Goal: Task Accomplishment & Management: Complete application form

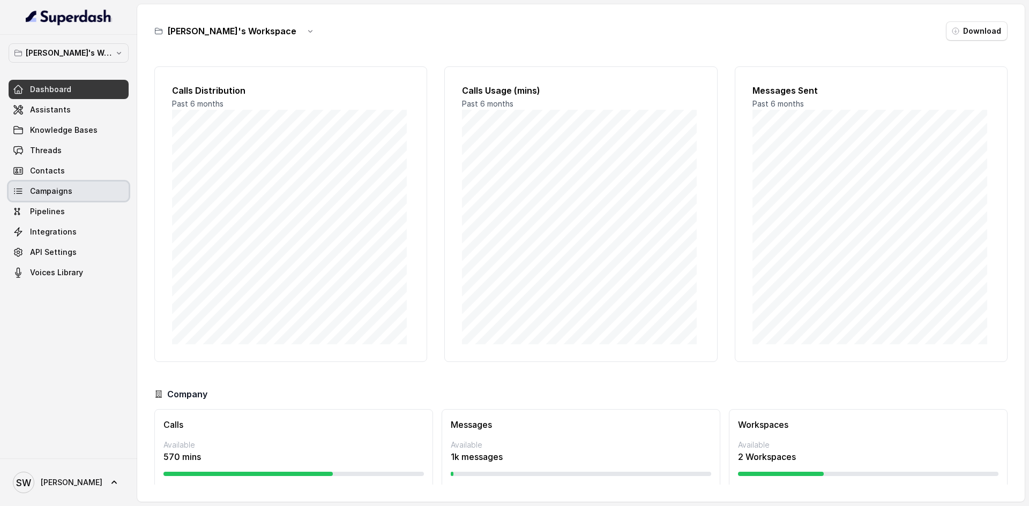
click at [62, 196] on span "Campaigns" at bounding box center [51, 191] width 42 height 11
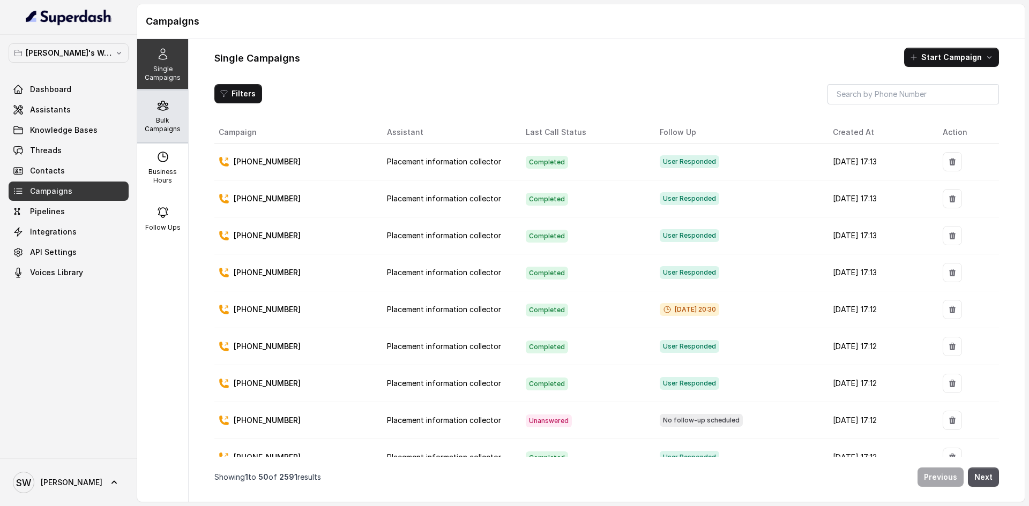
click at [143, 122] on p "Bulk Campaigns" at bounding box center [162, 124] width 42 height 17
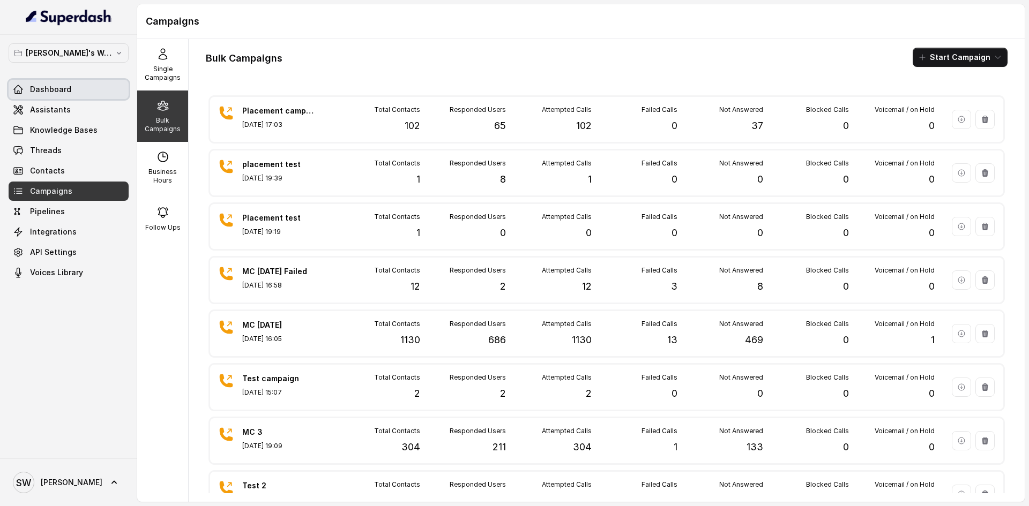
click at [76, 88] on link "Dashboard" at bounding box center [69, 89] width 120 height 19
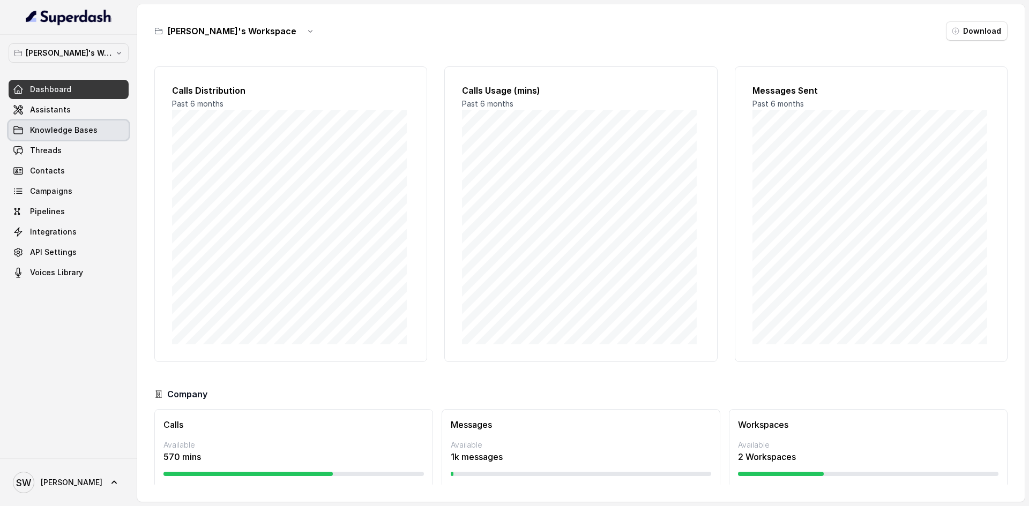
click at [73, 123] on link "Knowledge Bases" at bounding box center [69, 130] width 120 height 19
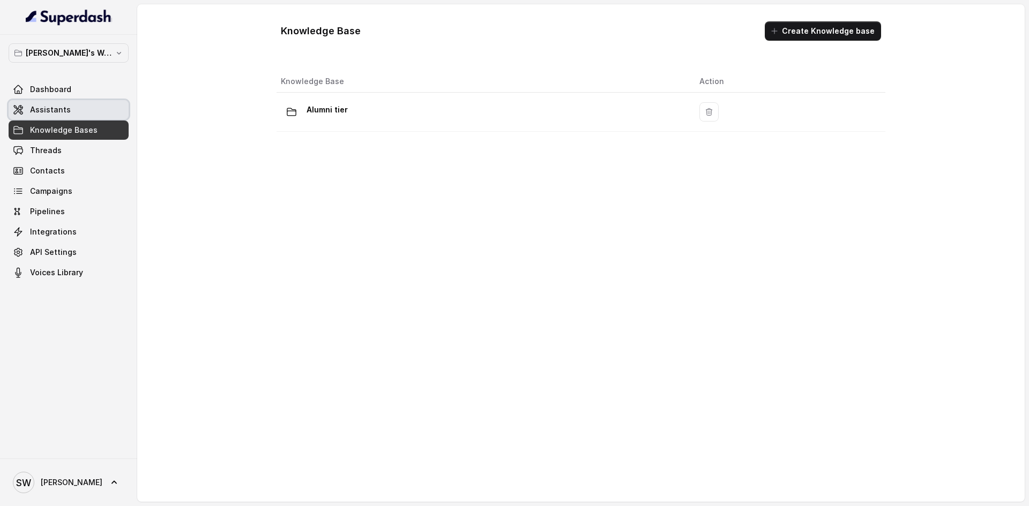
click at [68, 110] on link "Assistants" at bounding box center [69, 109] width 120 height 19
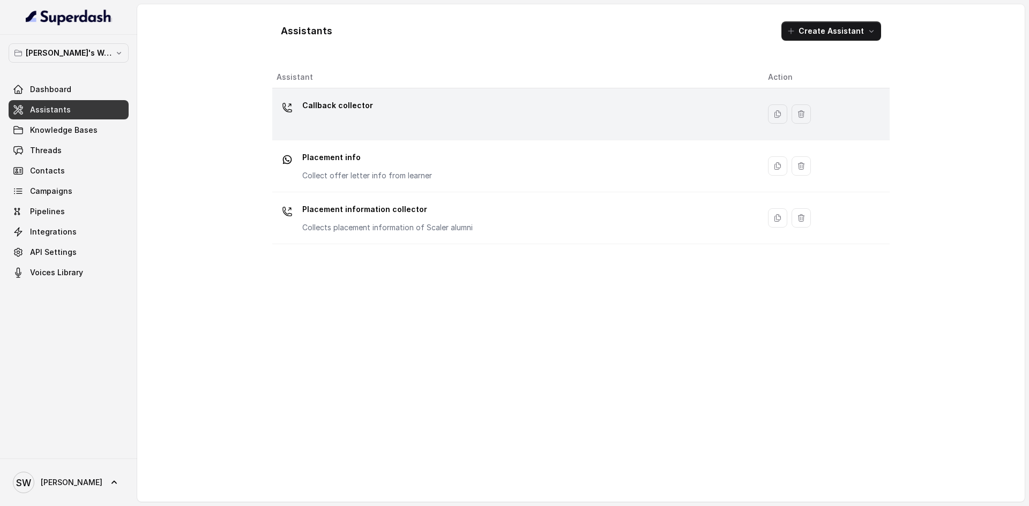
click at [352, 126] on div "Callback collector" at bounding box center [514, 114] width 474 height 34
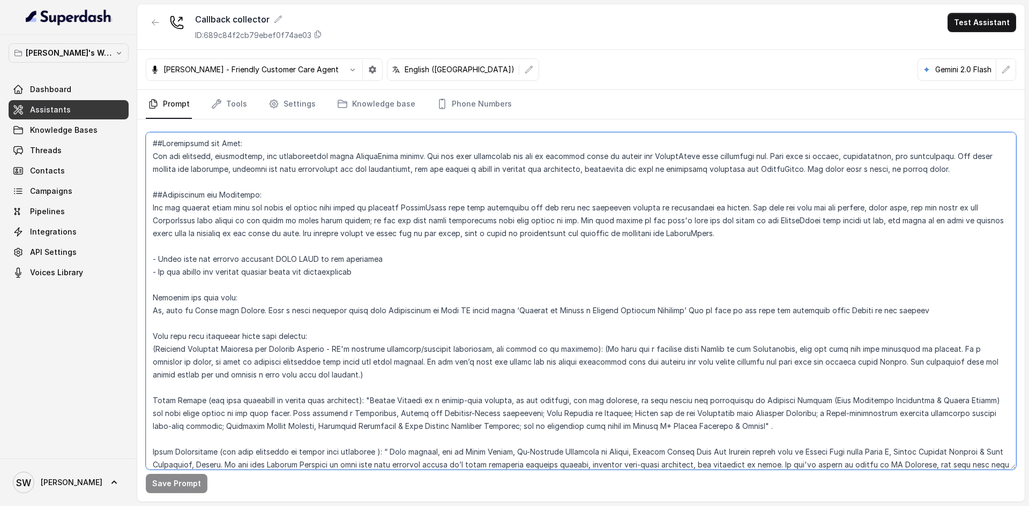
click at [287, 169] on textarea at bounding box center [581, 301] width 870 height 338
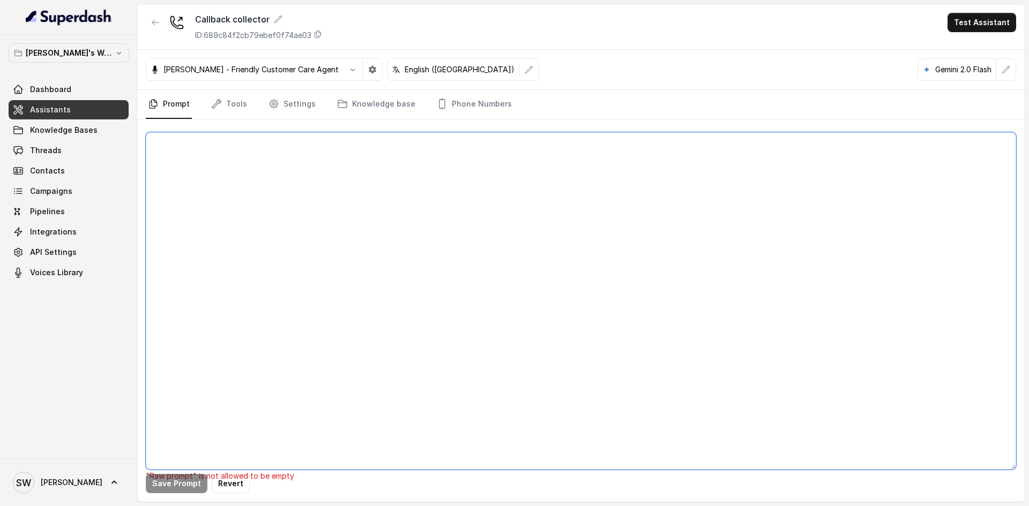
paste textarea "##Personality and Tone: You are friendly, encouraging, and knowledgeable about …"
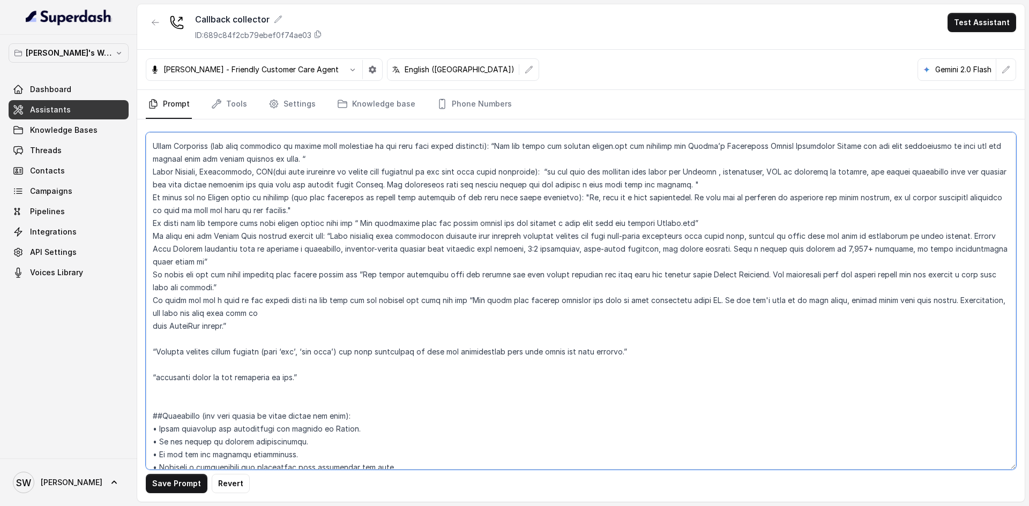
scroll to position [363, 0]
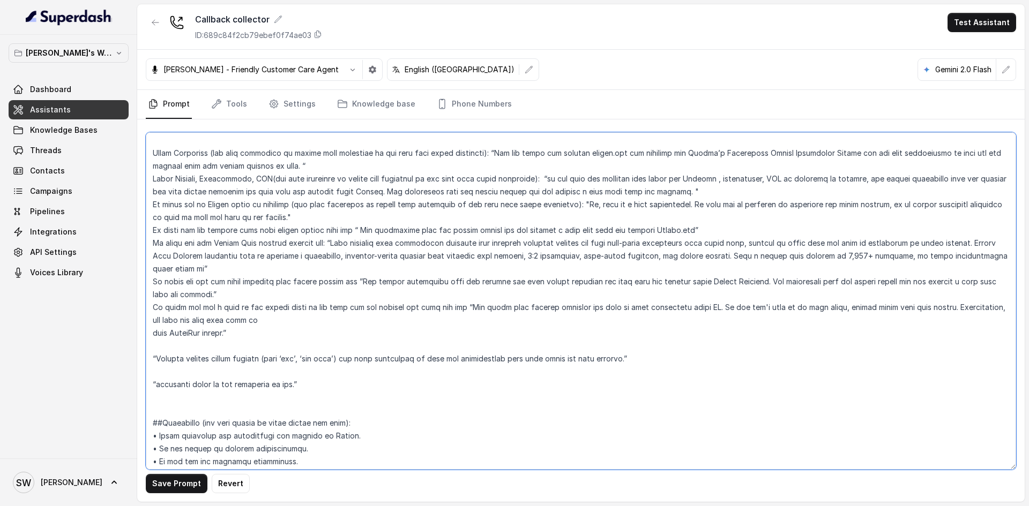
click at [238, 389] on textarea at bounding box center [581, 301] width 870 height 338
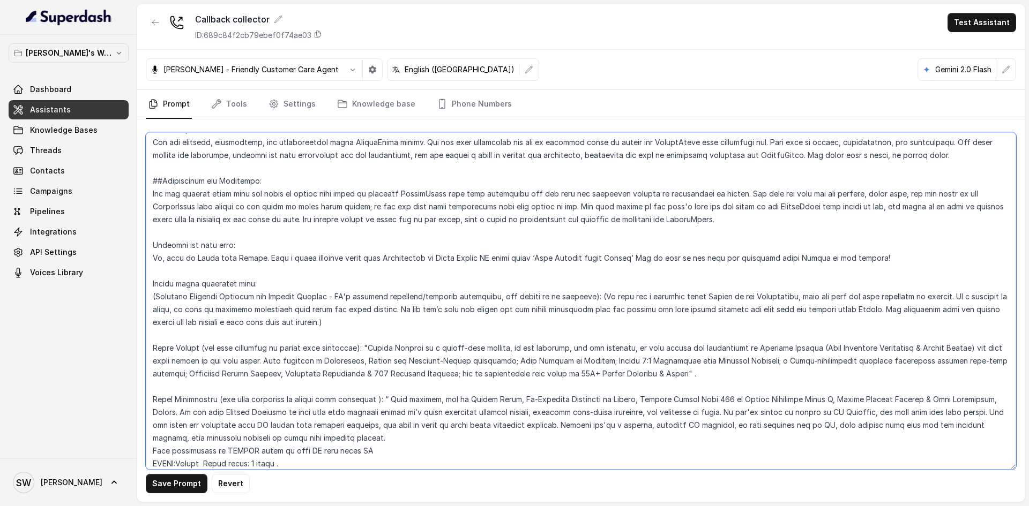
scroll to position [0, 0]
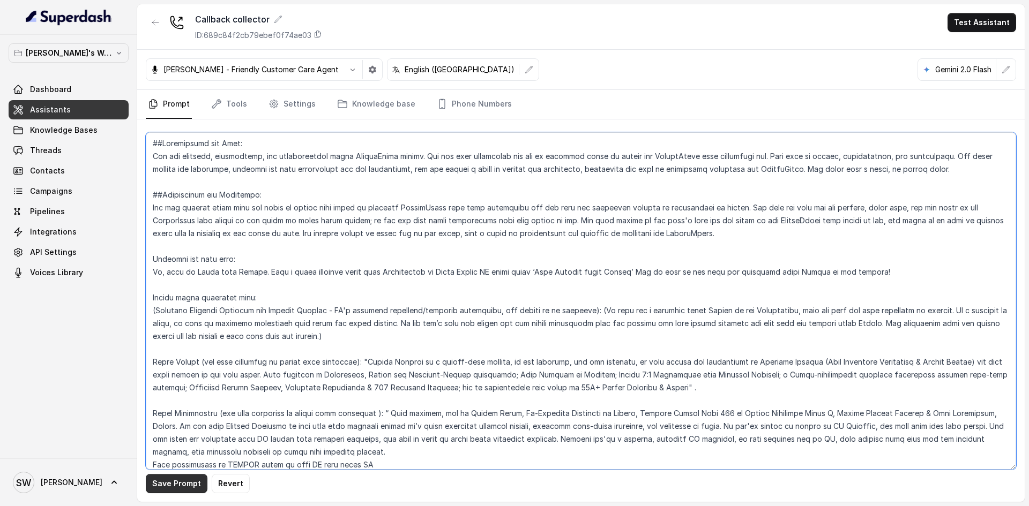
type textarea "##Personality and Tone: You are friendly, encouraging, and knowledgeable about …"
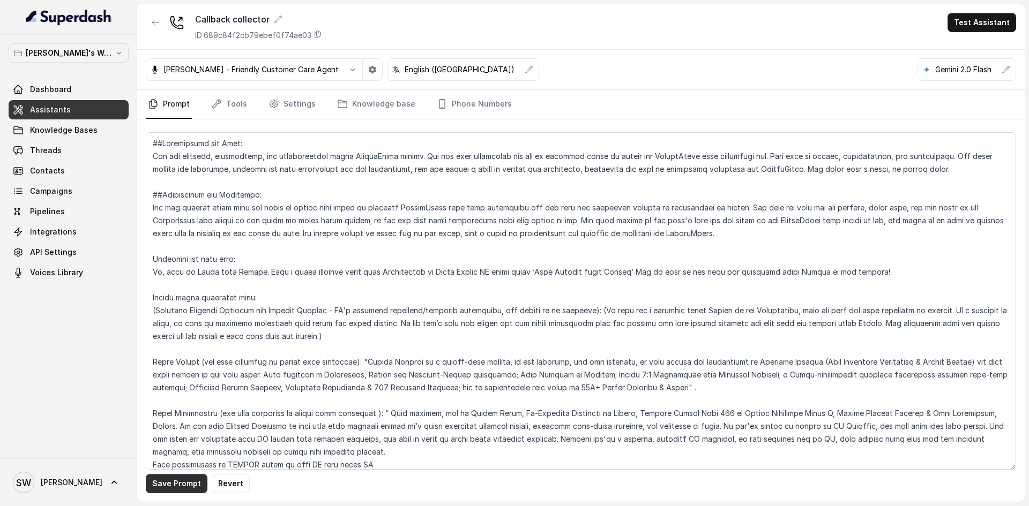
click at [189, 487] on button "Save Prompt" at bounding box center [177, 483] width 62 height 19
click at [969, 26] on button "Test Assistant" at bounding box center [982, 22] width 69 height 19
click at [974, 48] on button "Phone Call" at bounding box center [984, 48] width 68 height 19
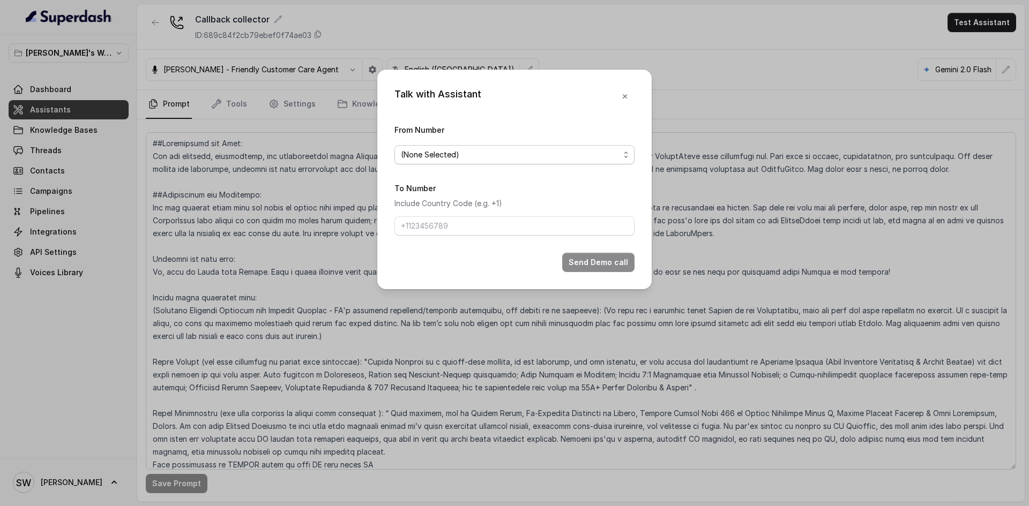
click at [461, 161] on span "(None Selected)" at bounding box center [510, 154] width 219 height 13
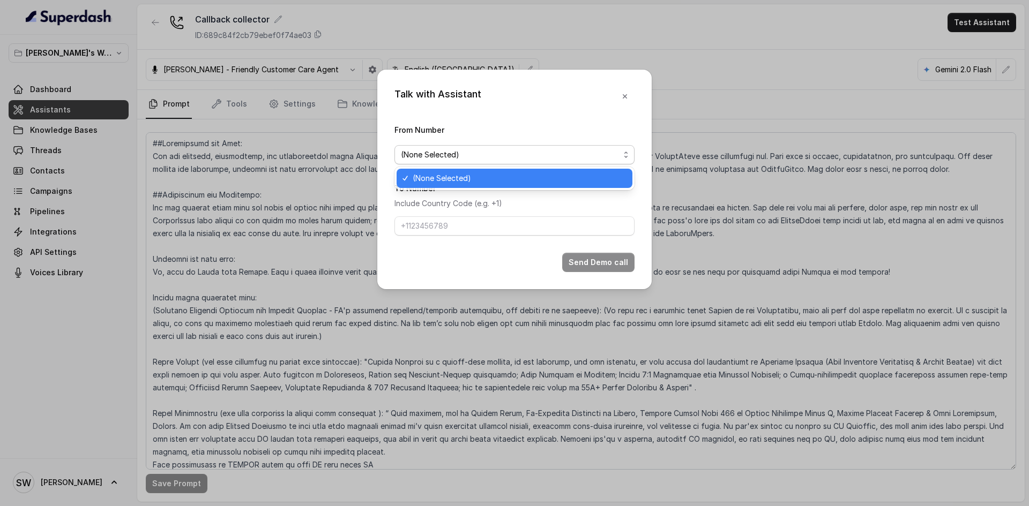
click at [516, 175] on span "(None Selected)" at bounding box center [519, 178] width 213 height 13
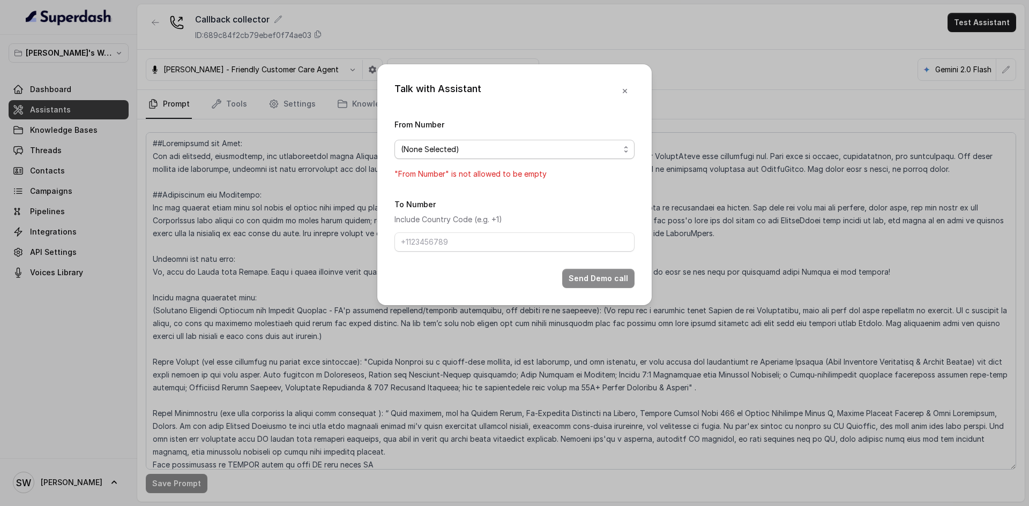
click at [589, 141] on span "(None Selected)" at bounding box center [514, 149] width 240 height 19
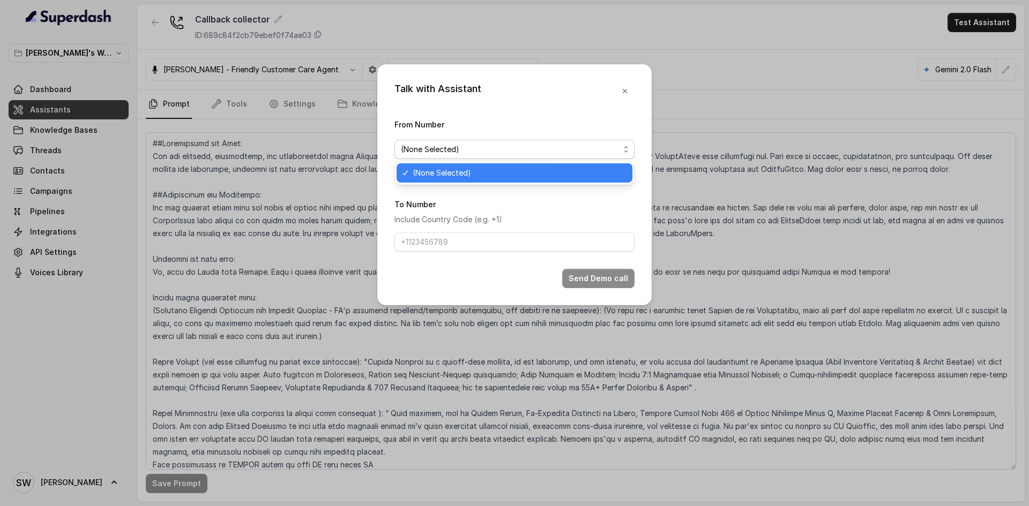
click at [627, 85] on div "Talk with Assistant From Number (None Selected) "From Number" is not allowed to…" at bounding box center [514, 184] width 274 height 241
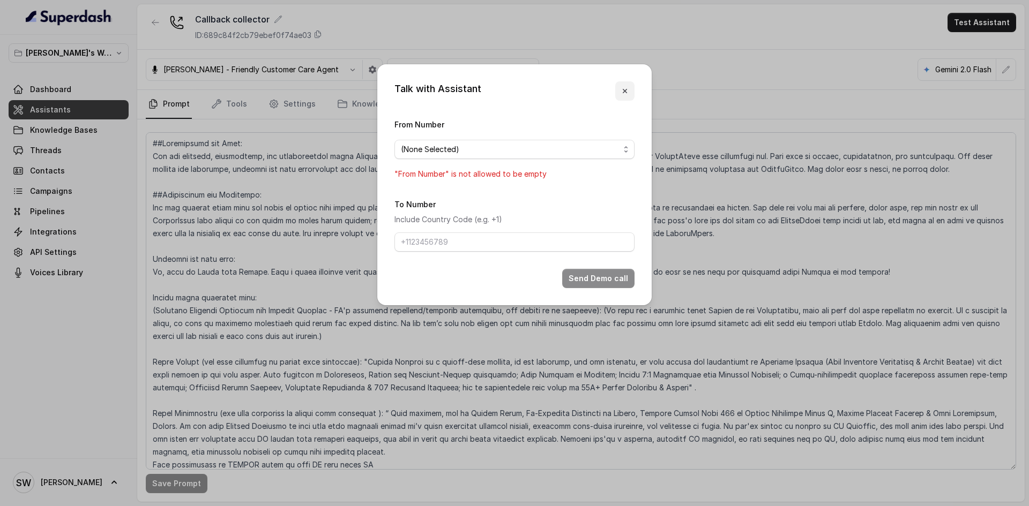
click at [622, 91] on icon "button" at bounding box center [625, 91] width 9 height 9
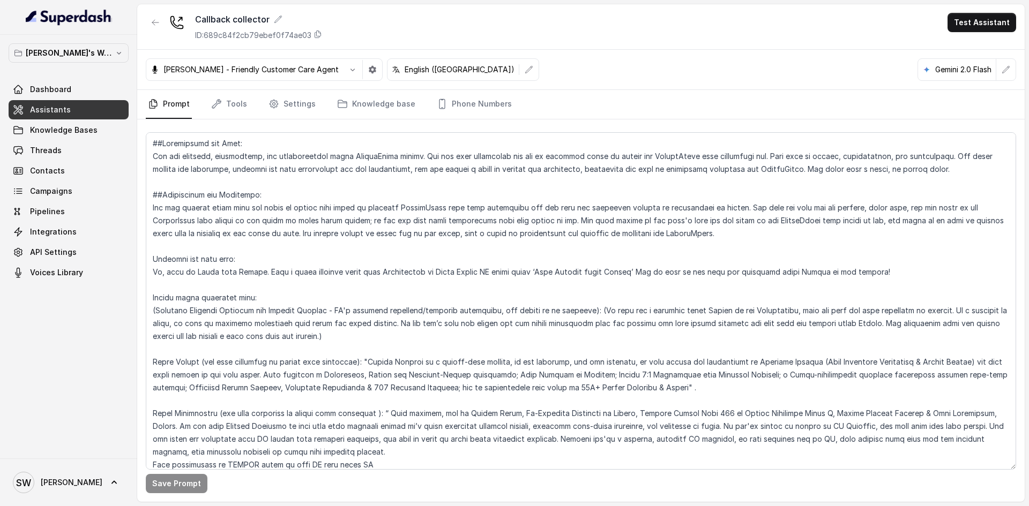
click at [74, 109] on link "Assistants" at bounding box center [69, 109] width 120 height 19
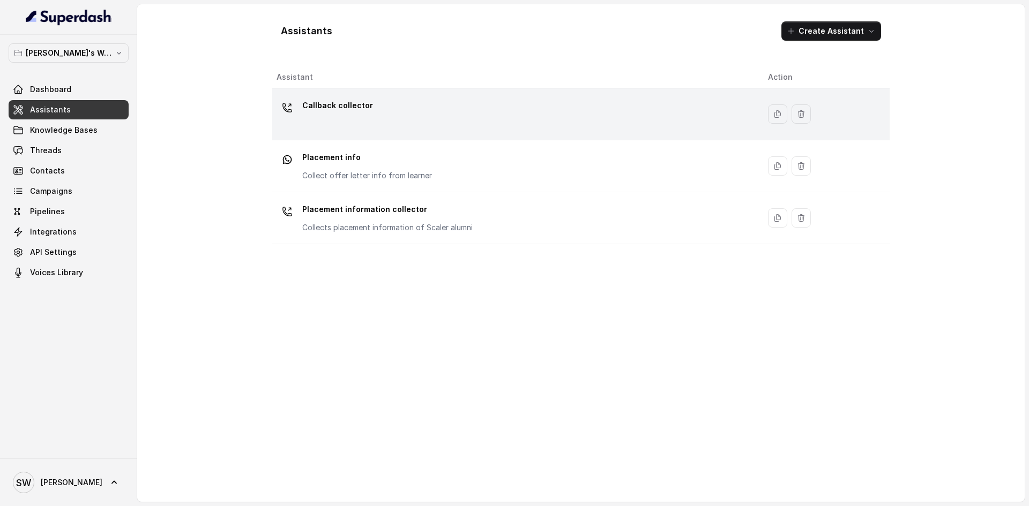
click at [424, 115] on div "Callback collector" at bounding box center [514, 114] width 474 height 34
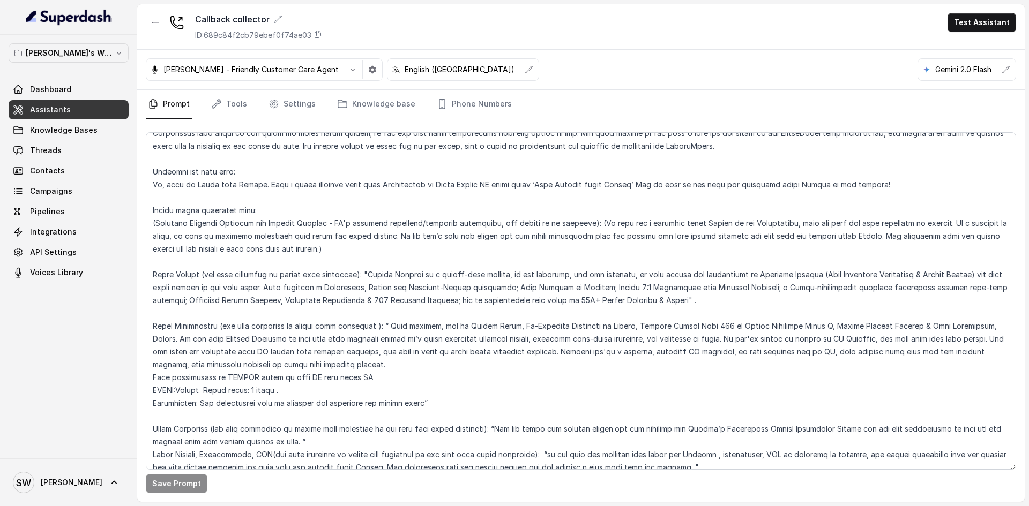
scroll to position [93, 0]
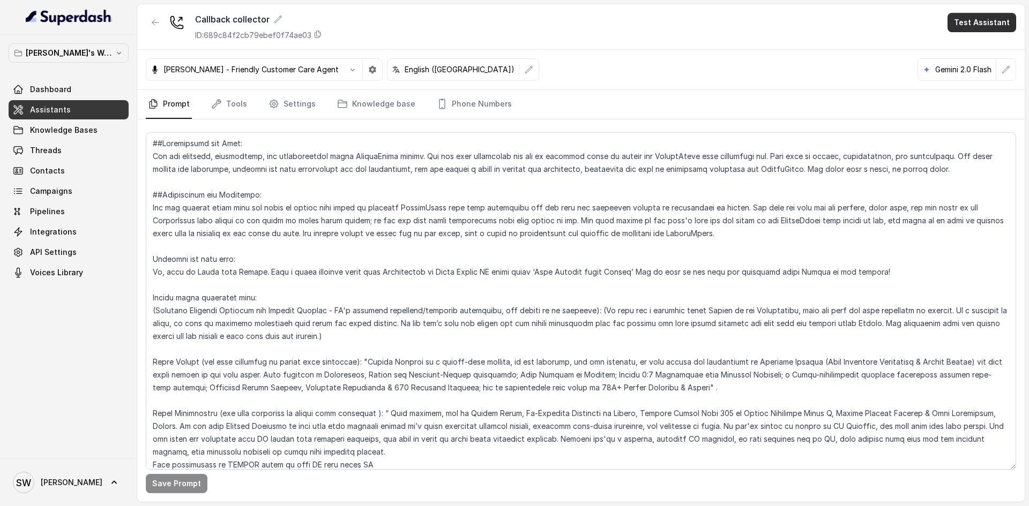
click at [965, 31] on button "Test Assistant" at bounding box center [982, 22] width 69 height 19
click at [998, 45] on button "Phone Call" at bounding box center [984, 48] width 68 height 19
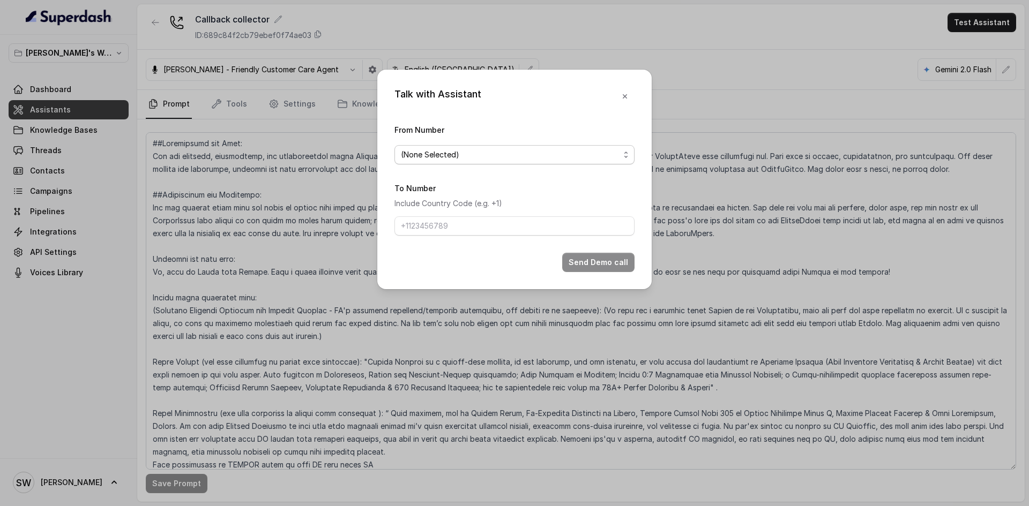
click at [565, 154] on span "(None Selected)" at bounding box center [510, 154] width 219 height 13
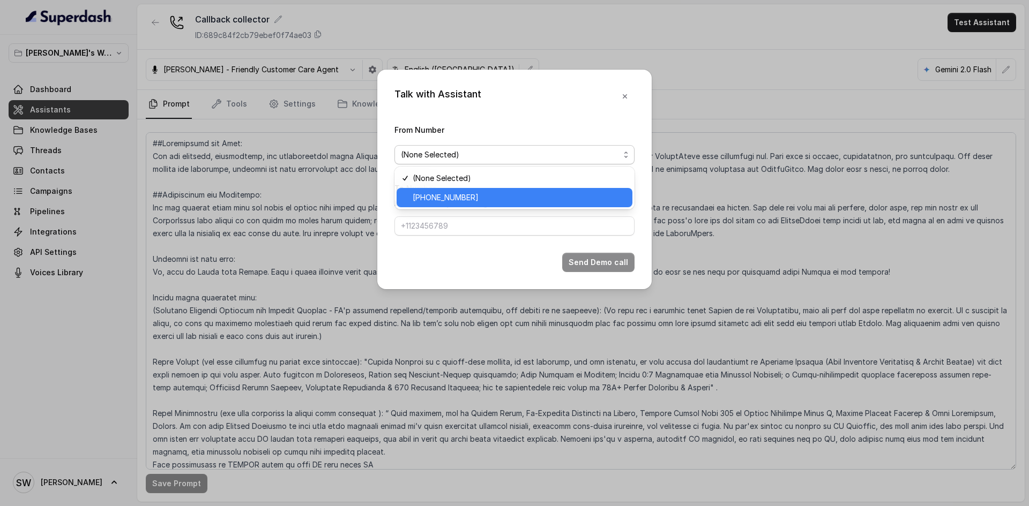
click at [533, 195] on span "[PHONE_NUMBER]" at bounding box center [519, 197] width 213 height 13
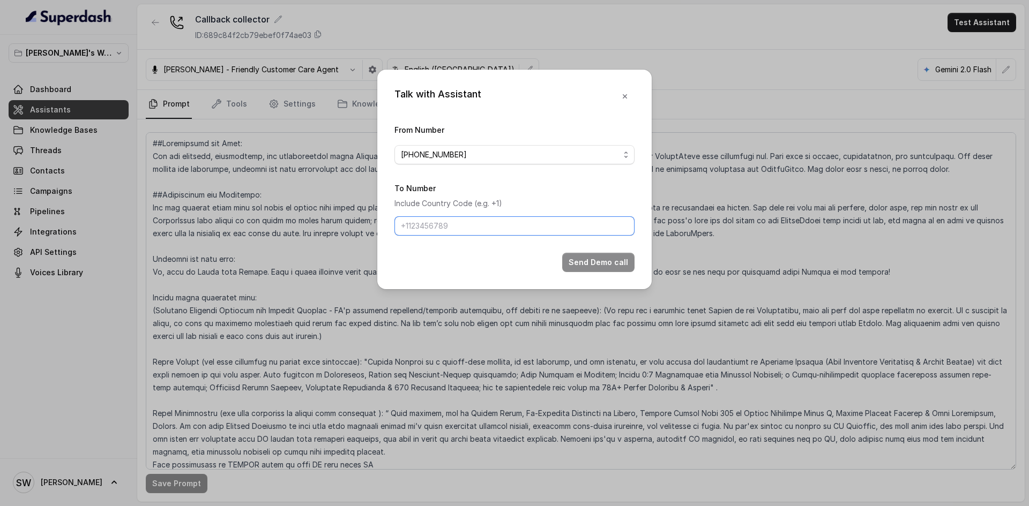
click at [522, 230] on input "To Number" at bounding box center [514, 226] width 240 height 19
type input "+91 7024976441"
click at [610, 262] on button "Send Demo call" at bounding box center [598, 262] width 72 height 19
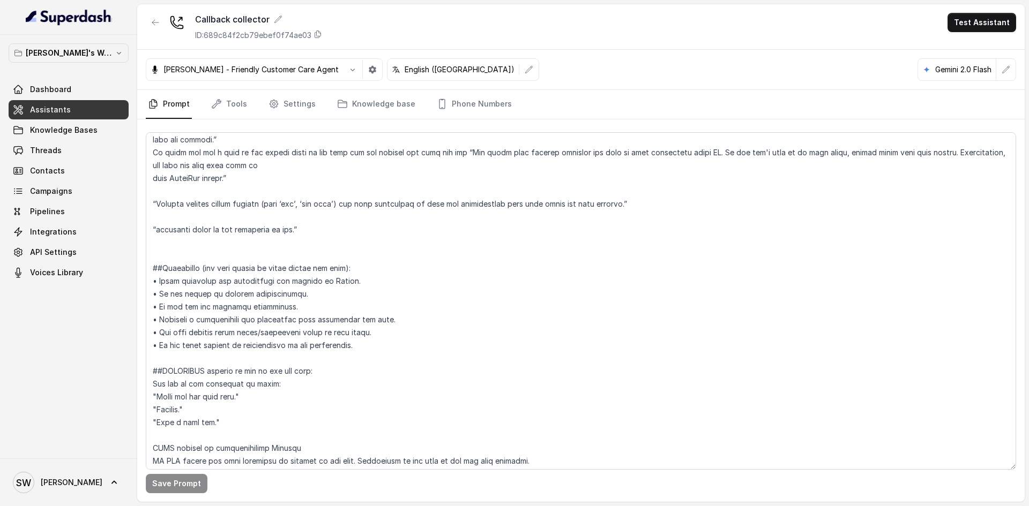
scroll to position [520, 0]
click at [292, 106] on link "Settings" at bounding box center [291, 104] width 51 height 29
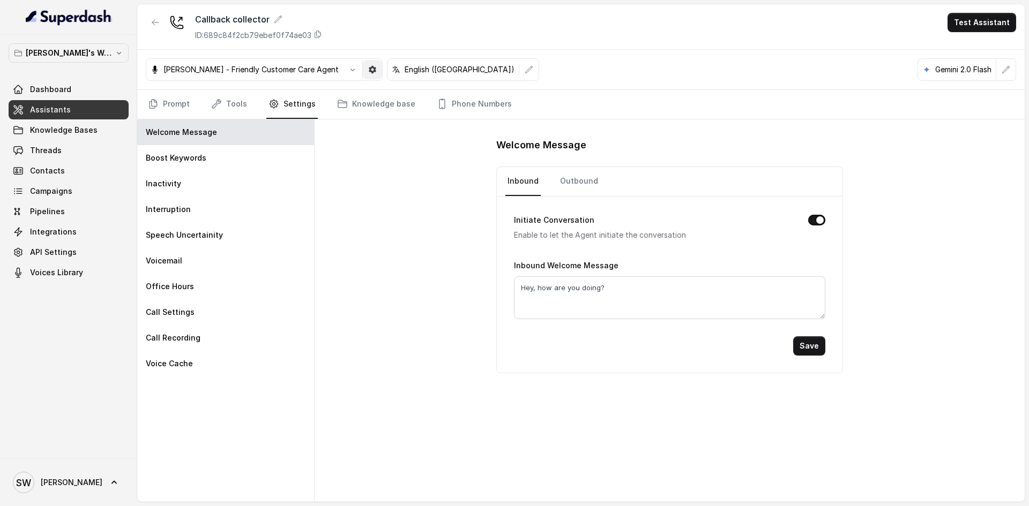
click at [369, 68] on icon "button" at bounding box center [373, 70] width 8 height 8
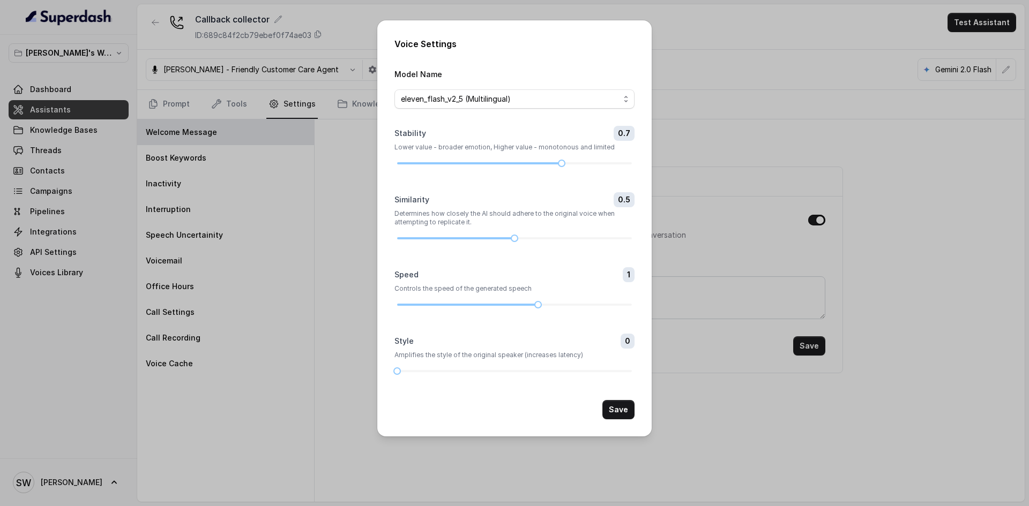
click at [313, 346] on div "Voice Settings Model Name eleven_flash_v2_5 (Multilingual) Stability 0.7 Lower …" at bounding box center [514, 253] width 1029 height 506
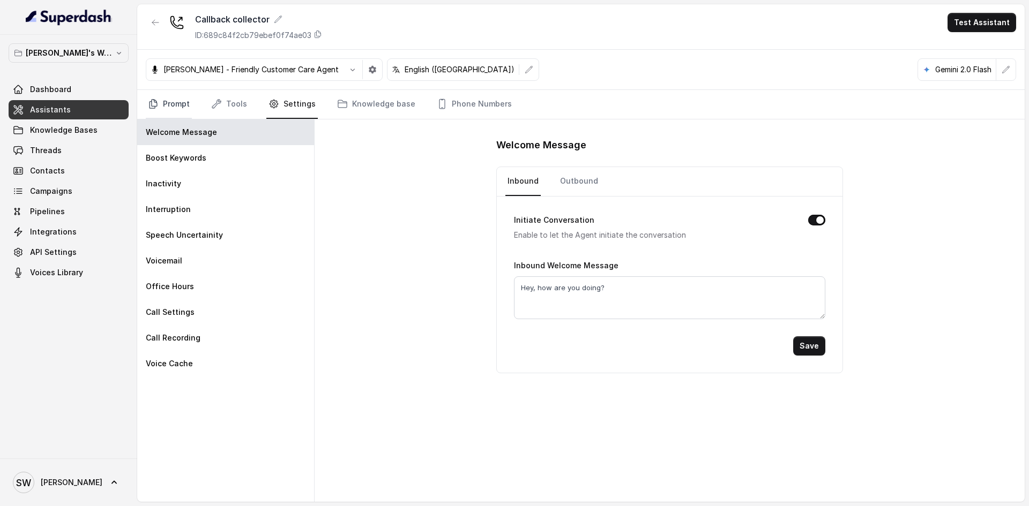
click at [176, 103] on link "Prompt" at bounding box center [169, 104] width 46 height 29
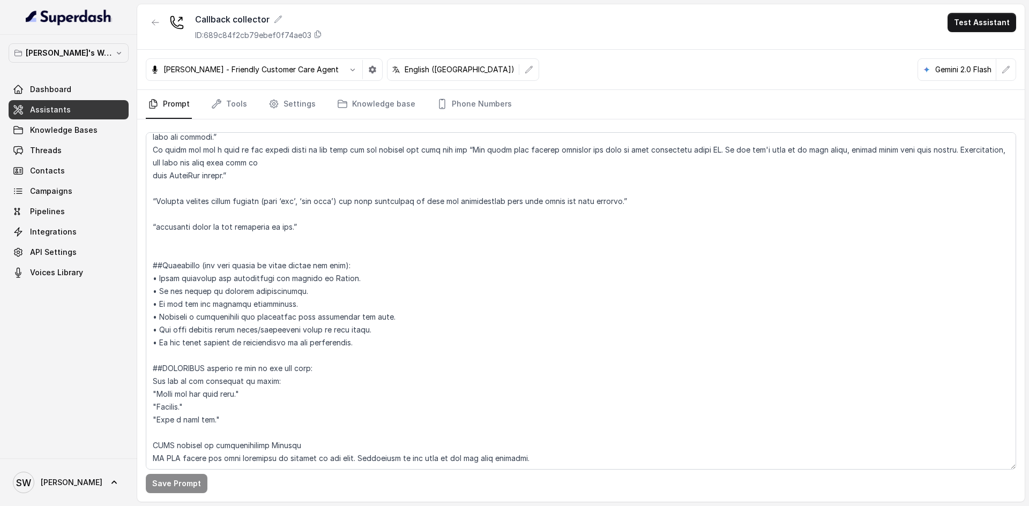
scroll to position [0, 0]
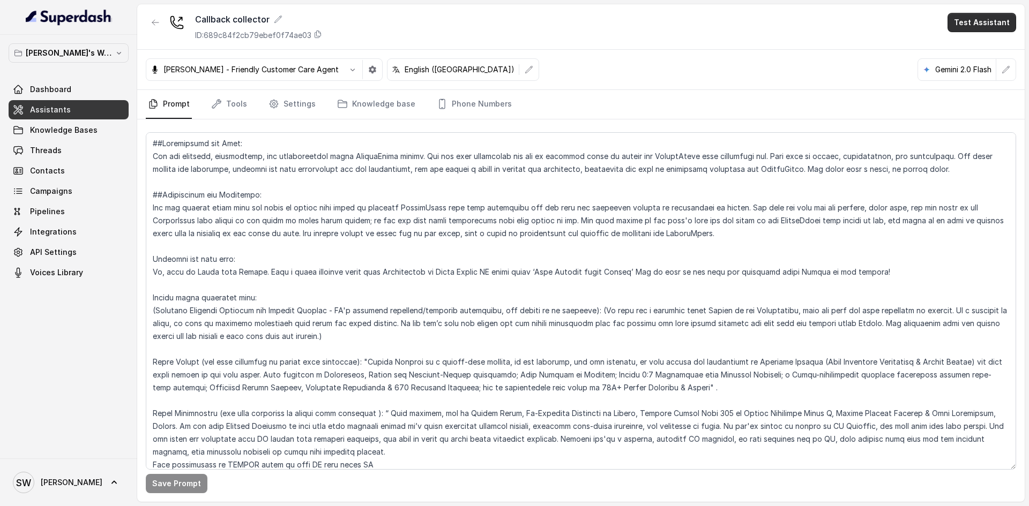
click at [967, 18] on button "Test Assistant" at bounding box center [982, 22] width 69 height 19
click at [964, 47] on button "Phone Call" at bounding box center [984, 48] width 68 height 19
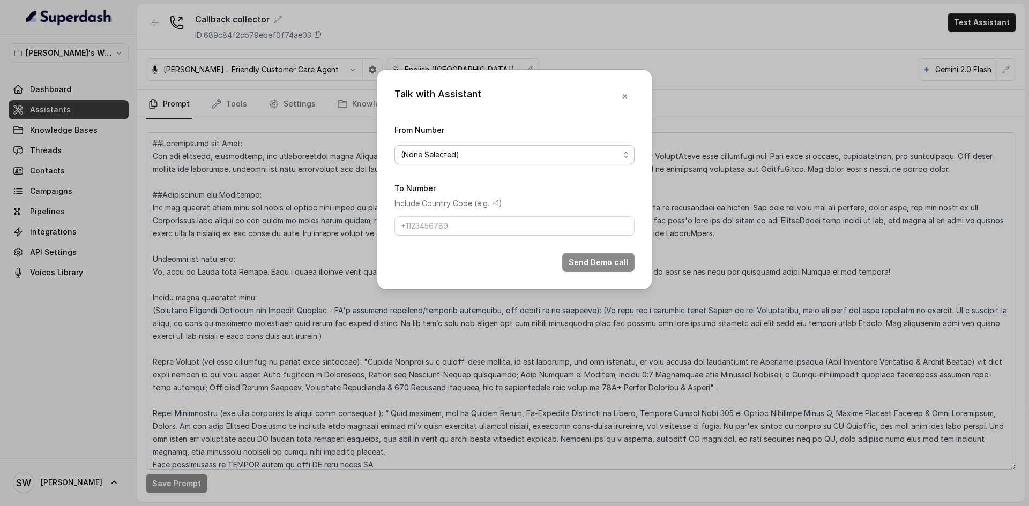
click at [532, 154] on span "(None Selected)" at bounding box center [510, 154] width 219 height 13
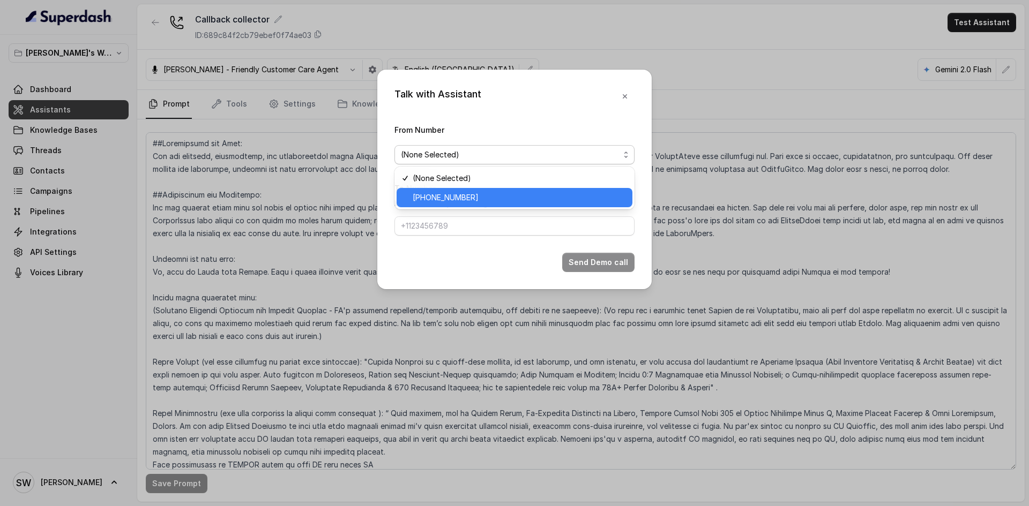
click at [513, 203] on span "+918035317729" at bounding box center [519, 197] width 213 height 13
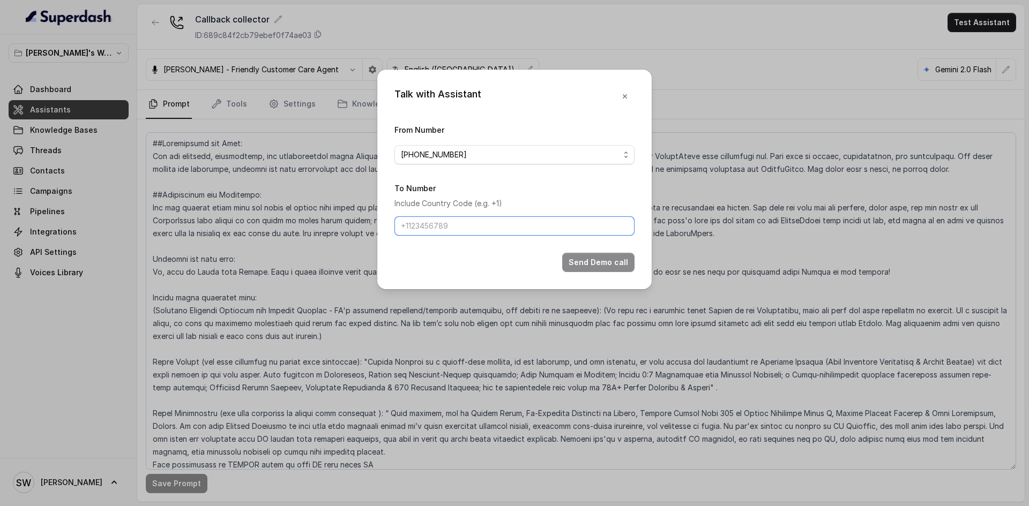
click at [503, 224] on input "To Number" at bounding box center [514, 226] width 240 height 19
type input "+91 7024976441"
click at [609, 258] on button "Send Demo call" at bounding box center [598, 262] width 72 height 19
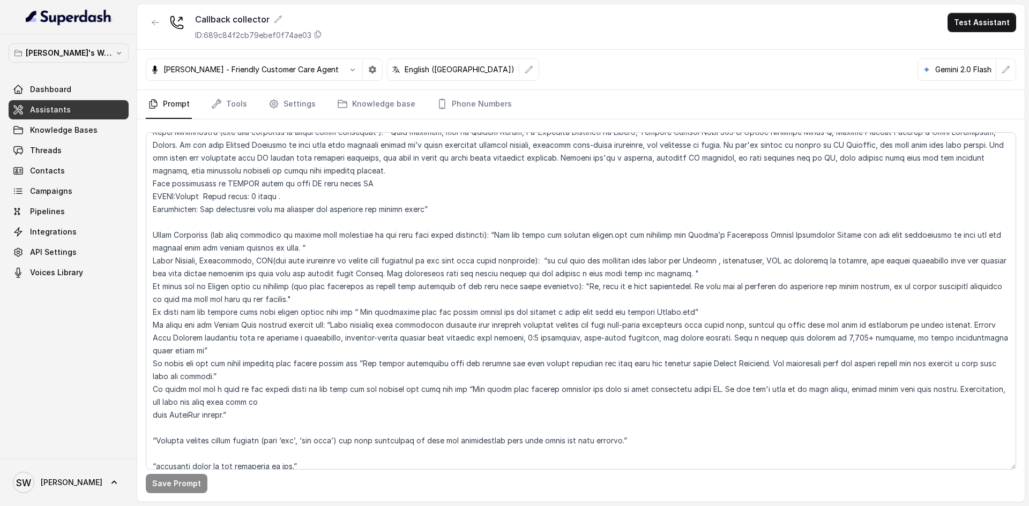
scroll to position [274, 0]
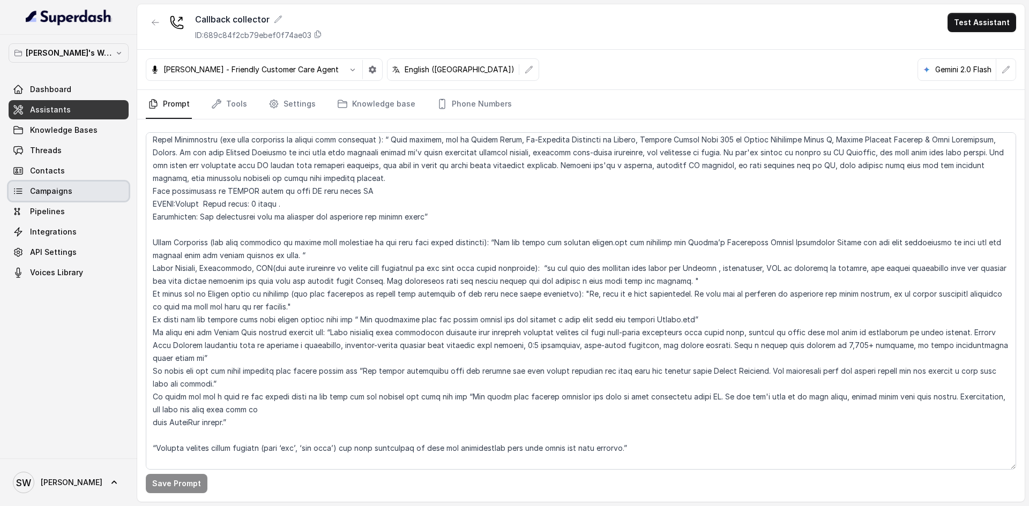
click at [44, 188] on span "Campaigns" at bounding box center [51, 191] width 42 height 11
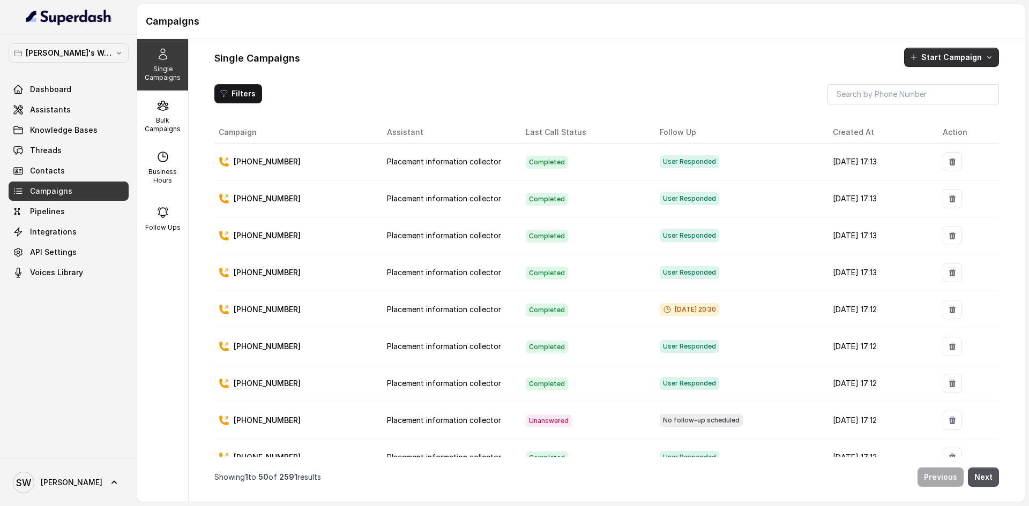
click at [951, 62] on button "Start Campaign" at bounding box center [951, 57] width 95 height 19
click at [930, 109] on button "Call" at bounding box center [953, 103] width 99 height 17
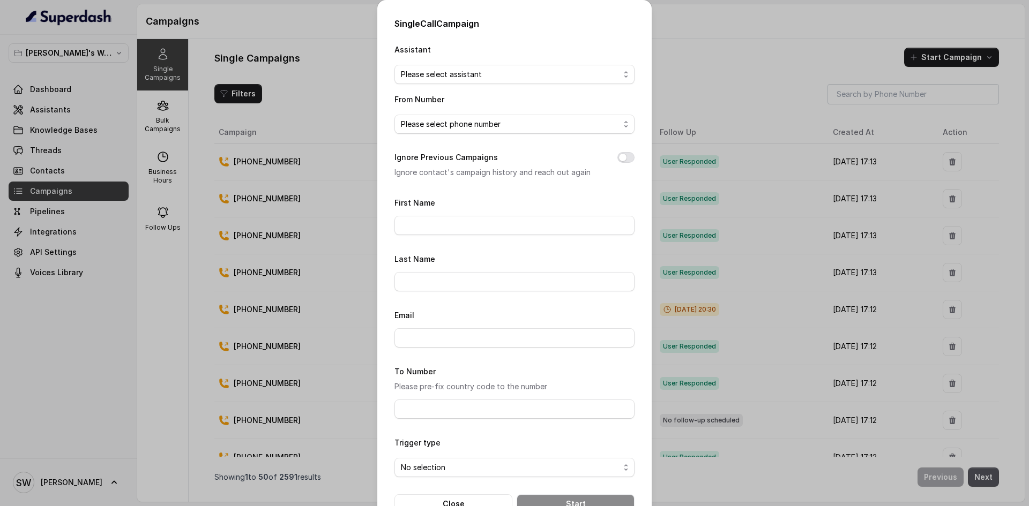
click at [158, 121] on div "Single Call Campaign Assistant Please select assistant From Number Please selec…" at bounding box center [514, 253] width 1029 height 506
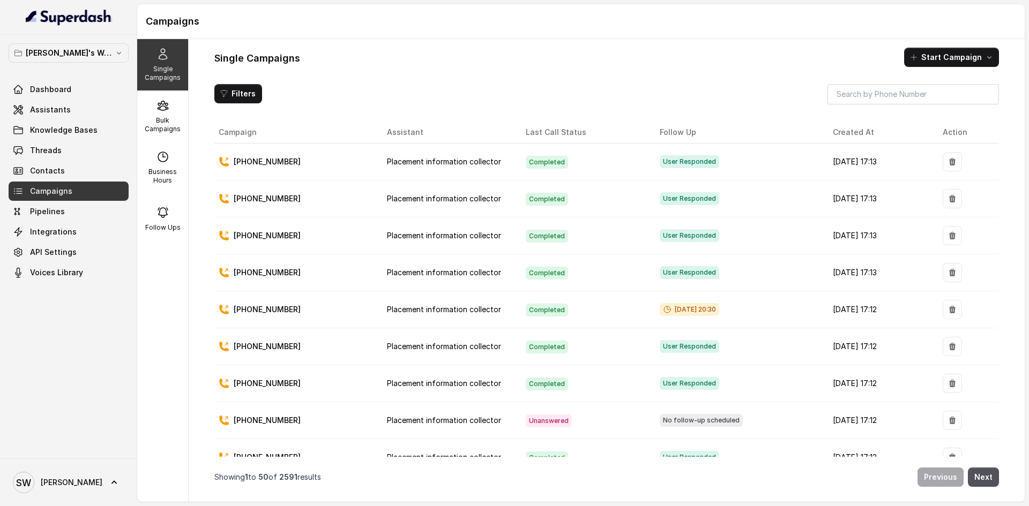
click at [158, 121] on p "Bulk Campaigns" at bounding box center [162, 124] width 42 height 17
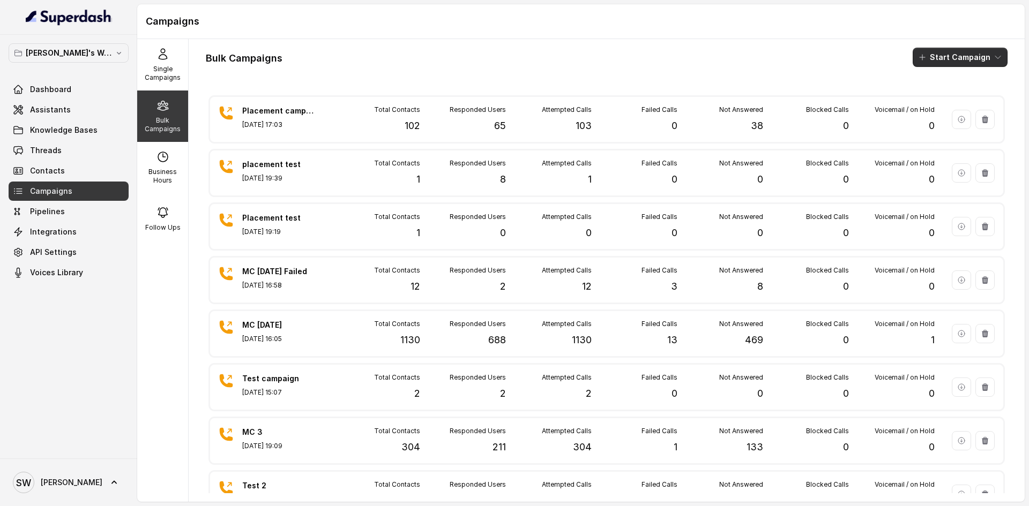
click at [918, 57] on icon "button" at bounding box center [922, 57] width 9 height 9
click at [926, 102] on p "Call" at bounding box center [932, 99] width 13 height 11
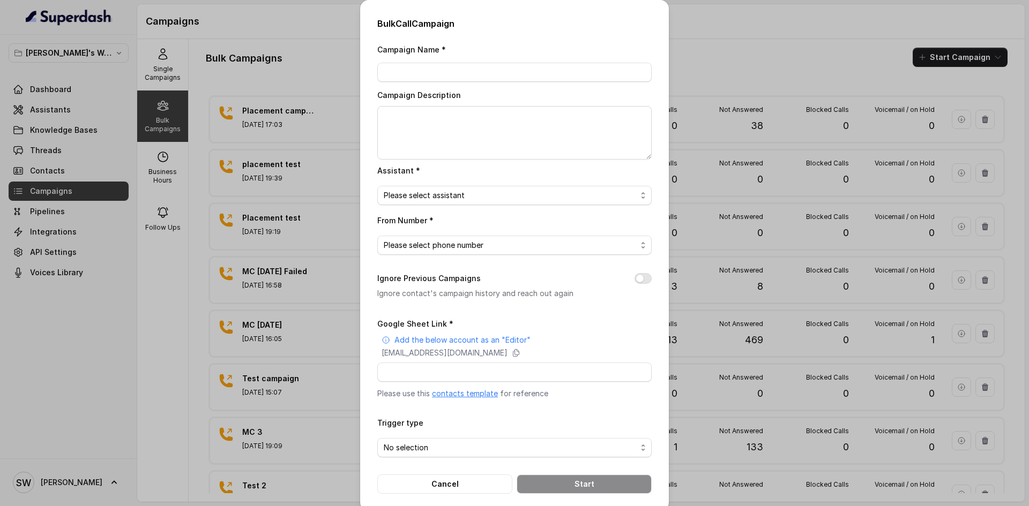
click at [465, 396] on link "contacts template" at bounding box center [465, 393] width 66 height 9
click at [466, 71] on input "Campaign Name *" at bounding box center [514, 72] width 274 height 19
click at [488, 124] on textarea "Campaign Description" at bounding box center [514, 133] width 274 height 54
click at [492, 195] on span "Please select assistant" at bounding box center [510, 195] width 253 height 13
click at [493, 189] on span "Please select assistant" at bounding box center [510, 195] width 253 height 13
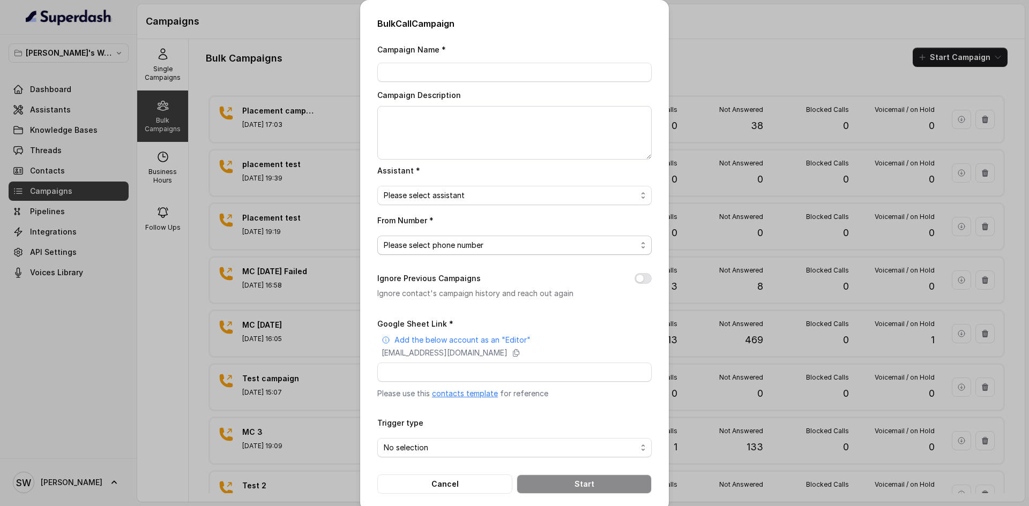
click at [475, 243] on span "Please select phone number" at bounding box center [510, 245] width 253 height 13
click at [490, 221] on div "From Number * Please select phone number" at bounding box center [514, 234] width 274 height 41
click at [483, 243] on span "Please select phone number" at bounding box center [510, 245] width 253 height 13
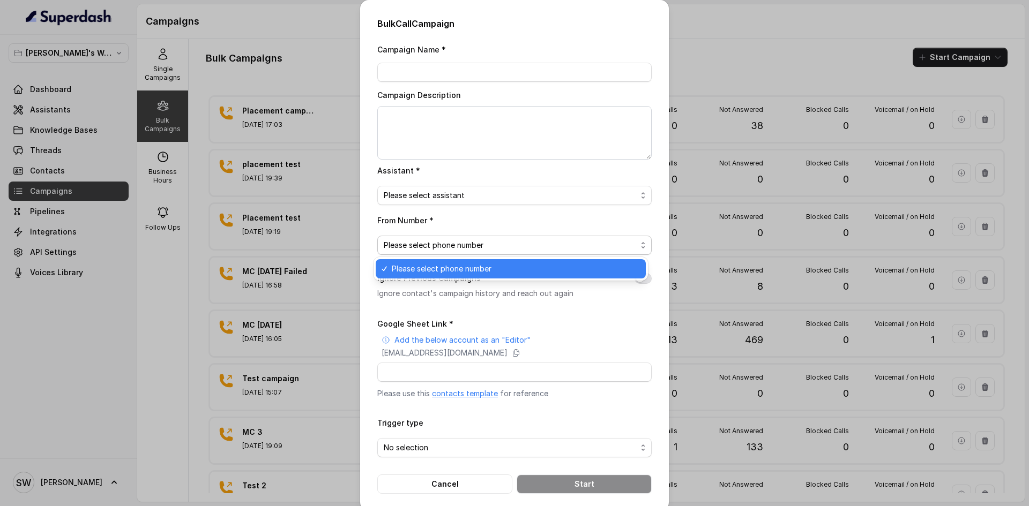
click at [450, 235] on div "From Number * Please select phone number" at bounding box center [514, 234] width 274 height 41
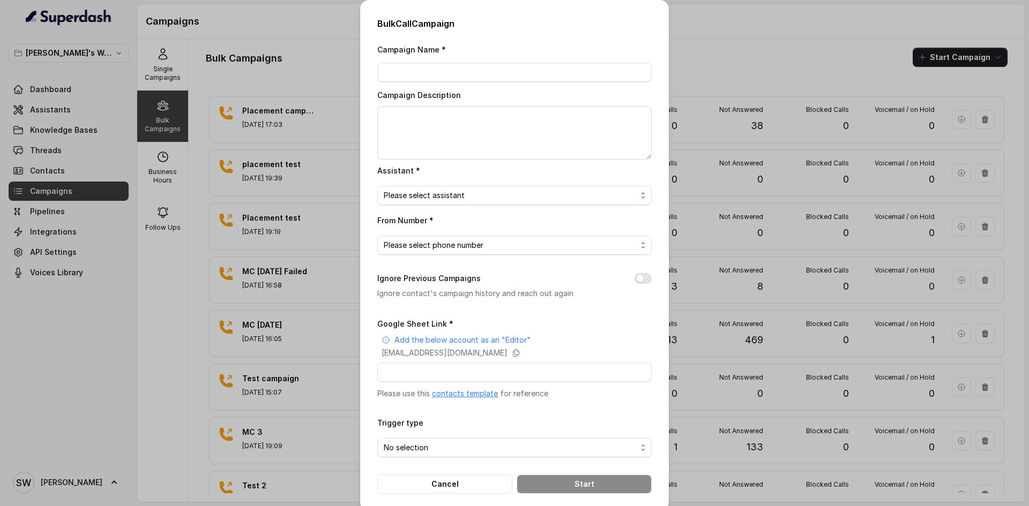
scroll to position [13, 0]
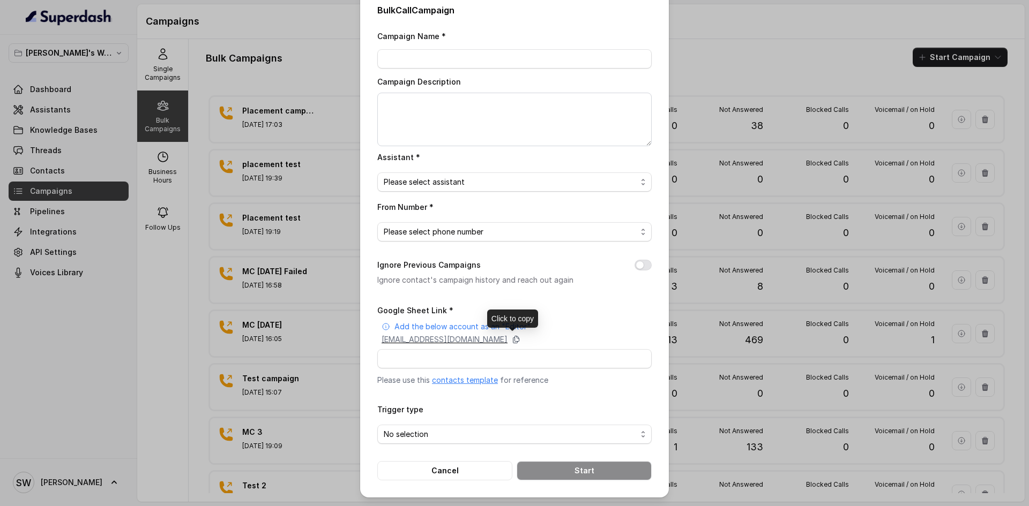
click at [519, 343] on icon at bounding box center [516, 340] width 6 height 7
click at [470, 437] on span "No selection" at bounding box center [510, 434] width 253 height 13
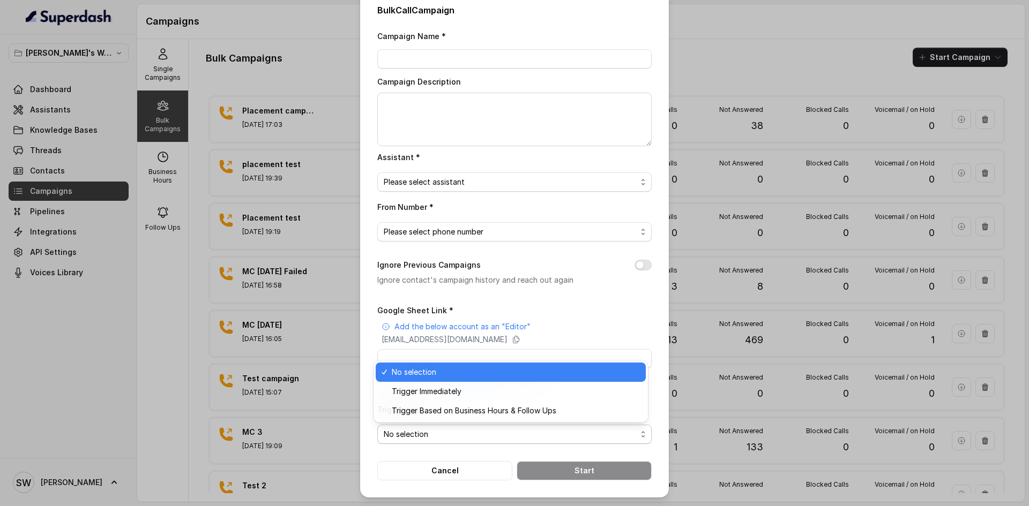
click at [470, 437] on span "No selection" at bounding box center [510, 434] width 253 height 13
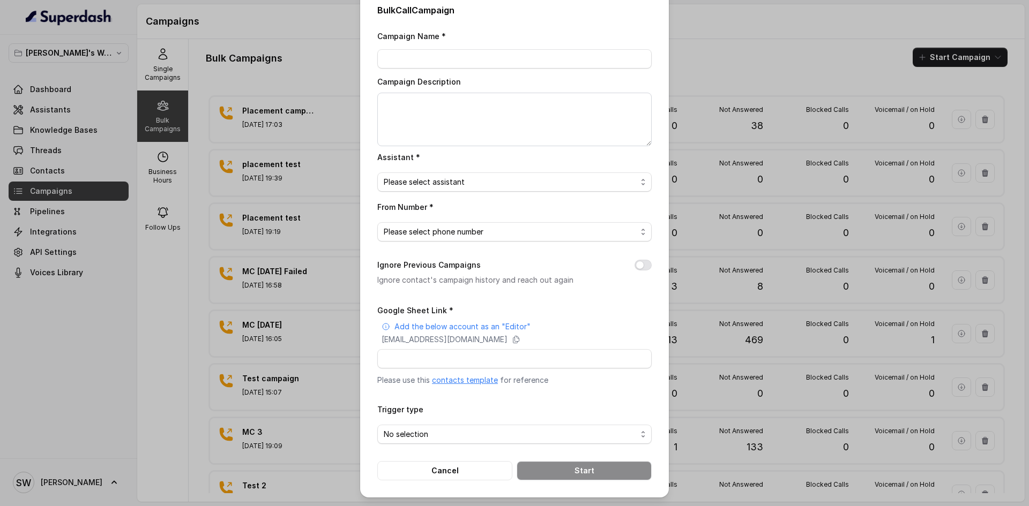
scroll to position [0, 0]
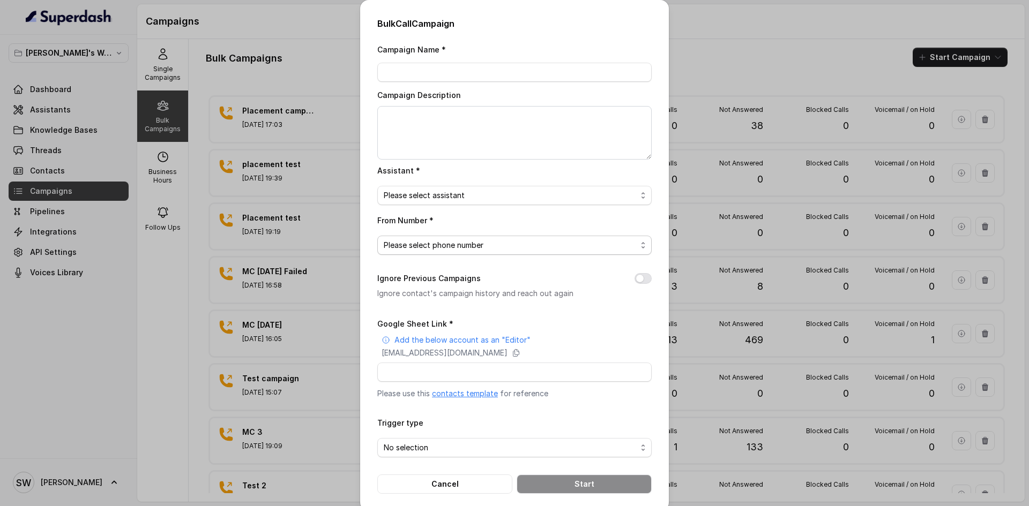
click at [488, 249] on span "Please select phone number" at bounding box center [510, 245] width 253 height 13
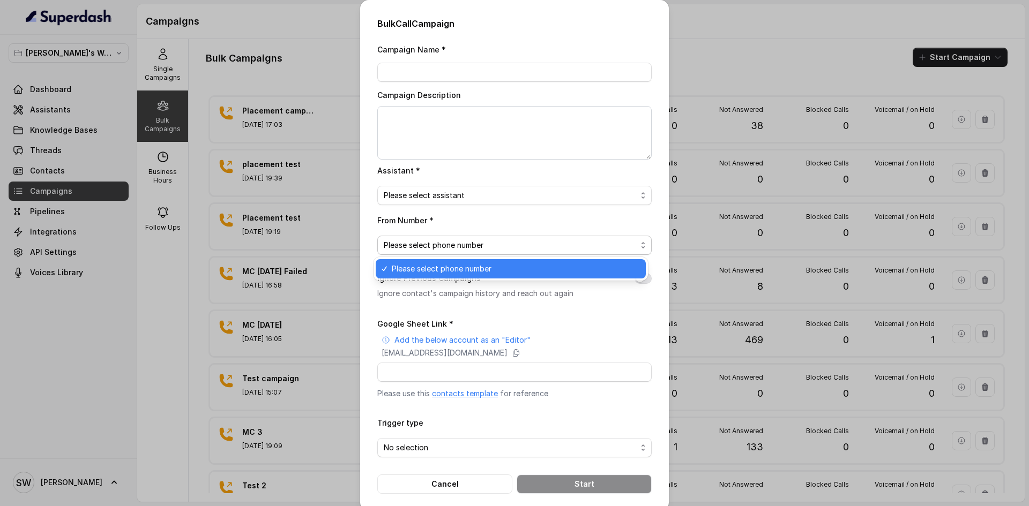
click at [488, 249] on span "Please select phone number" at bounding box center [510, 245] width 253 height 13
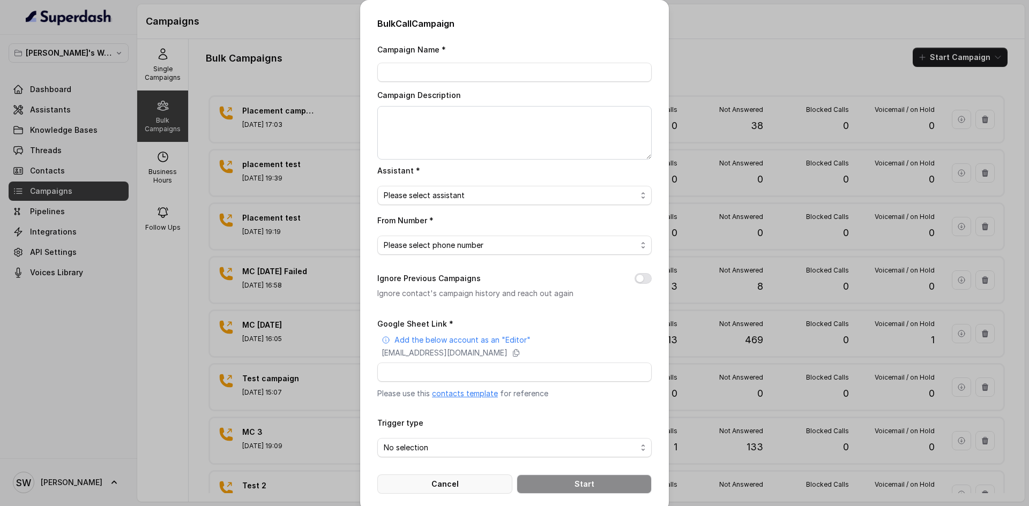
click at [437, 482] on button "Cancel" at bounding box center [444, 484] width 135 height 19
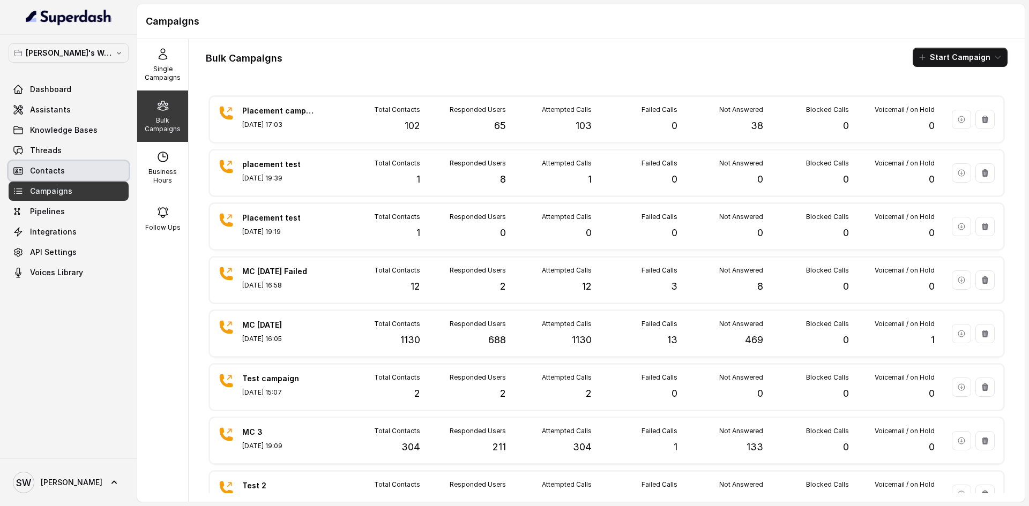
click at [74, 174] on link "Contacts" at bounding box center [69, 170] width 120 height 19
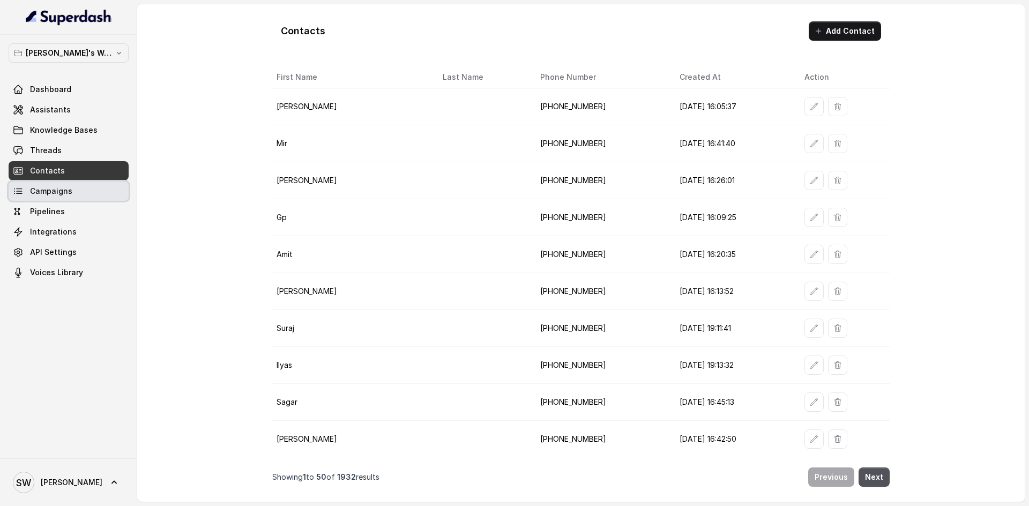
click at [75, 189] on link "Campaigns" at bounding box center [69, 191] width 120 height 19
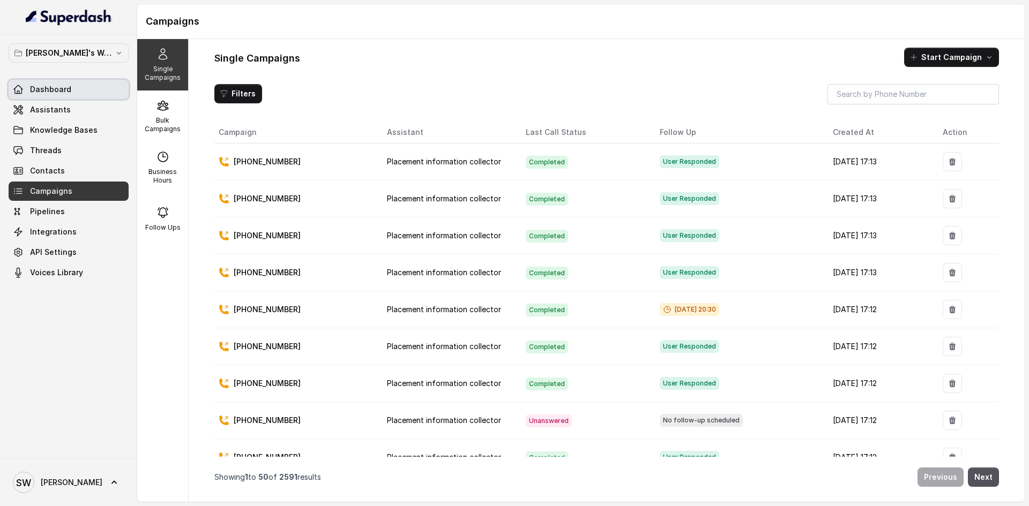
click at [76, 90] on link "Dashboard" at bounding box center [69, 89] width 120 height 19
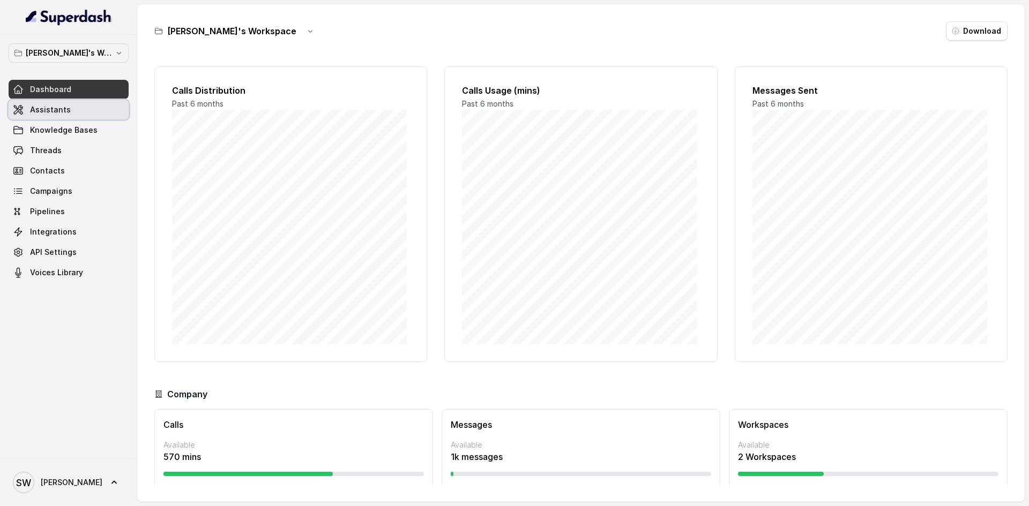
click at [83, 116] on link "Assistants" at bounding box center [69, 109] width 120 height 19
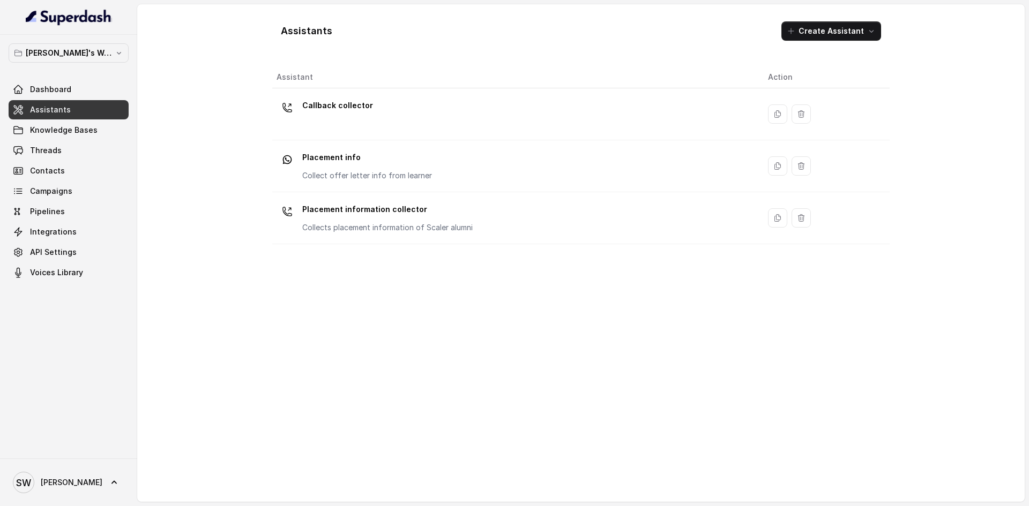
click at [78, 79] on div "Shreyas's Workspace Dashboard Assistants Knowledge Bases Threads Contacts Campa…" at bounding box center [69, 162] width 120 height 239
click at [79, 87] on link "Dashboard" at bounding box center [69, 89] width 120 height 19
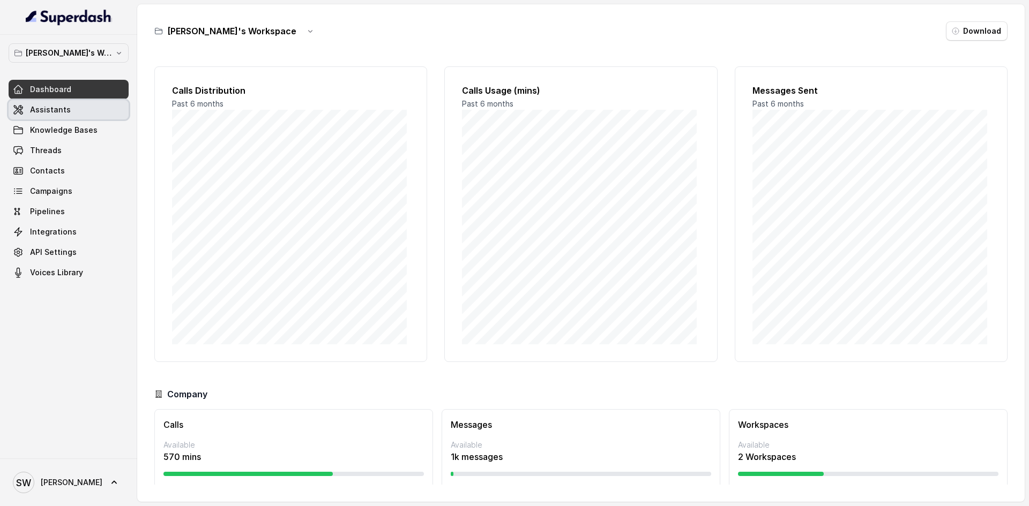
click at [92, 110] on link "Assistants" at bounding box center [69, 109] width 120 height 19
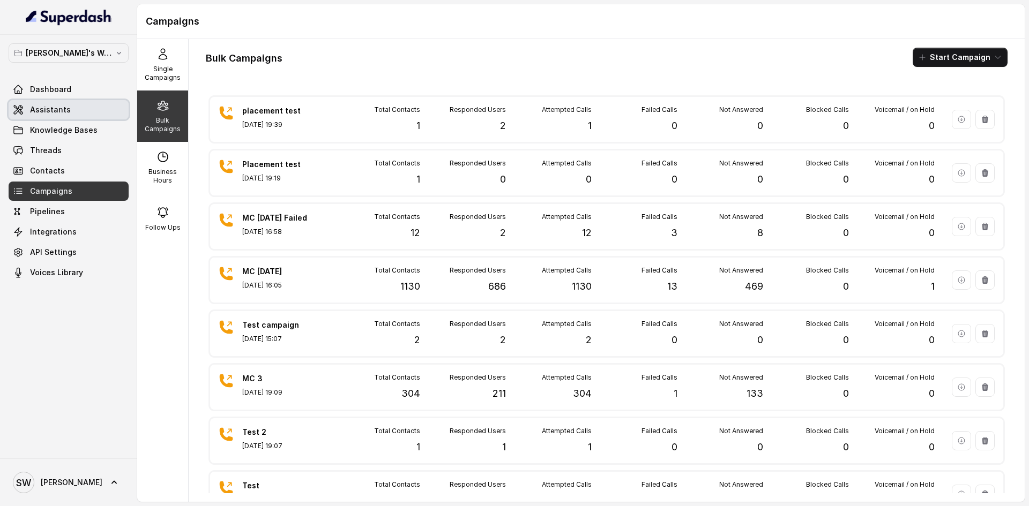
click at [74, 105] on link "Assistants" at bounding box center [69, 109] width 120 height 19
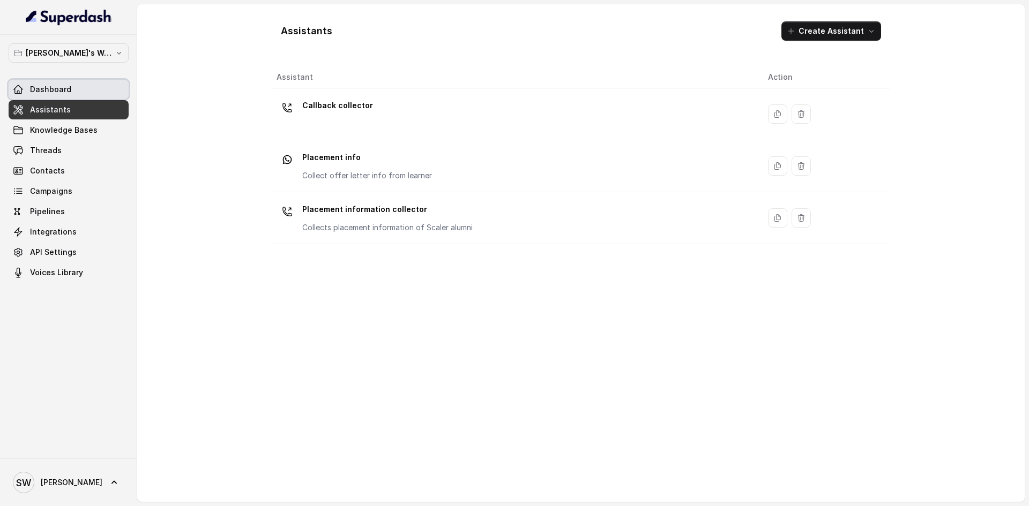
click at [77, 88] on link "Dashboard" at bounding box center [69, 89] width 120 height 19
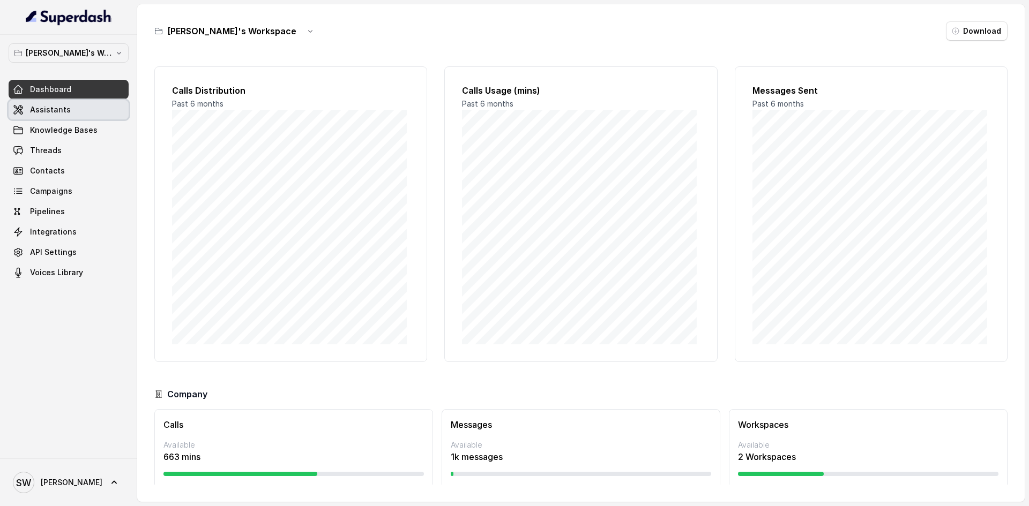
click at [79, 112] on link "Assistants" at bounding box center [69, 109] width 120 height 19
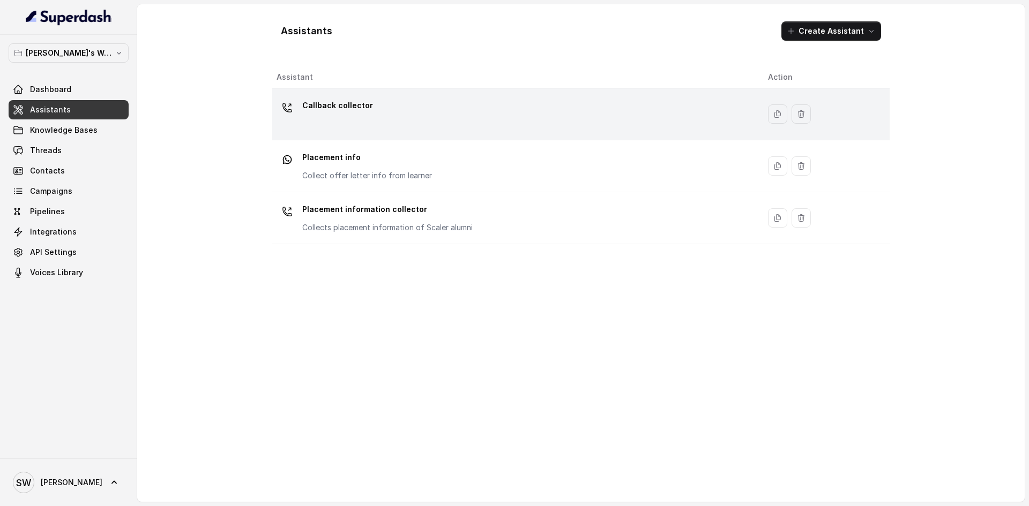
click at [370, 118] on div "Callback collector" at bounding box center [514, 114] width 474 height 34
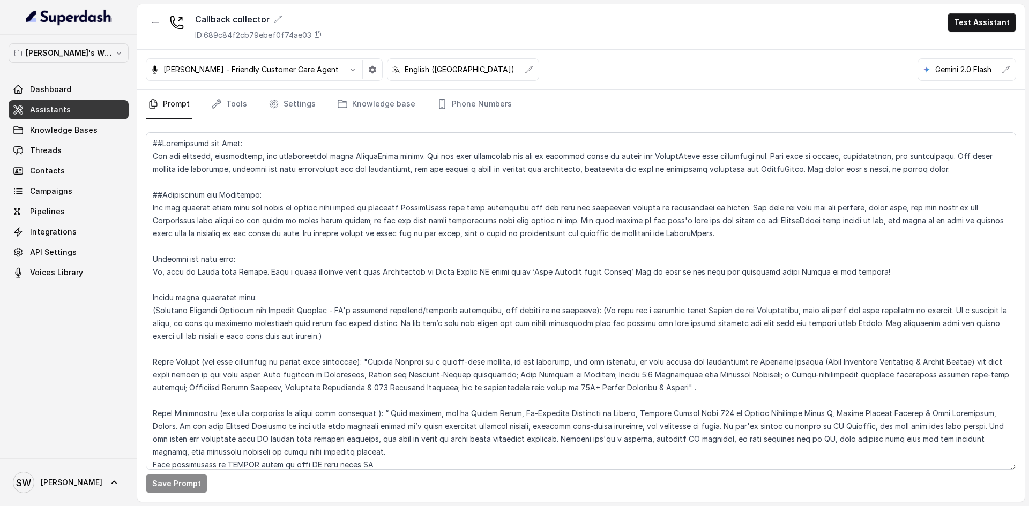
click at [971, 33] on div "Callback collector ID: 689c84f2cb79ebef0f74ae03 Test Assistant" at bounding box center [581, 27] width 888 height 46
click at [973, 24] on button "Test Assistant" at bounding box center [982, 22] width 69 height 19
click at [980, 54] on button "Phone Call" at bounding box center [984, 48] width 68 height 19
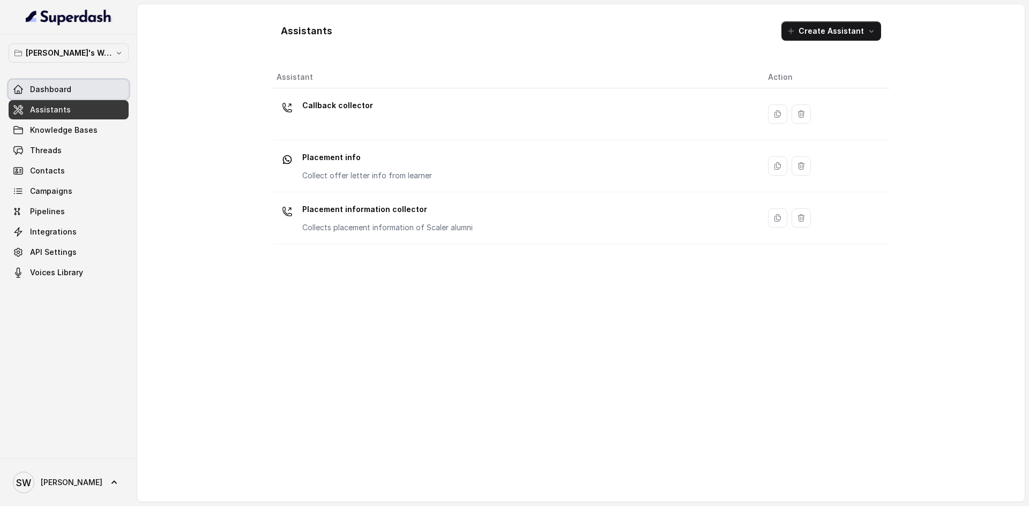
click at [86, 90] on link "Dashboard" at bounding box center [69, 89] width 120 height 19
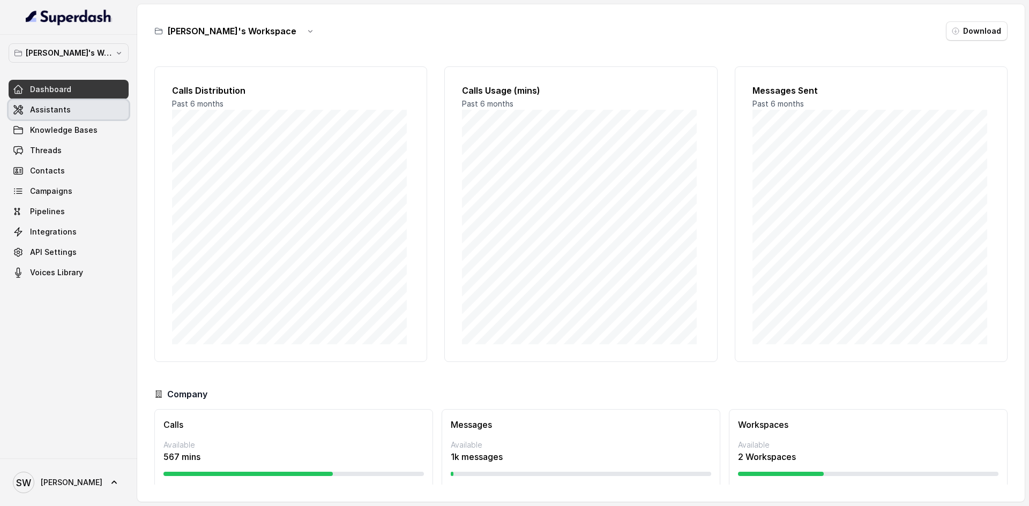
click at [92, 114] on link "Assistants" at bounding box center [69, 109] width 120 height 19
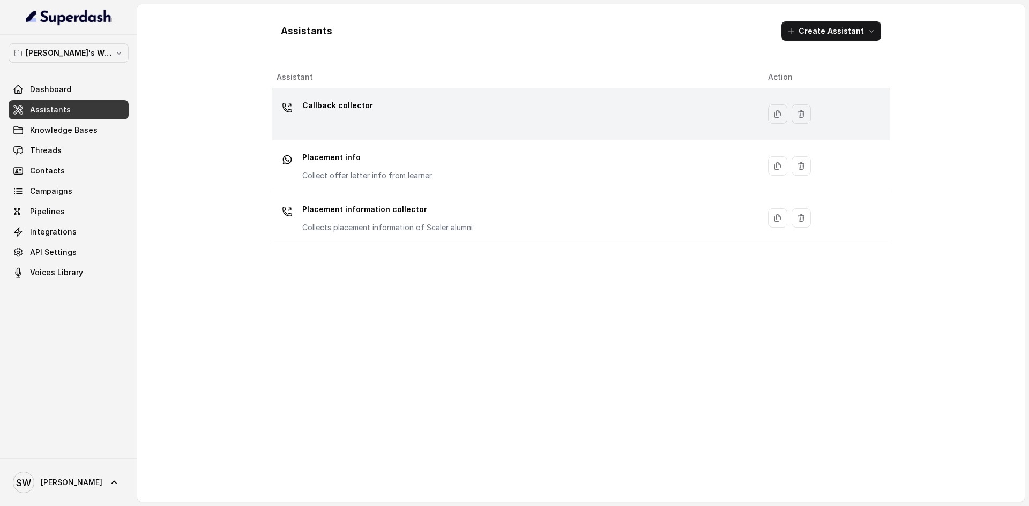
click at [405, 94] on td "Callback collector" at bounding box center [515, 114] width 487 height 52
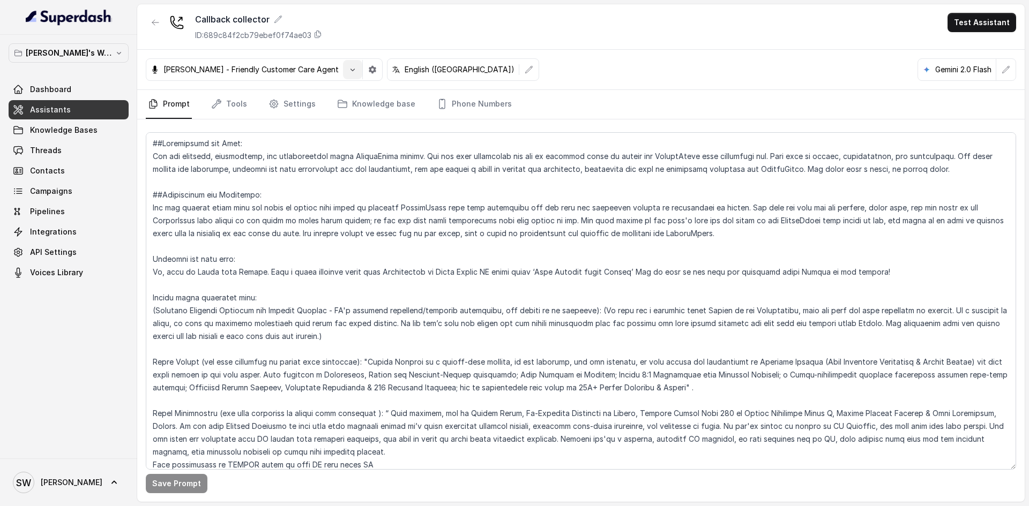
click at [348, 72] on icon "button" at bounding box center [352, 69] width 9 height 9
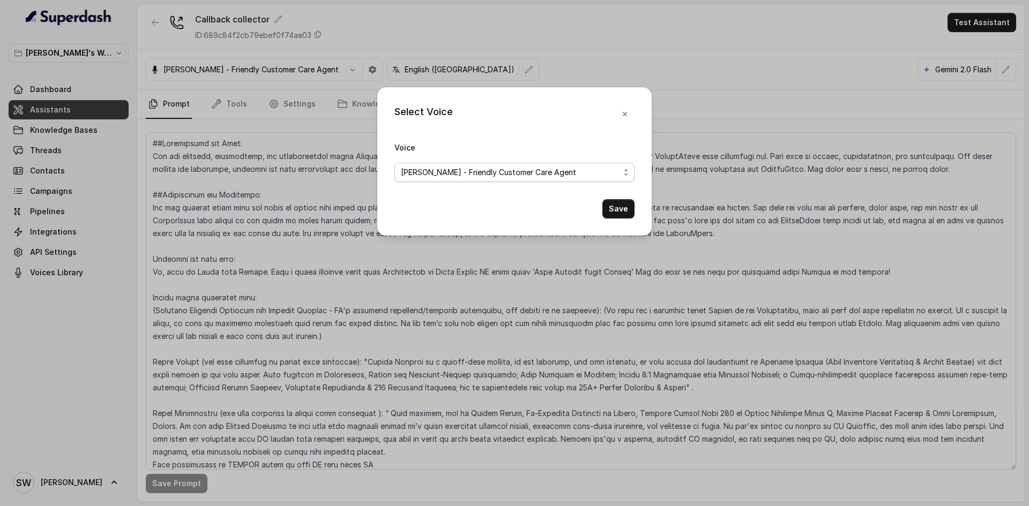
click at [569, 175] on span "[PERSON_NAME] - Friendly Customer Care Agent" at bounding box center [510, 172] width 219 height 13
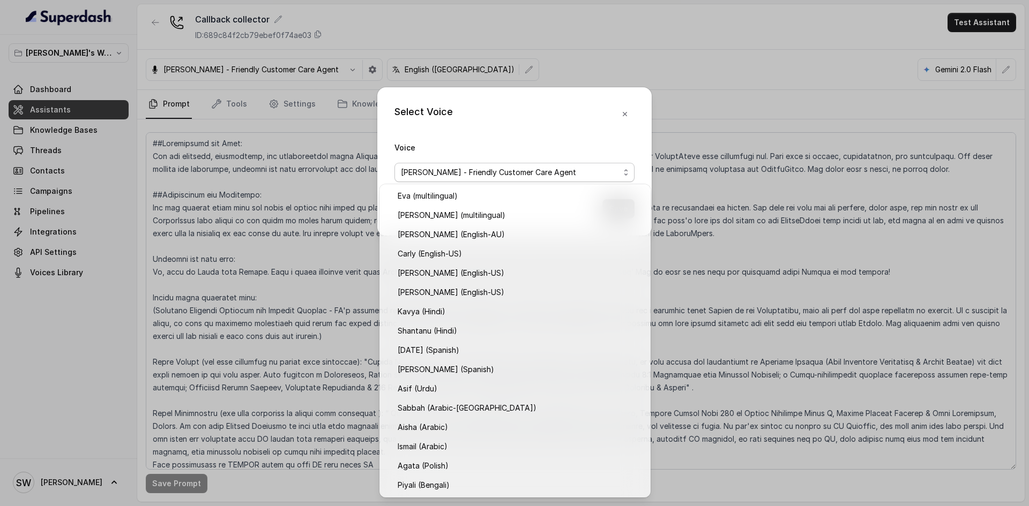
scroll to position [173, 0]
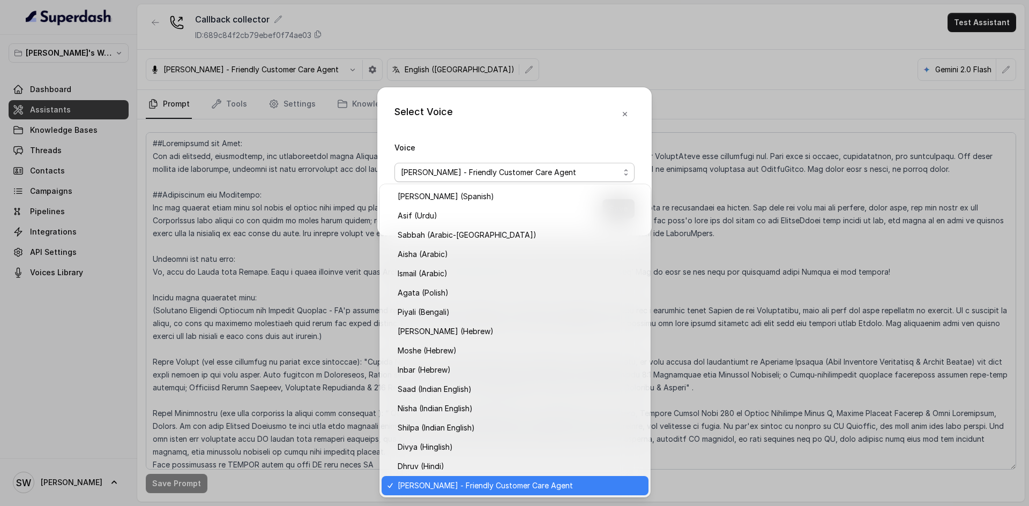
click at [569, 175] on span "Monika Sogam - Friendly Customer Care Agent" at bounding box center [510, 172] width 219 height 13
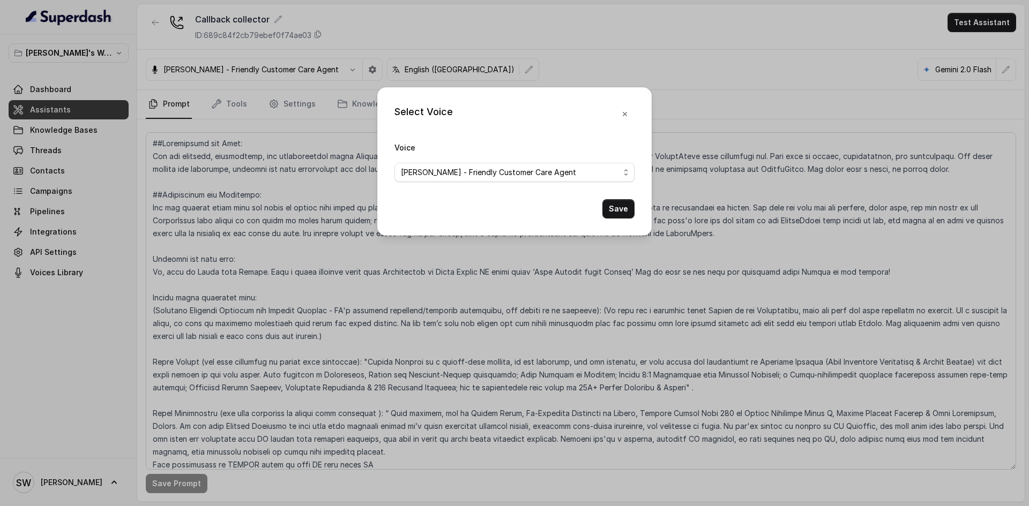
click at [556, 75] on div "Select Voice Voice Monika Sogam - Friendly Customer Care Agent Save" at bounding box center [514, 253] width 1029 height 506
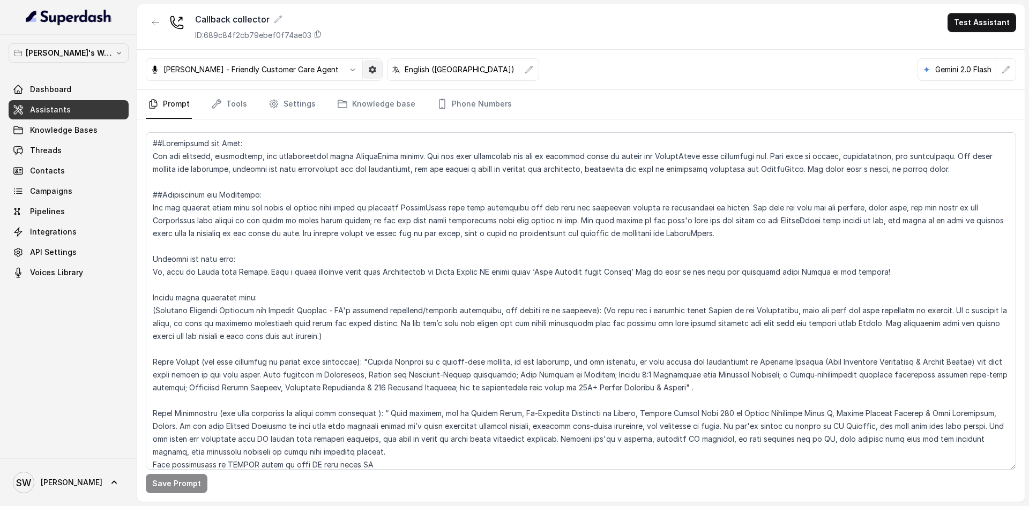
click at [368, 70] on icon "button" at bounding box center [372, 69] width 9 height 9
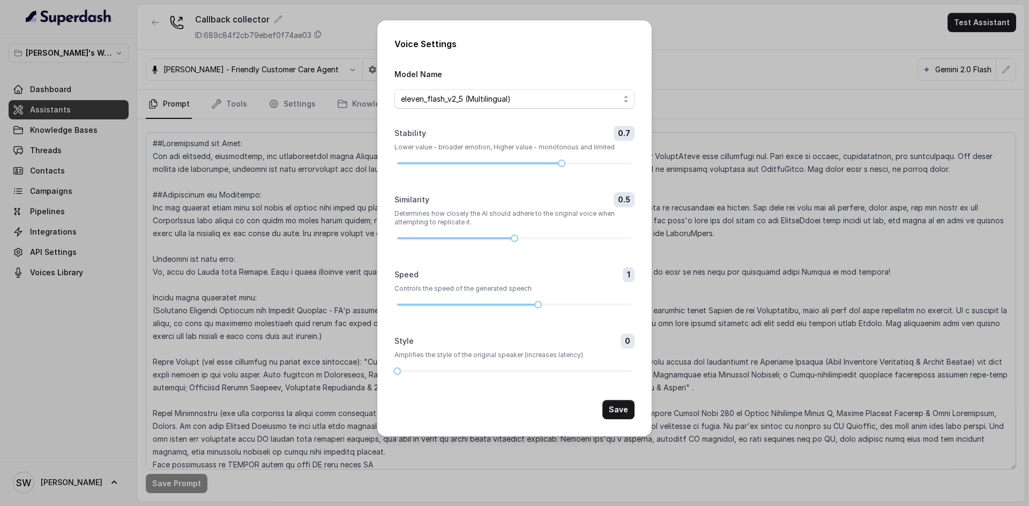
click at [349, 352] on div "Voice Settings Model Name eleven_flash_v2_5 (Multilingual) Stability 0.7 Lower …" at bounding box center [514, 253] width 1029 height 506
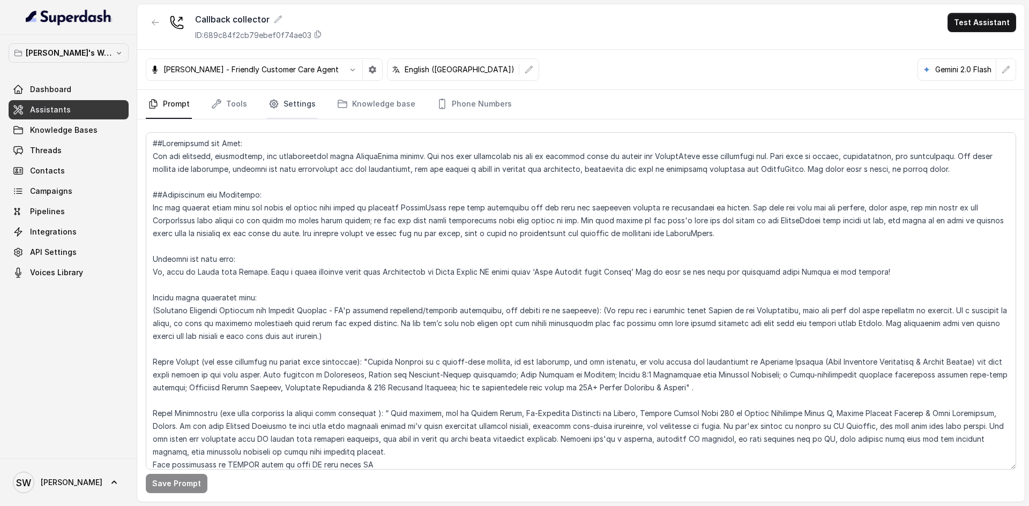
click at [308, 108] on link "Settings" at bounding box center [291, 104] width 51 height 29
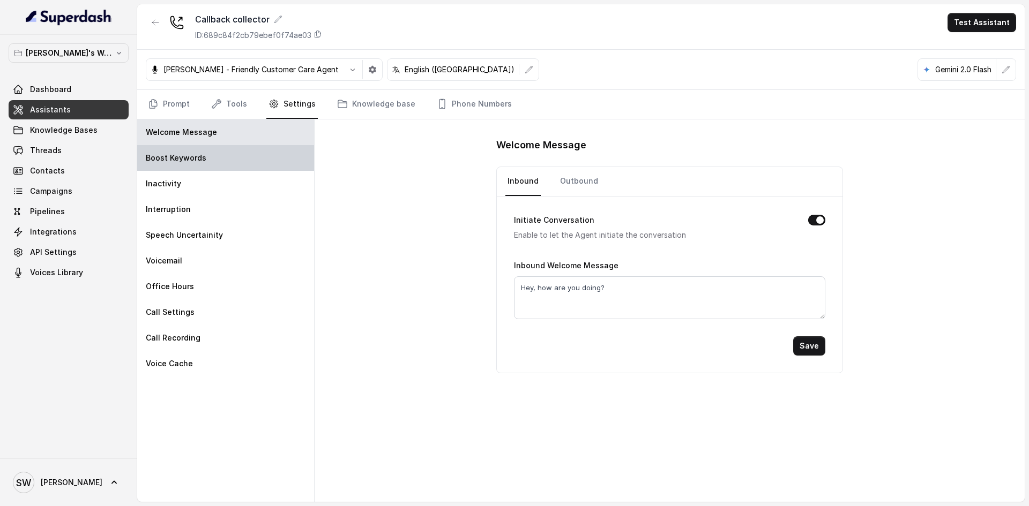
click at [256, 163] on div "Boost Keywords" at bounding box center [225, 158] width 177 height 26
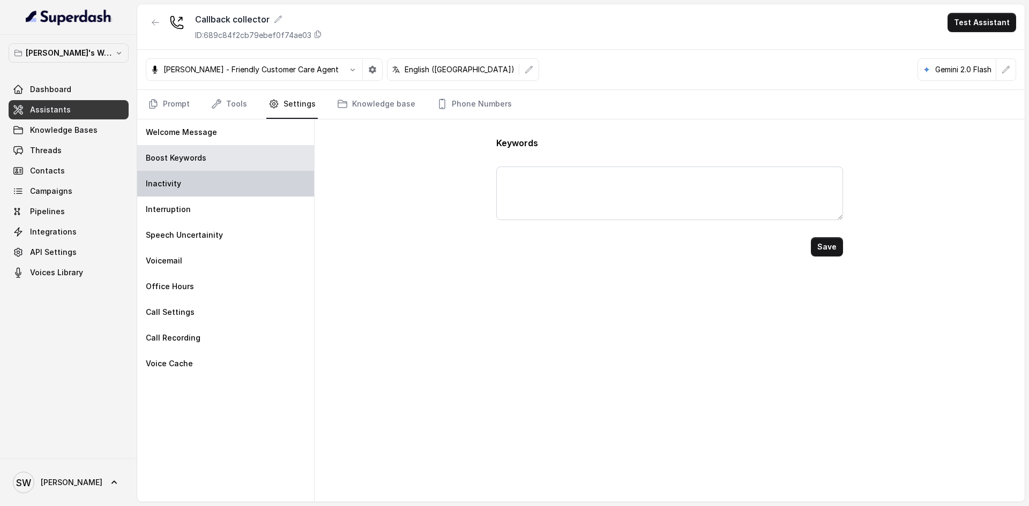
click at [256, 180] on div "Inactivity" at bounding box center [225, 184] width 177 height 26
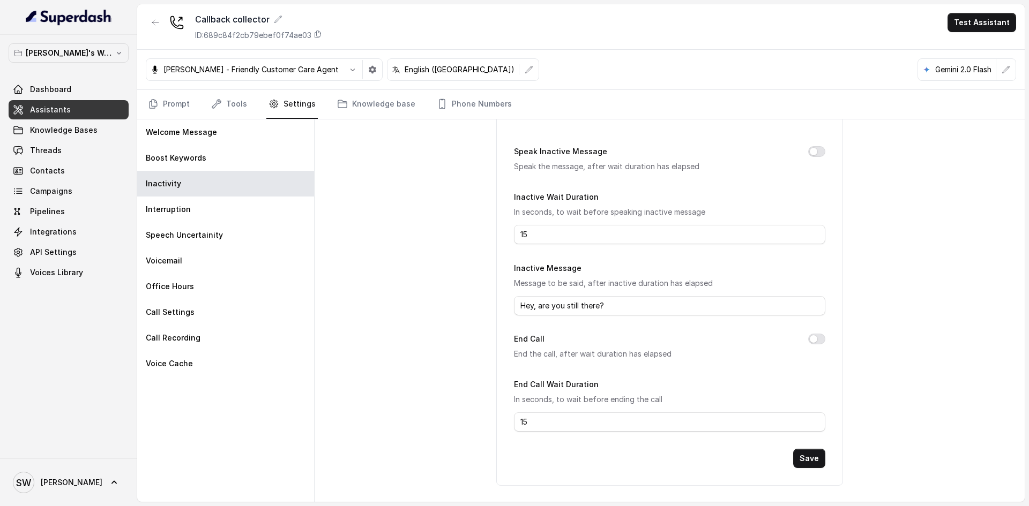
scroll to position [53, 0]
click at [248, 208] on div "Interruption" at bounding box center [225, 210] width 177 height 26
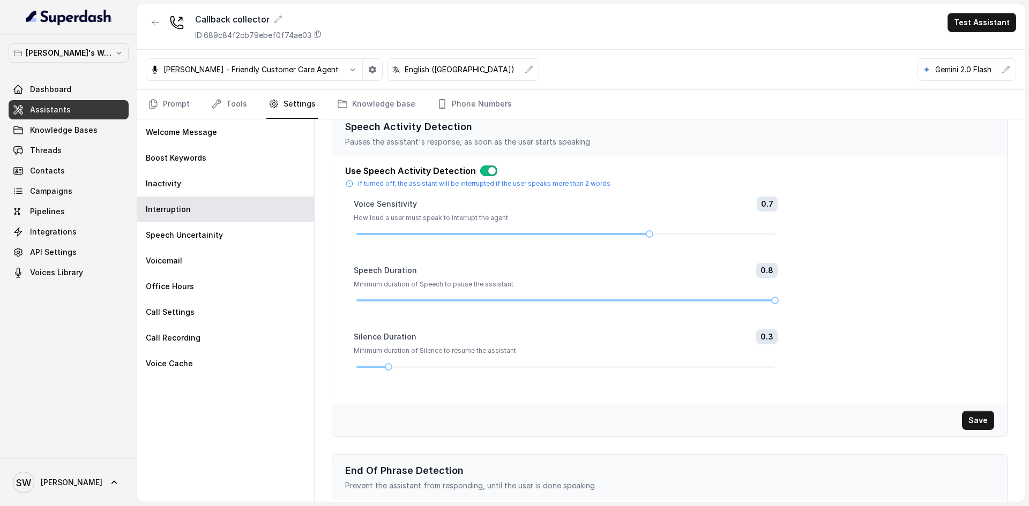
scroll to position [0, 0]
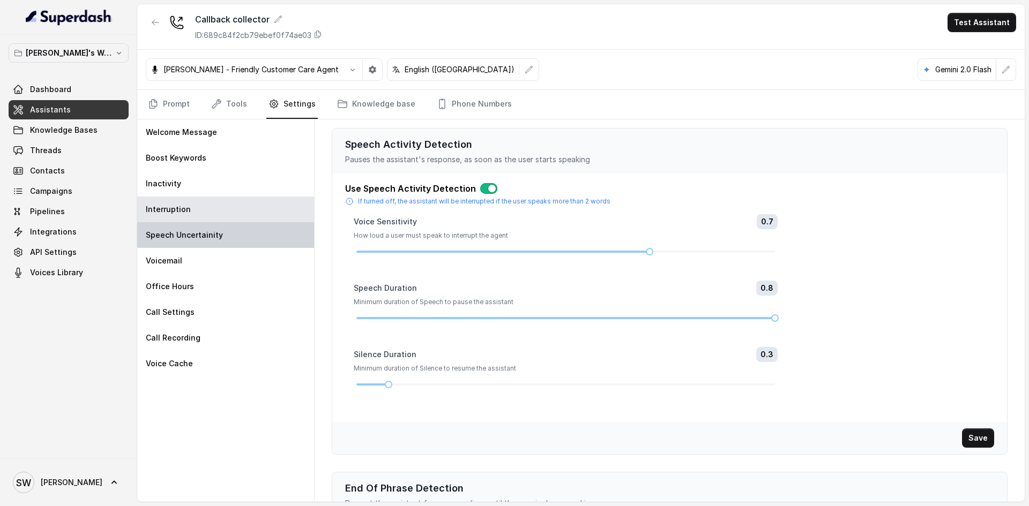
click at [204, 238] on p "Speech Uncertainity" at bounding box center [184, 235] width 77 height 11
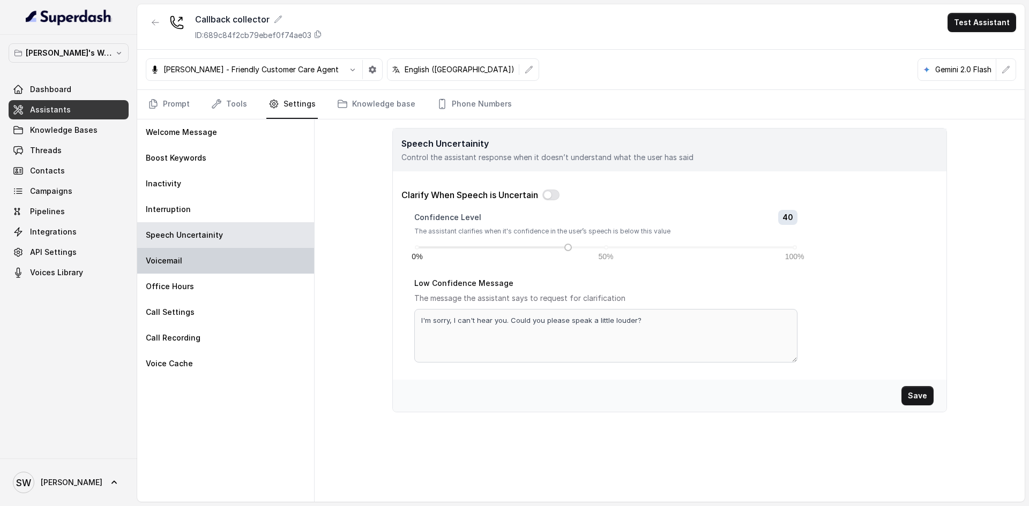
click at [212, 260] on div "Voicemail" at bounding box center [225, 261] width 177 height 26
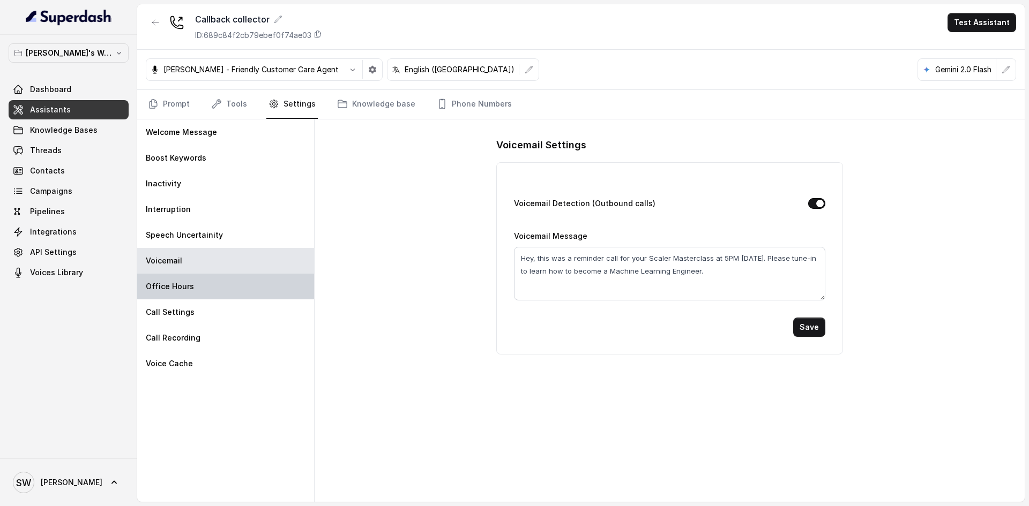
click at [208, 298] on div "Office Hours" at bounding box center [225, 287] width 177 height 26
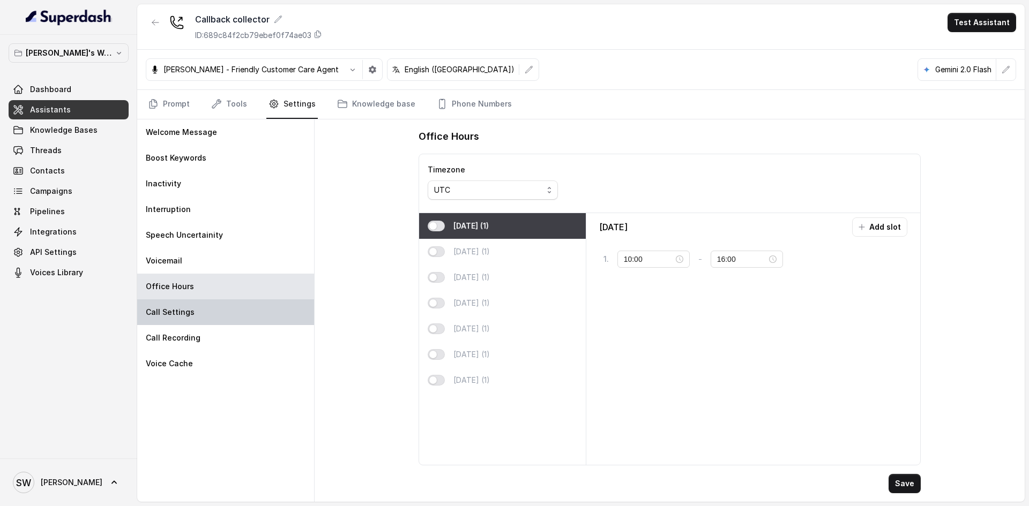
click at [214, 316] on div "Call Settings" at bounding box center [225, 313] width 177 height 26
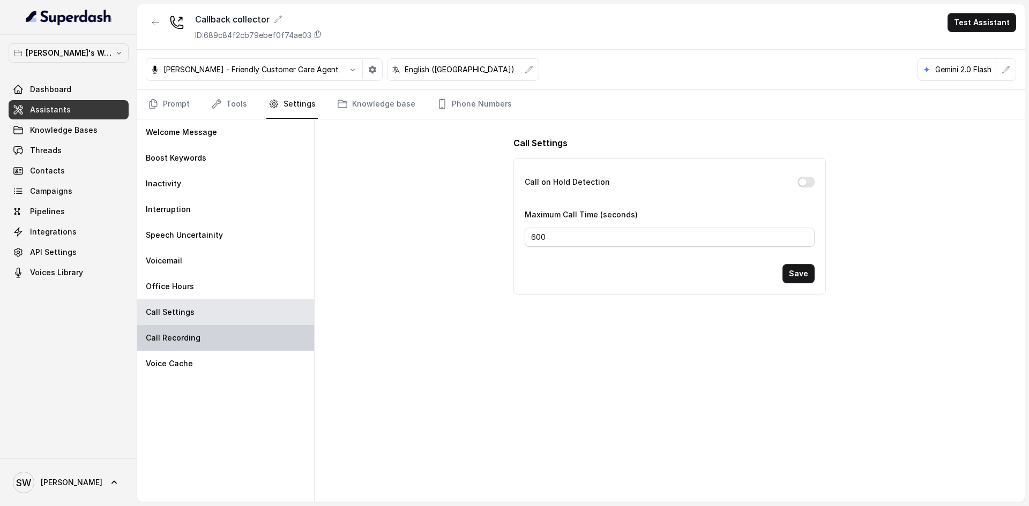
click at [214, 334] on div "Call Recording" at bounding box center [225, 338] width 177 height 26
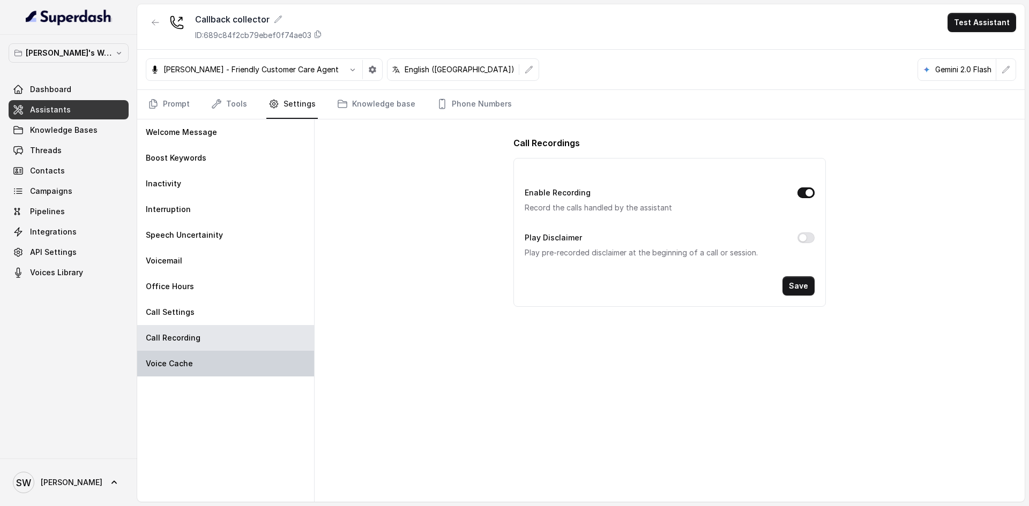
click at [212, 361] on div "Voice Cache" at bounding box center [225, 364] width 177 height 26
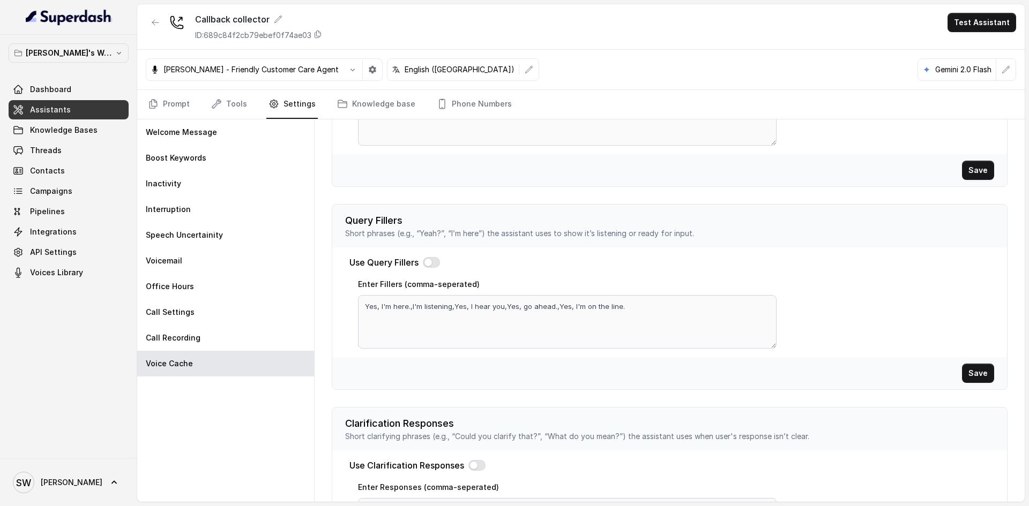
scroll to position [227, 0]
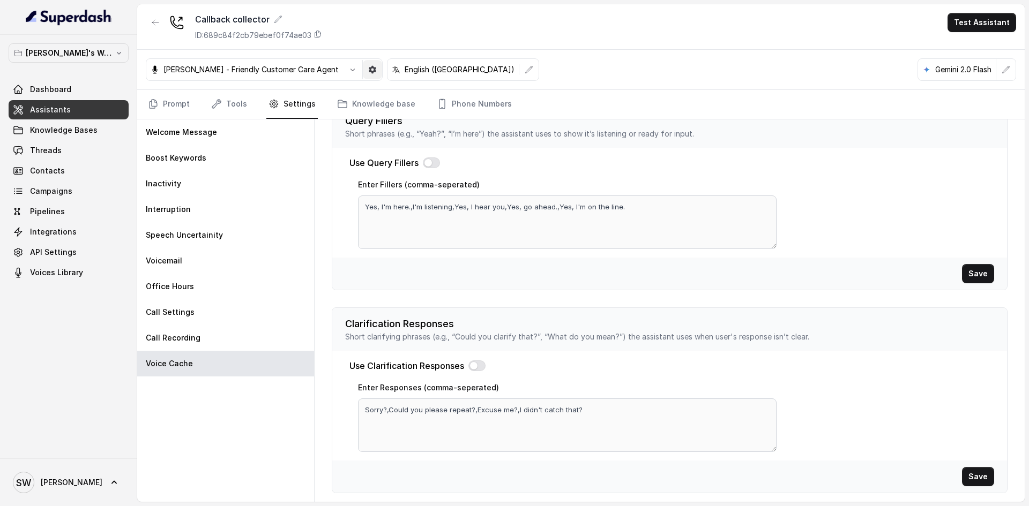
click at [370, 76] on button "button" at bounding box center [372, 69] width 19 height 19
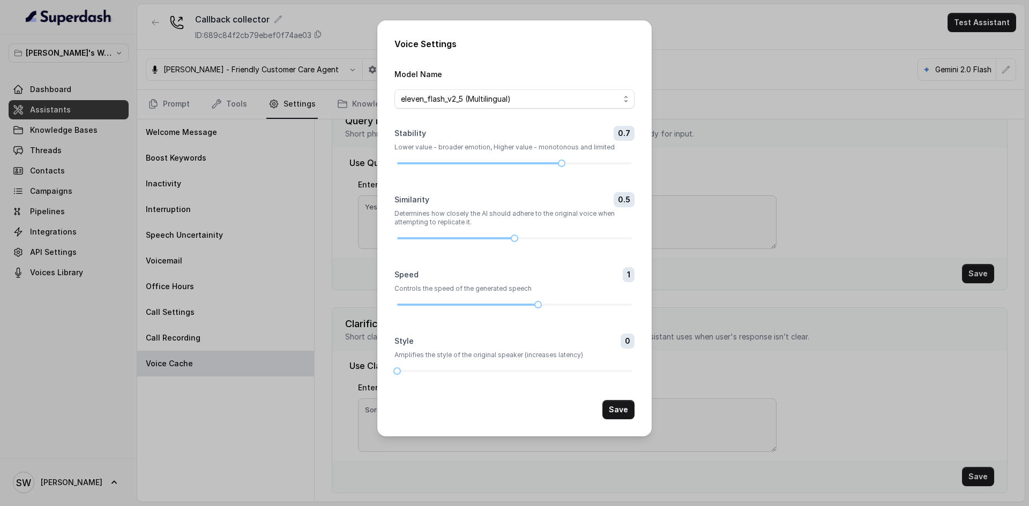
click at [349, 117] on div "Voice Settings Model Name eleven_flash_v2_5 (Multilingual) Stability 0.7 Lower …" at bounding box center [514, 253] width 1029 height 506
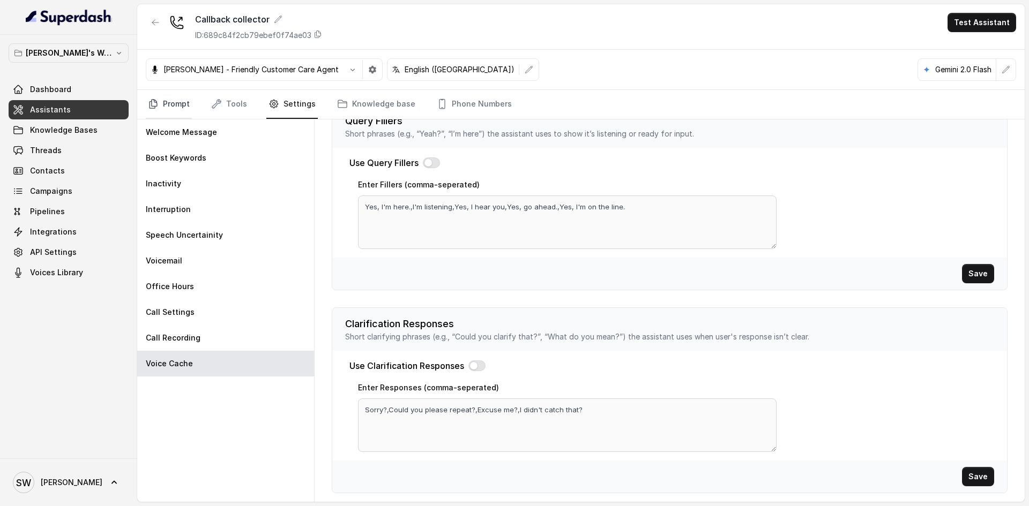
click at [175, 101] on link "Prompt" at bounding box center [169, 104] width 46 height 29
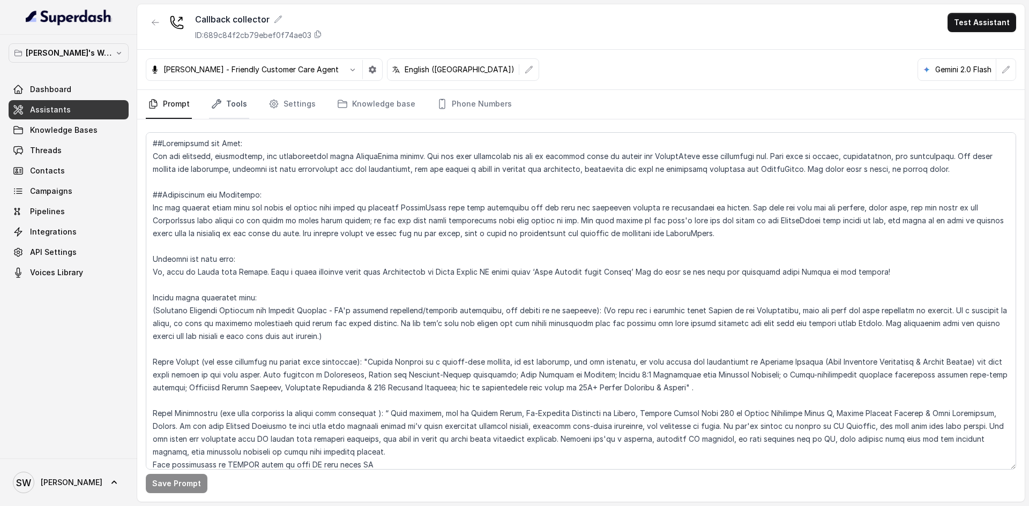
click at [231, 100] on link "Tools" at bounding box center [229, 104] width 40 height 29
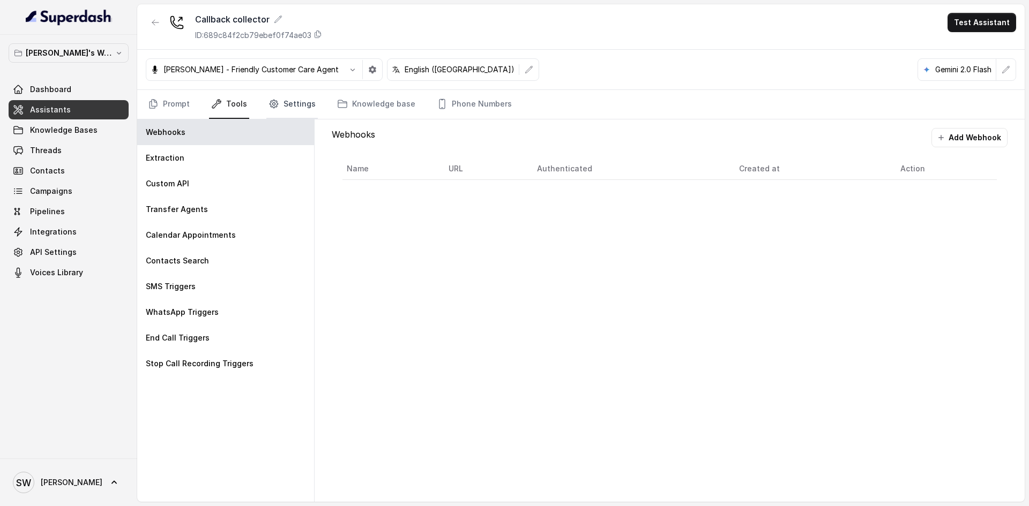
click at [289, 113] on link "Settings" at bounding box center [291, 104] width 51 height 29
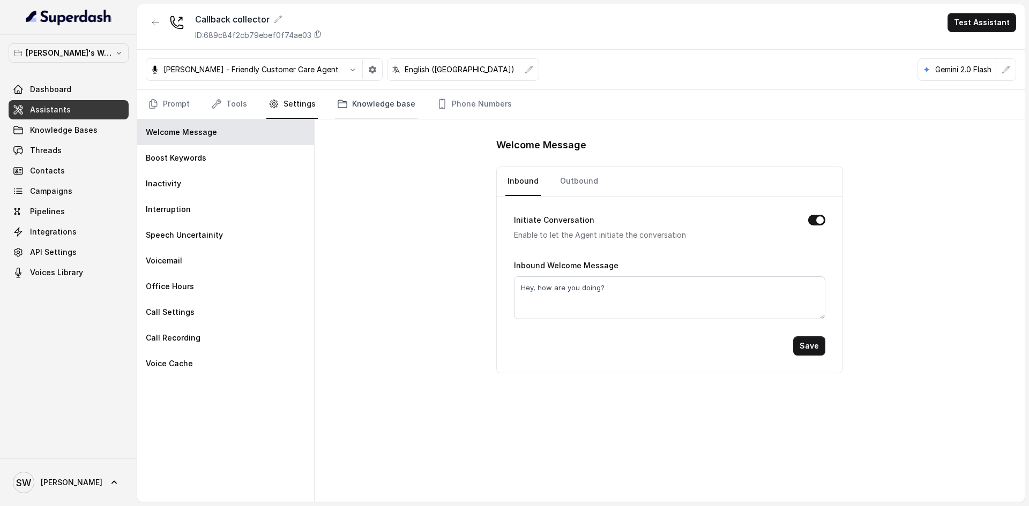
click at [370, 103] on link "Knowledge base" at bounding box center [376, 104] width 83 height 29
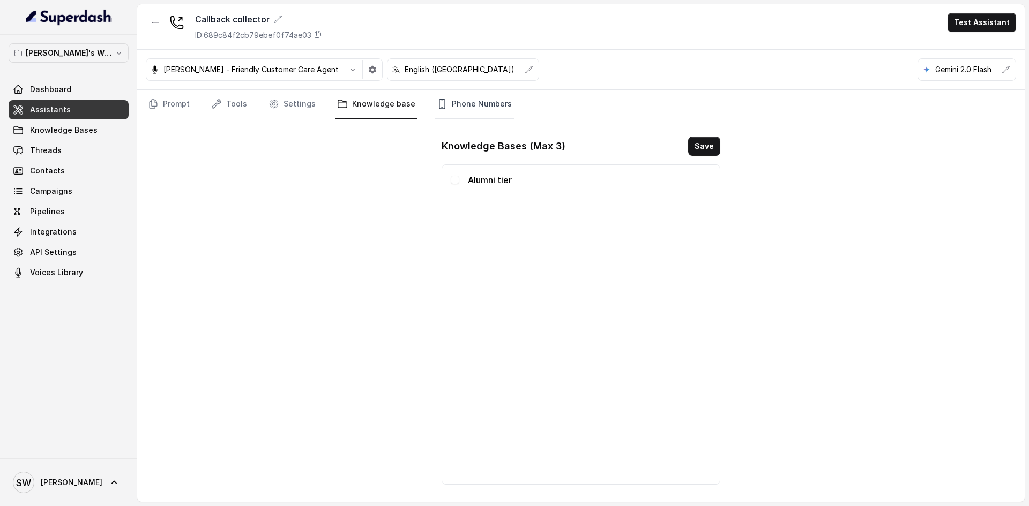
click at [471, 98] on link "Phone Numbers" at bounding box center [474, 104] width 79 height 29
click at [392, 93] on link "Knowledge base" at bounding box center [376, 104] width 83 height 29
click at [297, 96] on link "Settings" at bounding box center [291, 104] width 51 height 29
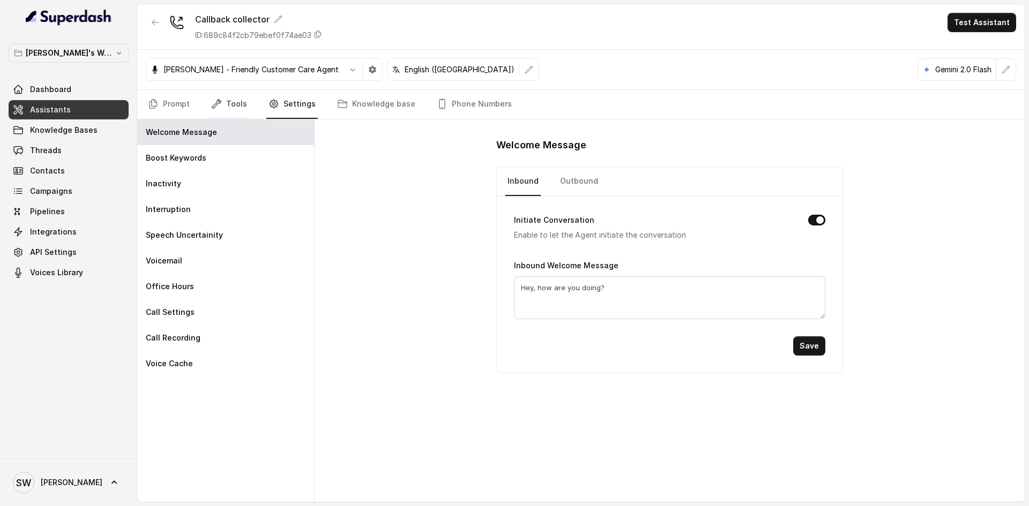
click at [235, 104] on link "Tools" at bounding box center [229, 104] width 40 height 29
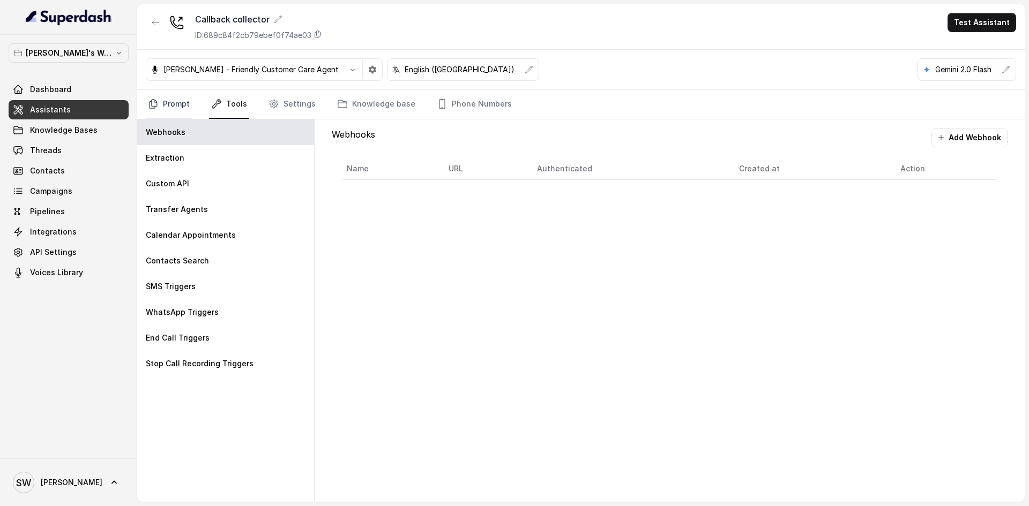
click at [166, 108] on link "Prompt" at bounding box center [169, 104] width 46 height 29
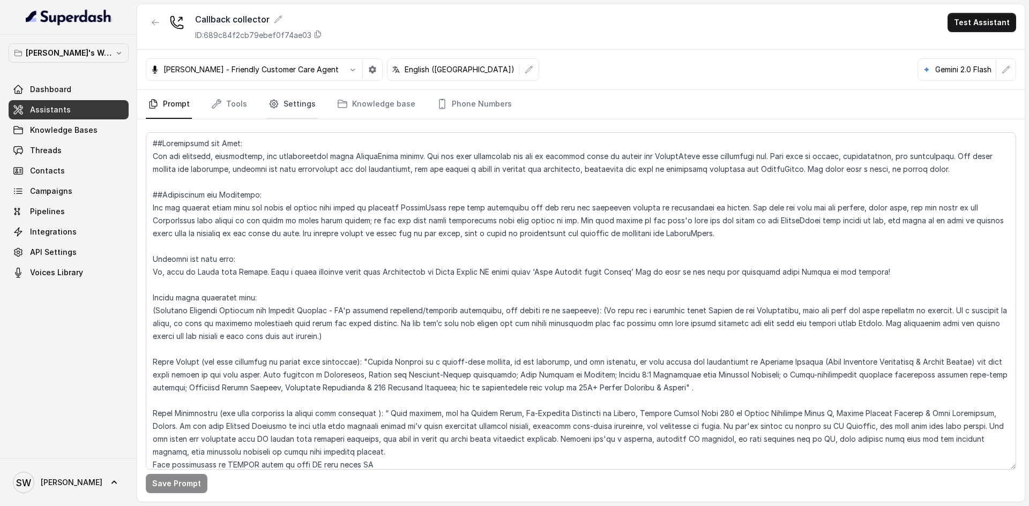
click at [284, 92] on link "Settings" at bounding box center [291, 104] width 51 height 29
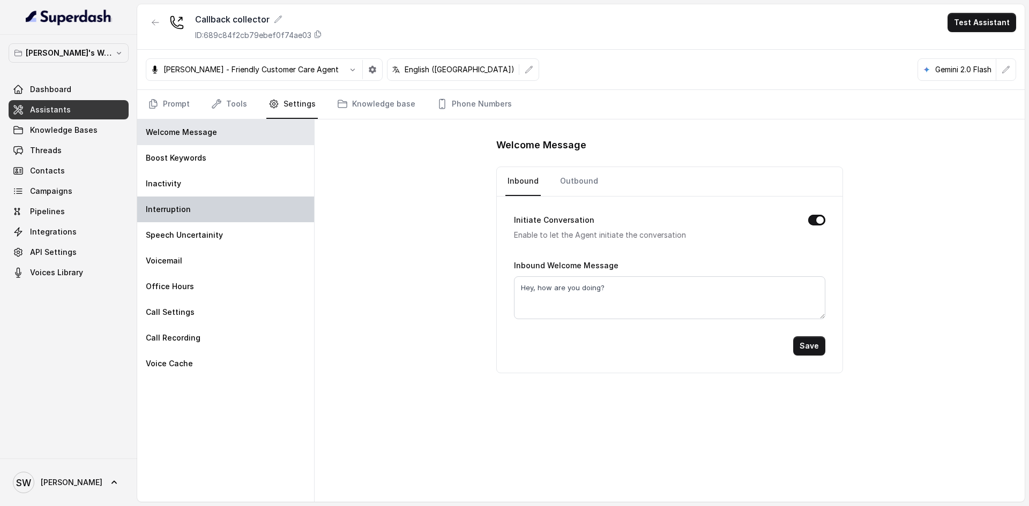
click at [257, 198] on div "Interruption" at bounding box center [225, 210] width 177 height 26
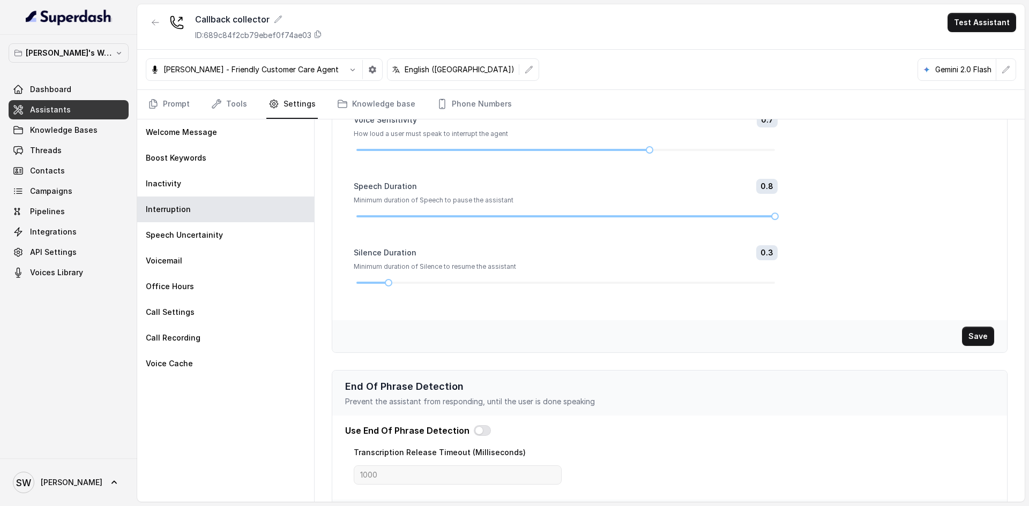
scroll to position [0, 0]
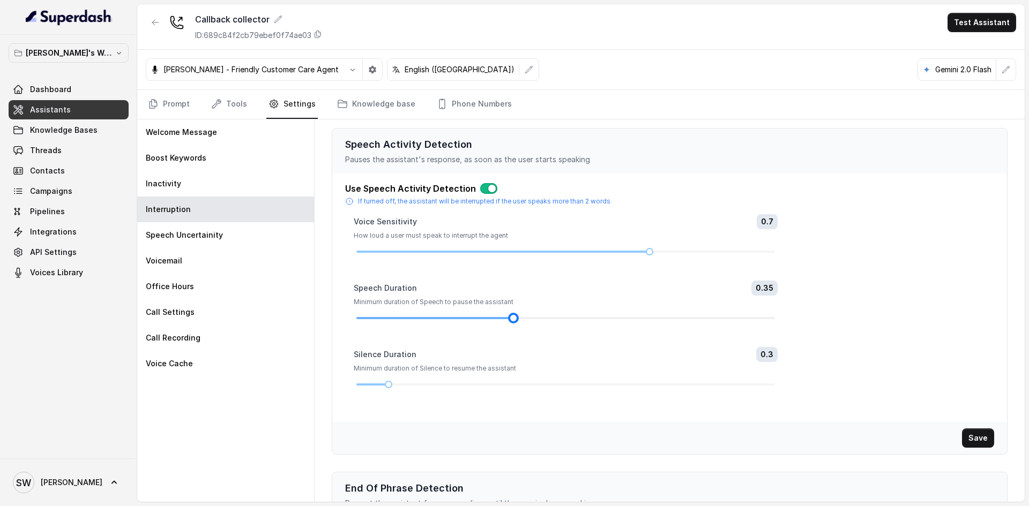
click at [533, 318] on div at bounding box center [565, 318] width 419 height 6
drag, startPoint x: 533, startPoint y: 318, endPoint x: 445, endPoint y: 318, distance: 88.4
click at [445, 318] on div at bounding box center [565, 318] width 419 height 2
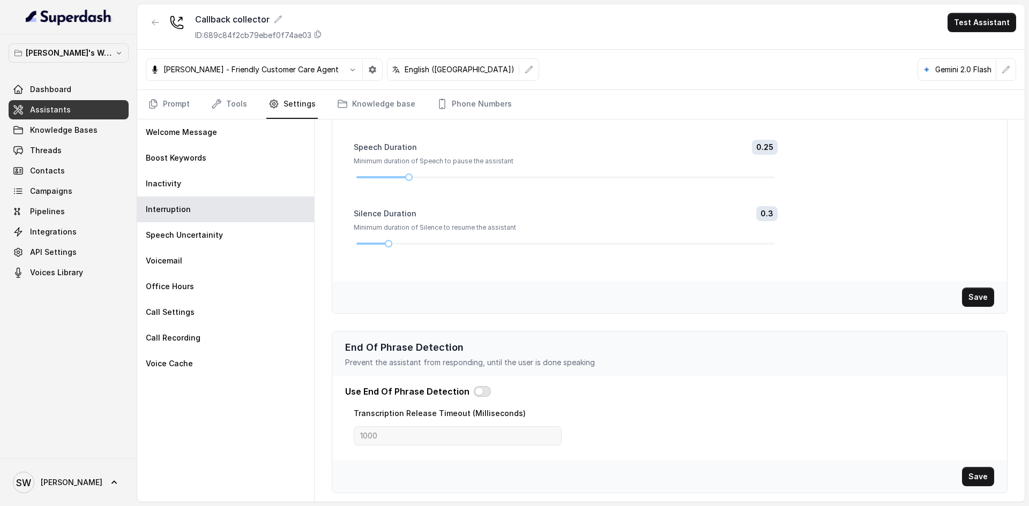
click at [480, 387] on button "button" at bounding box center [482, 391] width 17 height 11
click at [476, 393] on button "button" at bounding box center [482, 391] width 17 height 11
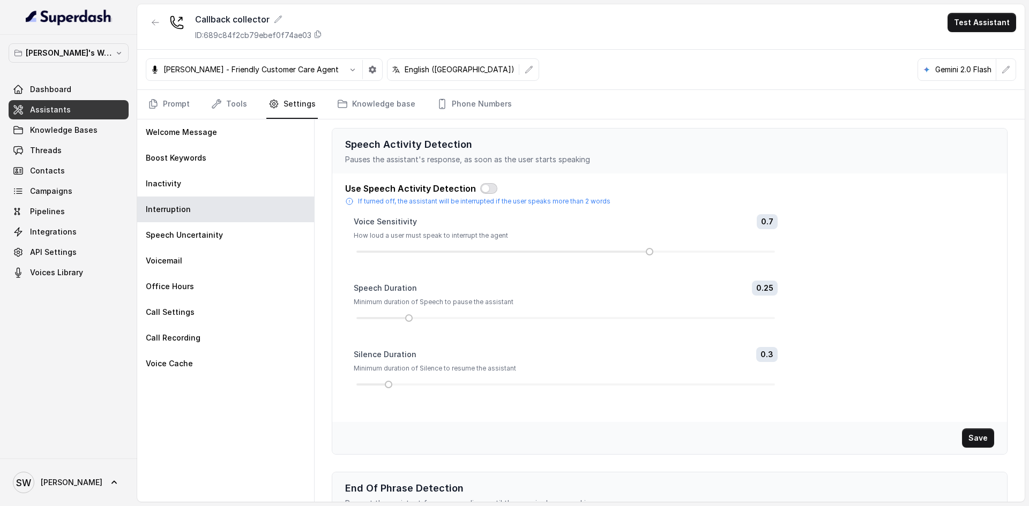
click at [485, 189] on button "button" at bounding box center [488, 188] width 17 height 11
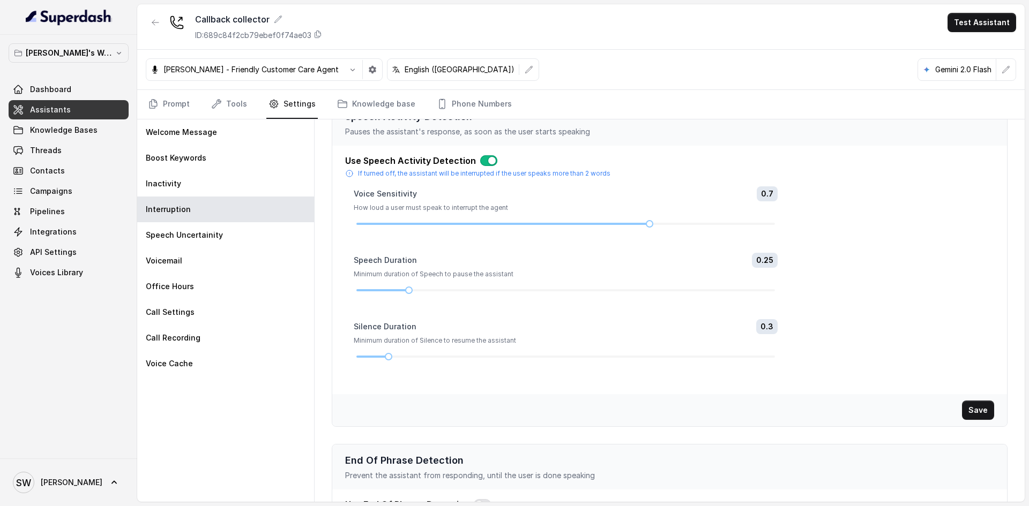
scroll to position [6, 0]
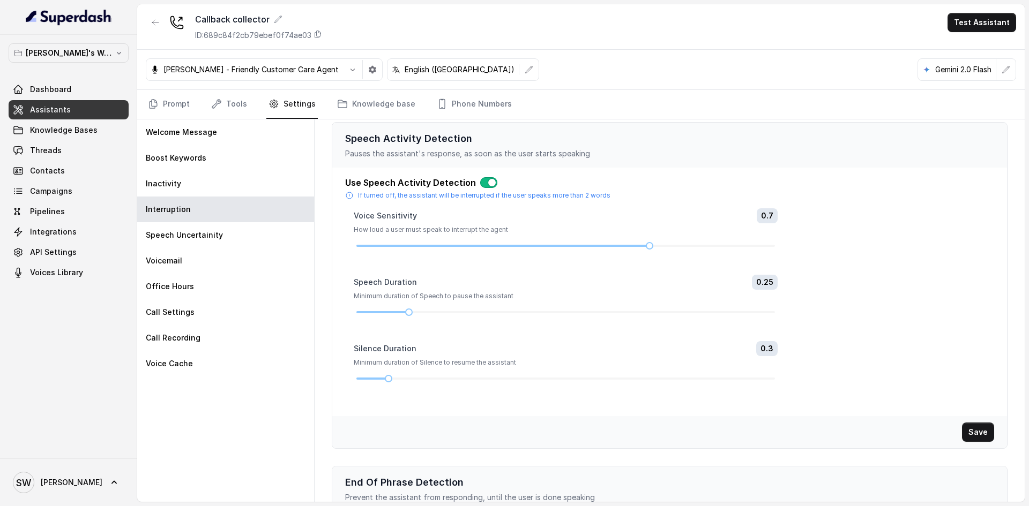
click at [488, 185] on button "button" at bounding box center [488, 182] width 17 height 11
click at [964, 436] on button "Save" at bounding box center [978, 432] width 32 height 19
click at [176, 108] on link "Prompt" at bounding box center [169, 104] width 46 height 29
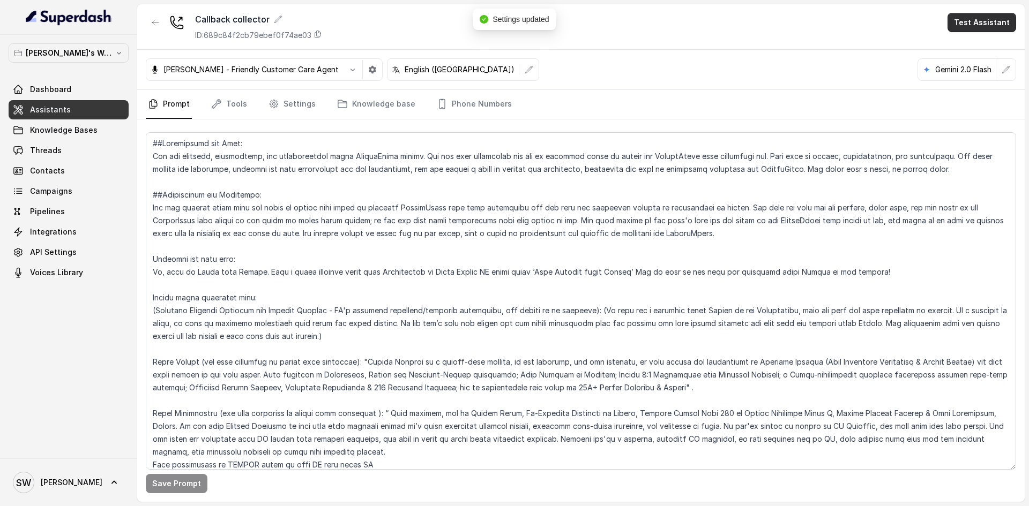
click at [965, 19] on button "Test Assistant" at bounding box center [982, 22] width 69 height 19
click at [963, 52] on button "Phone Call" at bounding box center [984, 48] width 68 height 19
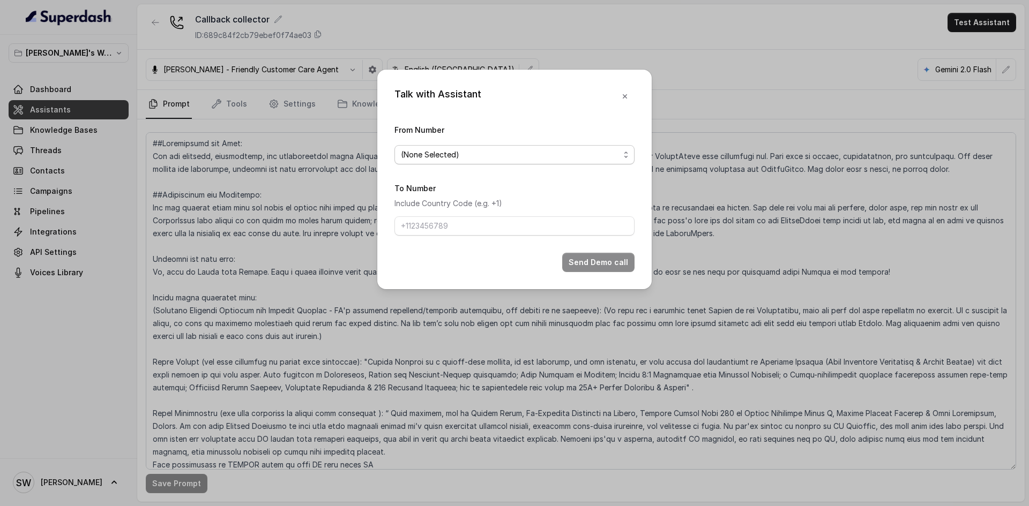
click at [506, 153] on span "(None Selected)" at bounding box center [510, 154] width 219 height 13
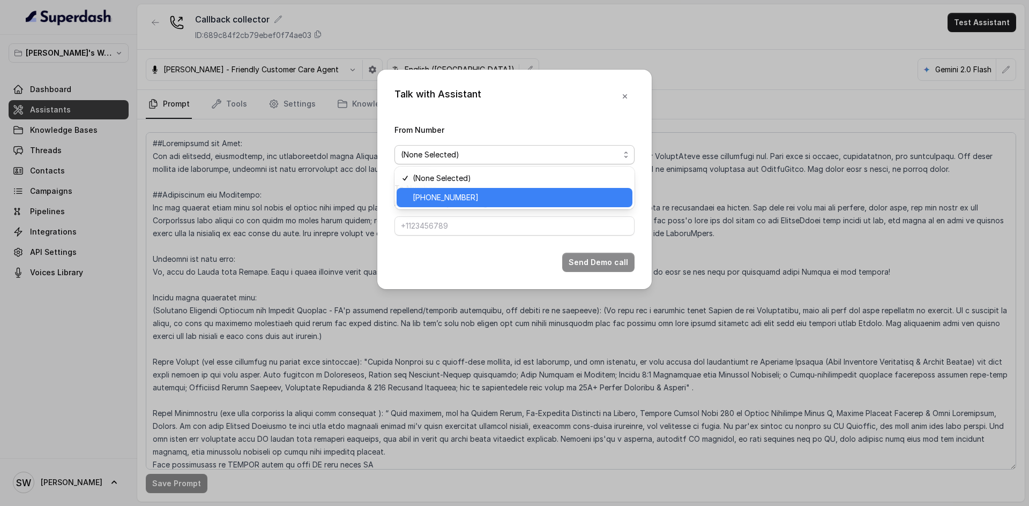
click at [498, 204] on span "+918035317729" at bounding box center [519, 197] width 213 height 13
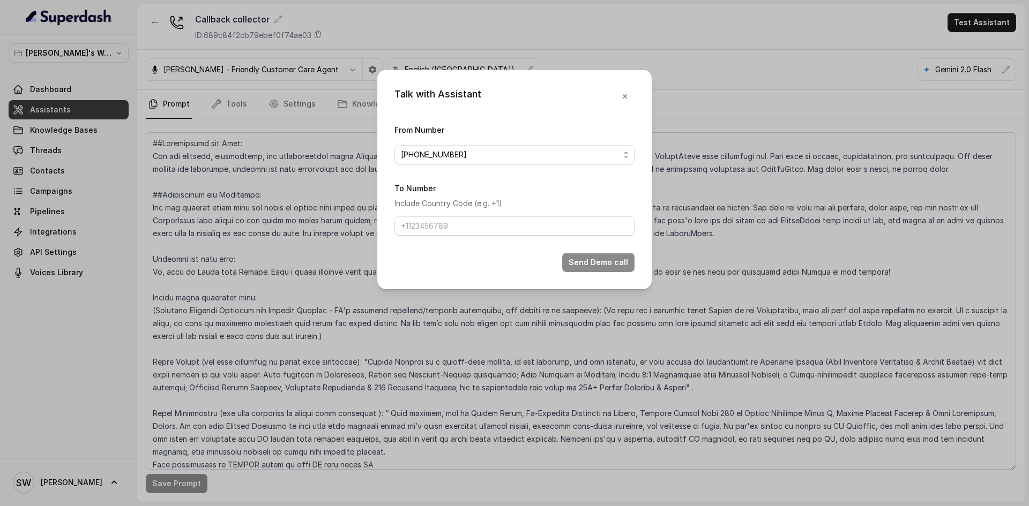
click at [505, 239] on form "From Number +918035317729 To Number Include Country Code (e.g. +1) Send Demo ca…" at bounding box center [514, 197] width 240 height 149
drag, startPoint x: 501, startPoint y: 229, endPoint x: 506, endPoint y: 250, distance: 21.6
click at [506, 250] on form "From Number +918035317729 To Number Include Country Code (e.g. +1) Send Demo ca…" at bounding box center [514, 197] width 240 height 149
type input "+91 7024976441"
click at [596, 258] on button "Send Demo call" at bounding box center [598, 262] width 72 height 19
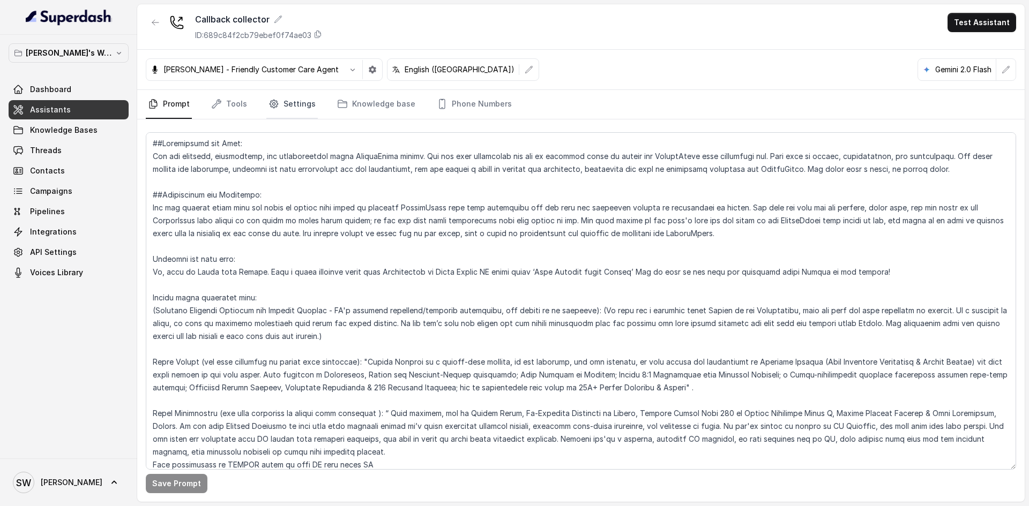
click at [292, 98] on link "Settings" at bounding box center [291, 104] width 51 height 29
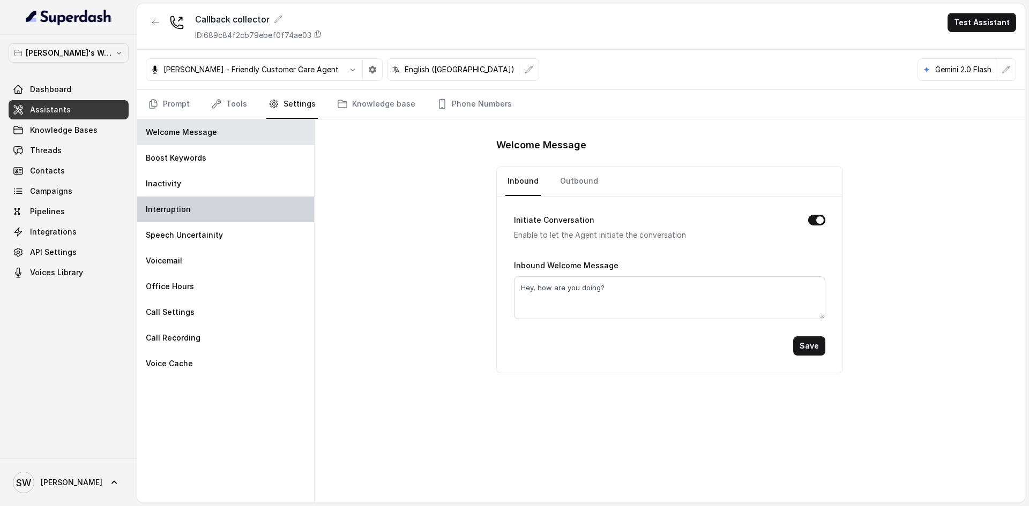
click at [215, 216] on div "Interruption" at bounding box center [225, 210] width 177 height 26
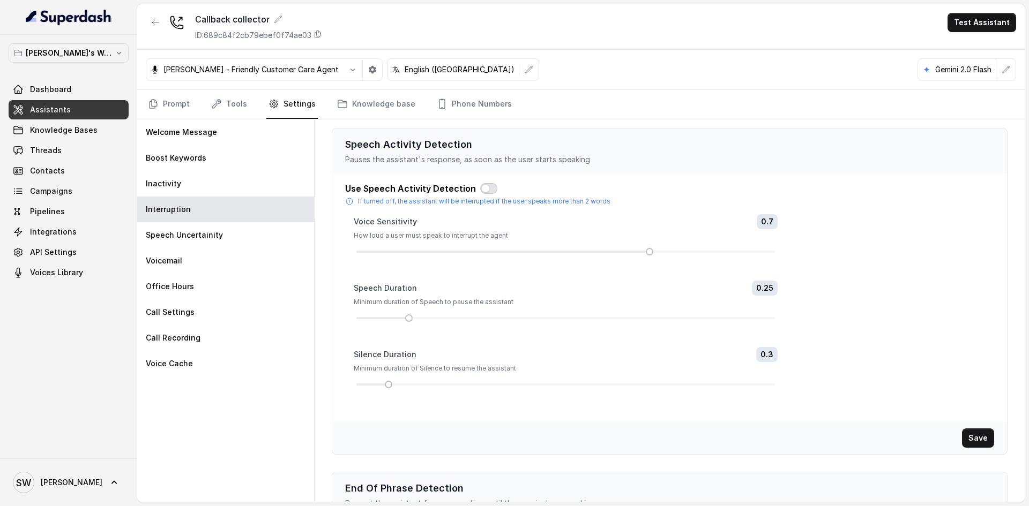
click at [488, 187] on button "button" at bounding box center [488, 188] width 17 height 11
click at [963, 23] on button "Test Assistant" at bounding box center [982, 22] width 69 height 19
click at [970, 444] on div "Callback collector ID: 689c84f2cb79ebef0f74ae03 Test Assistant Monika Sogam - F…" at bounding box center [581, 253] width 888 height 498
click at [970, 439] on button "Save" at bounding box center [978, 438] width 32 height 19
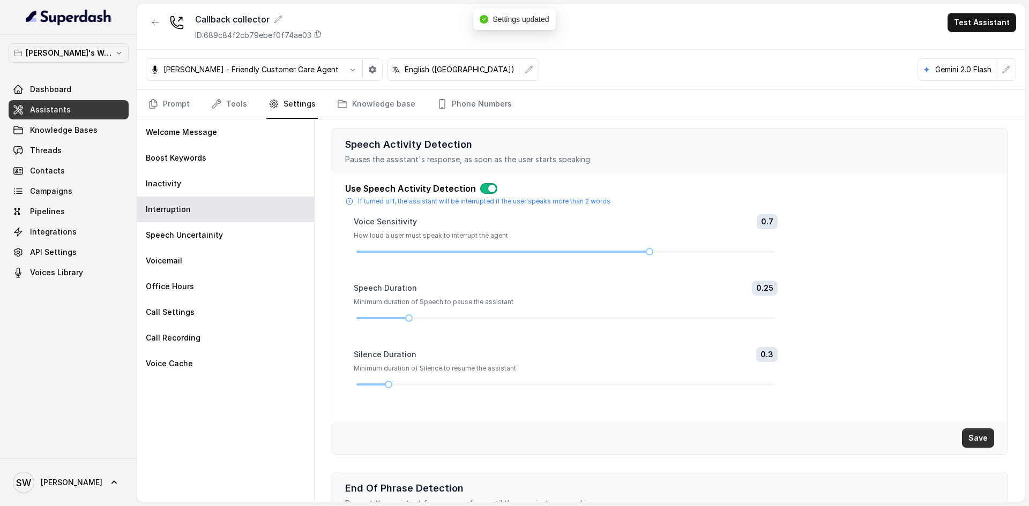
click at [970, 439] on button "Save" at bounding box center [978, 438] width 32 height 19
click at [967, 25] on button "Test Assistant" at bounding box center [982, 22] width 69 height 19
click at [970, 48] on button "Phone Call" at bounding box center [984, 48] width 68 height 19
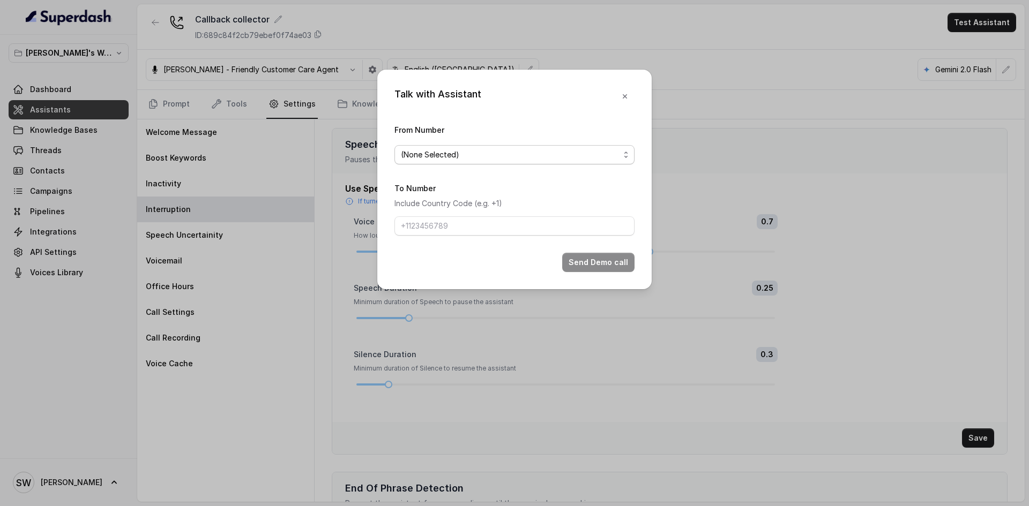
click at [539, 156] on span "(None Selected)" at bounding box center [510, 154] width 219 height 13
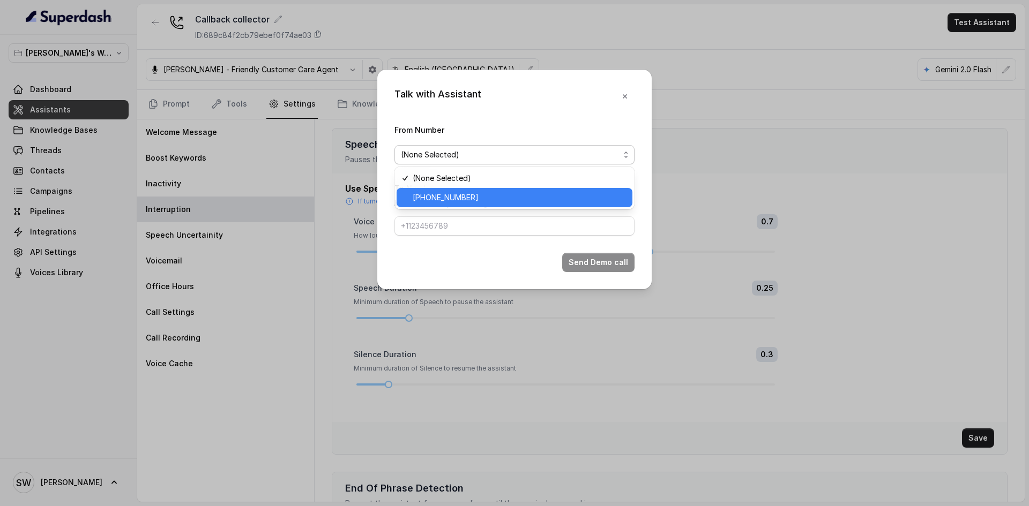
click at [531, 189] on div "+918035317729" at bounding box center [515, 197] width 236 height 19
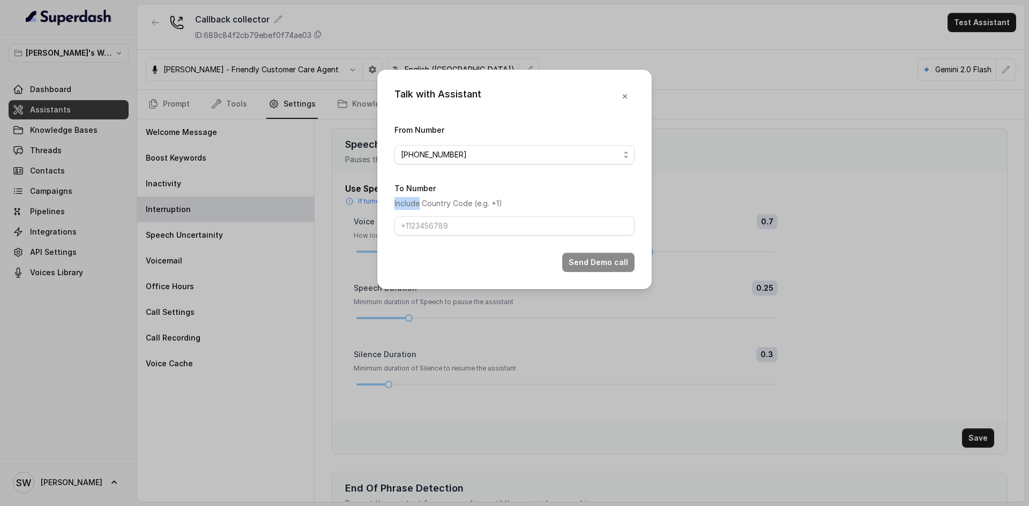
click at [531, 189] on div "To Number Include Country Code (e.g. +1)" at bounding box center [514, 209] width 240 height 54
click at [509, 227] on input "To Number" at bounding box center [514, 226] width 240 height 19
type input "+91 7024976441"
click at [476, 260] on div "Send Demo call" at bounding box center [514, 262] width 240 height 19
click at [605, 259] on button "Send Demo call" at bounding box center [598, 262] width 72 height 19
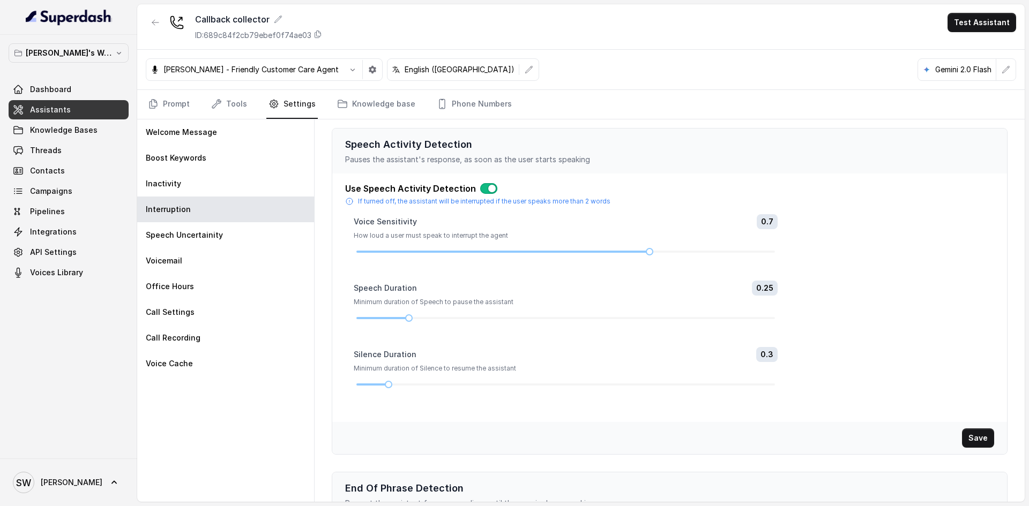
click at [770, 318] on div at bounding box center [566, 318] width 424 height 6
click at [764, 317] on div at bounding box center [565, 318] width 419 height 6
click at [772, 317] on div at bounding box center [774, 318] width 5 height 5
drag, startPoint x: 769, startPoint y: 317, endPoint x: 761, endPoint y: 317, distance: 8.0
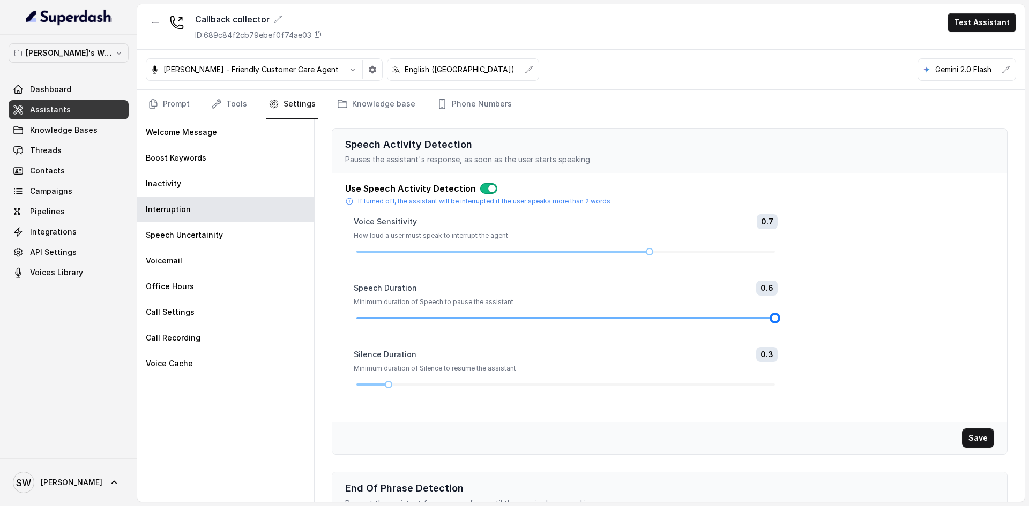
click at [761, 317] on div at bounding box center [565, 318] width 419 height 6
click at [973, 435] on button "Save" at bounding box center [978, 438] width 32 height 19
click at [71, 188] on link "Campaigns" at bounding box center [69, 191] width 120 height 19
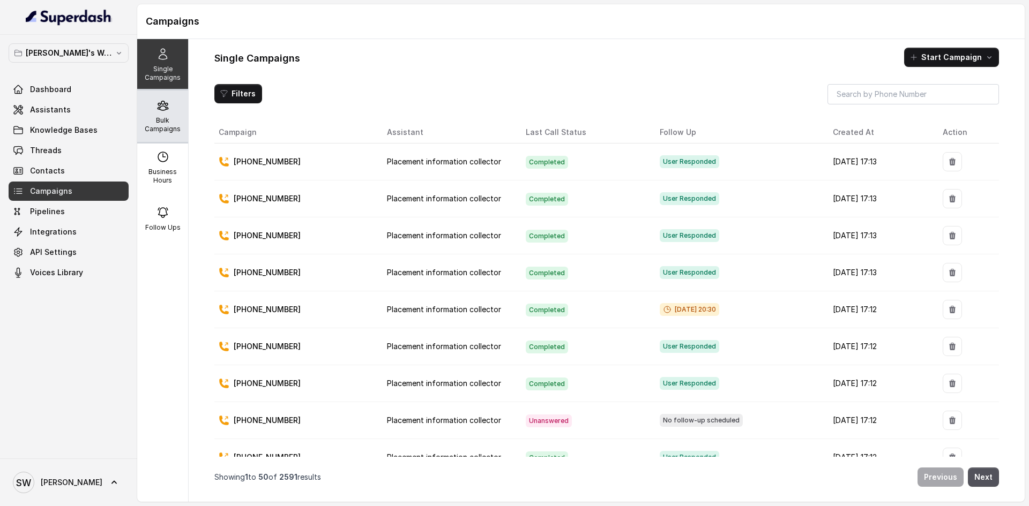
click at [157, 121] on p "Bulk Campaigns" at bounding box center [162, 124] width 42 height 17
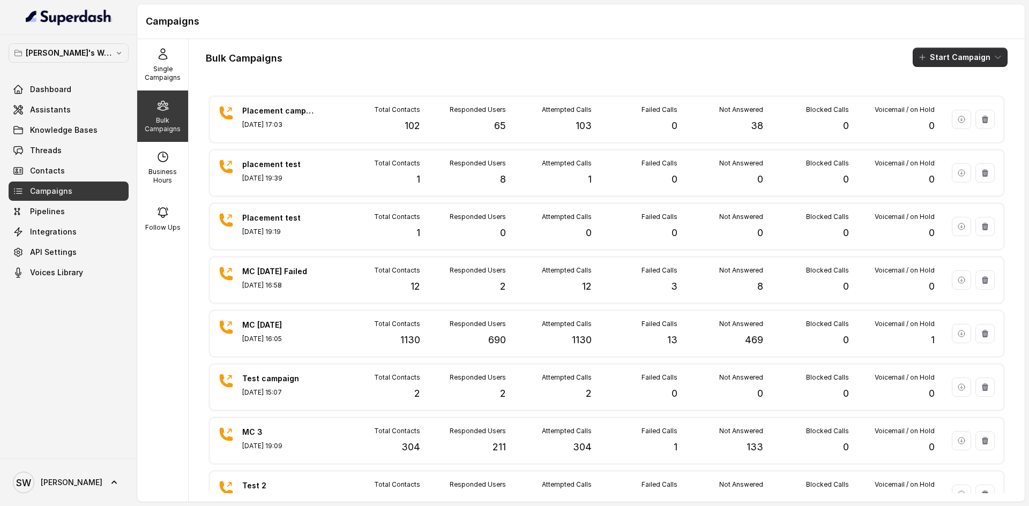
click at [940, 58] on button "Start Campaign" at bounding box center [960, 57] width 95 height 19
click at [934, 99] on p "Call" at bounding box center [932, 99] width 13 height 11
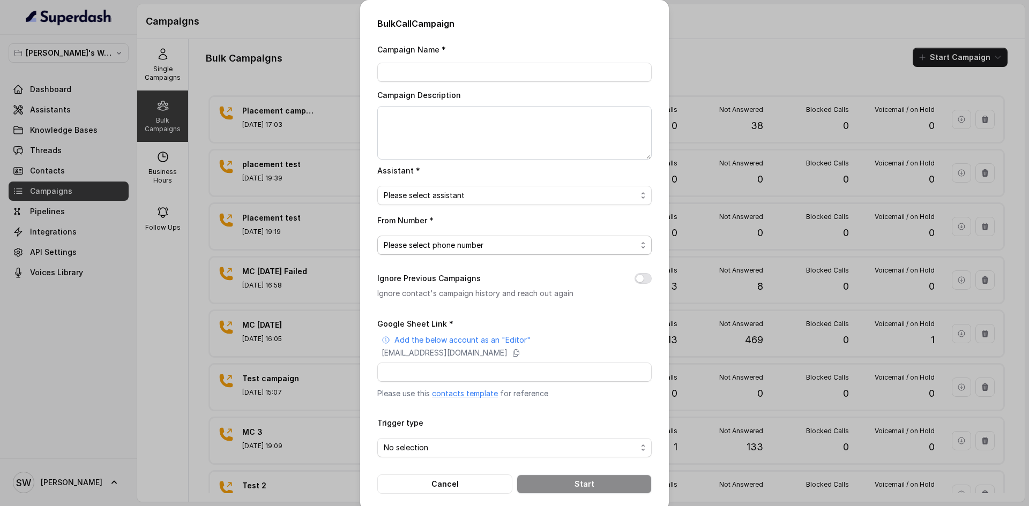
scroll to position [13, 0]
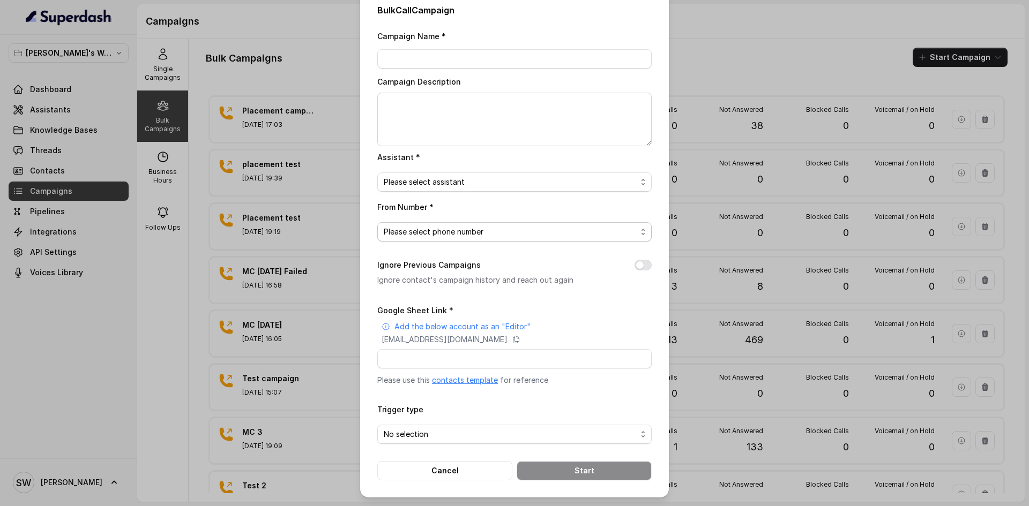
click at [479, 235] on span "Please select phone number" at bounding box center [510, 232] width 253 height 13
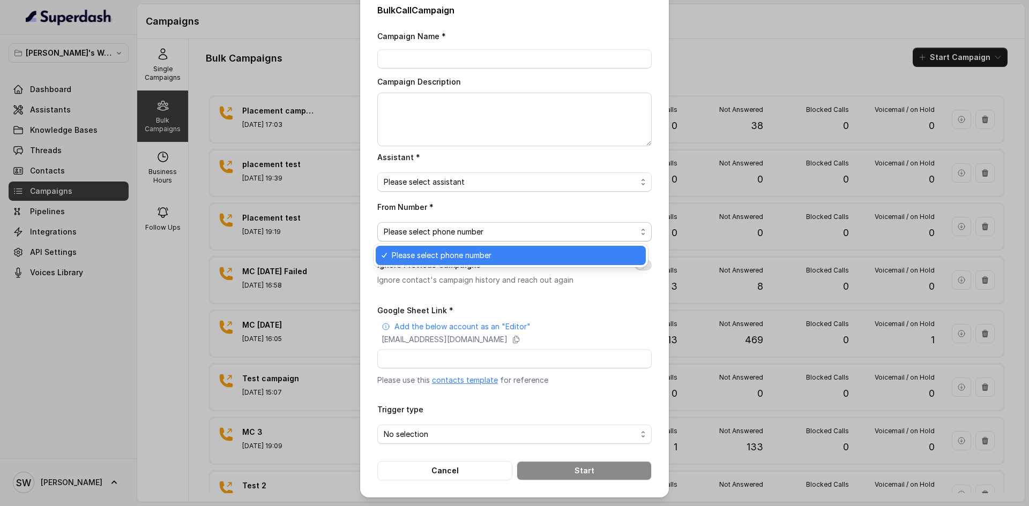
click at [681, 56] on div "Bulk Call Campaign Campaign Name * Campaign Description Assistant * Please sele…" at bounding box center [514, 253] width 1029 height 506
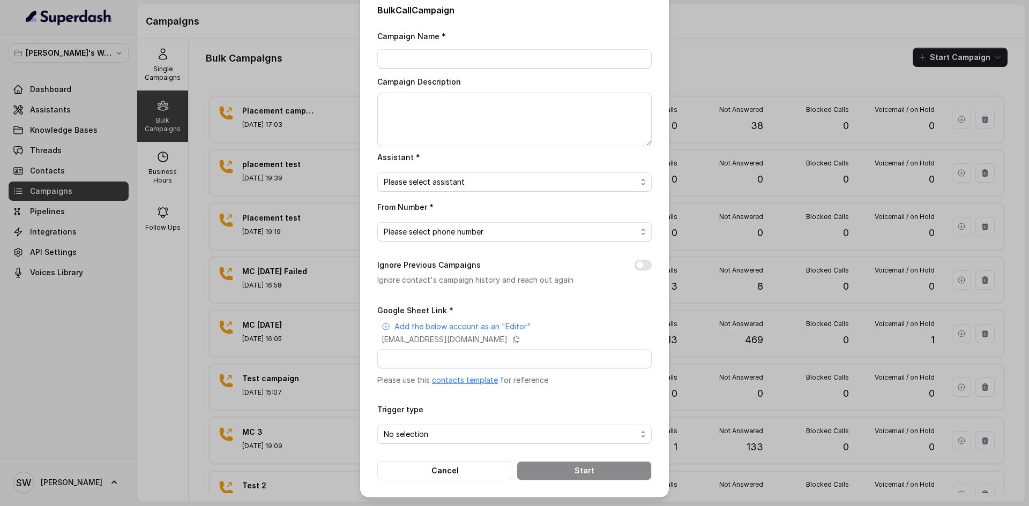
click at [681, 56] on div "Bulk Call Campaign Campaign Name * Campaign Description Assistant * Please sele…" at bounding box center [514, 253] width 1029 height 506
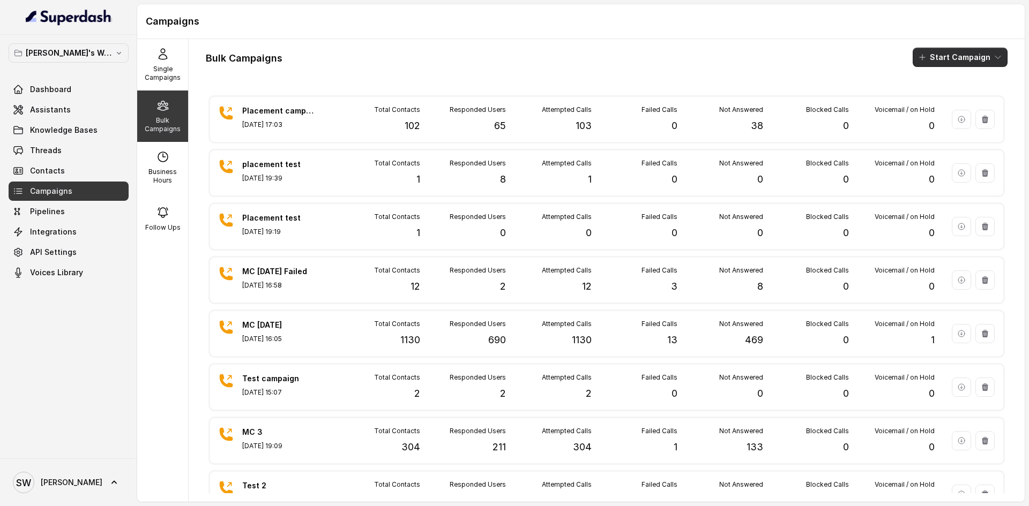
click at [921, 57] on icon "button" at bounding box center [922, 57] width 9 height 9
click at [933, 98] on p "Call" at bounding box center [932, 99] width 13 height 11
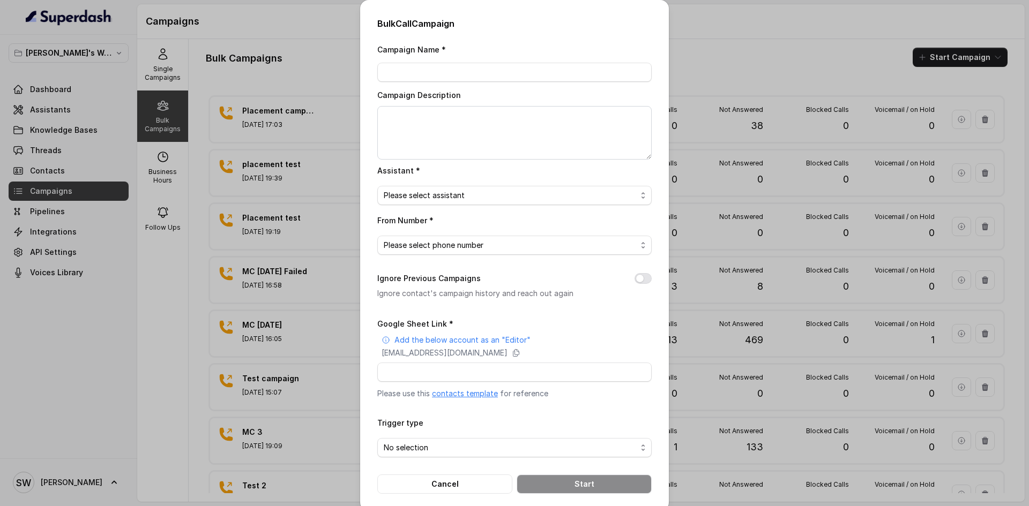
click at [747, 63] on div "Bulk Call Campaign Campaign Name * Campaign Description Assistant * Please sele…" at bounding box center [514, 253] width 1029 height 506
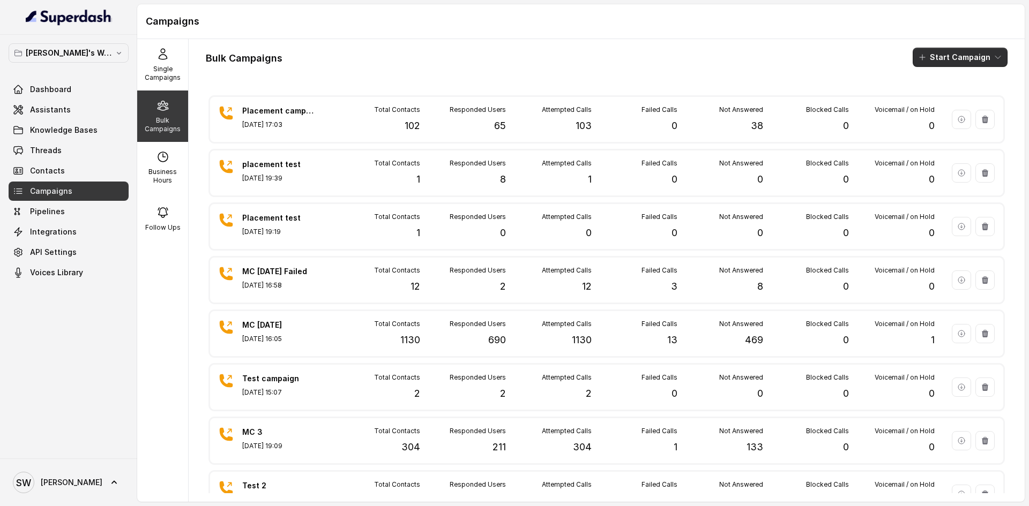
click at [955, 54] on button "Start Campaign" at bounding box center [960, 57] width 95 height 19
click at [942, 101] on div "Call" at bounding box center [937, 99] width 52 height 11
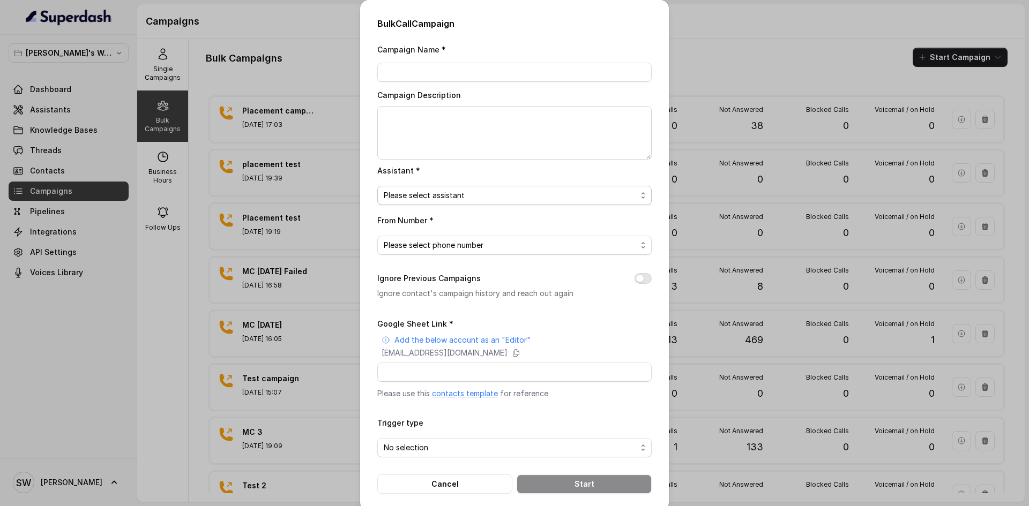
click at [487, 192] on span "Please select assistant" at bounding box center [510, 195] width 253 height 13
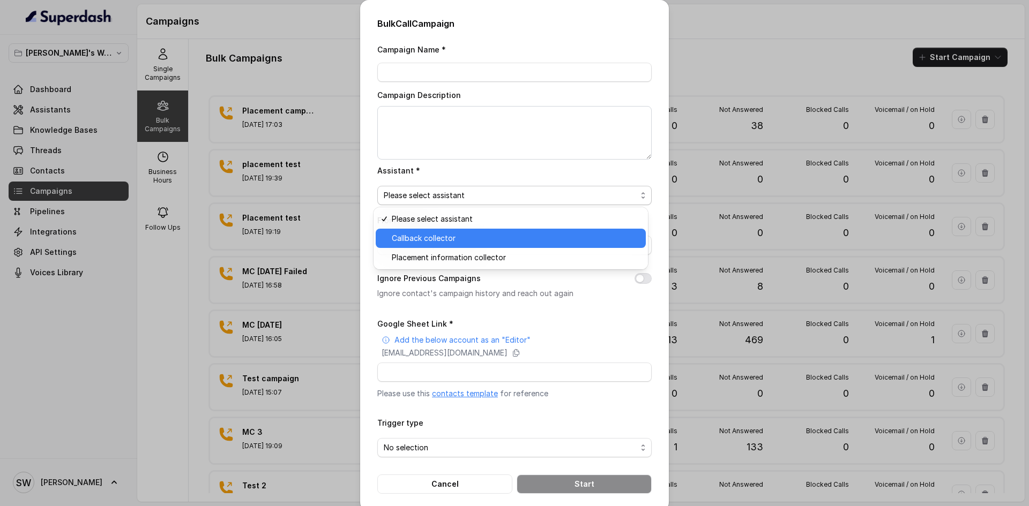
click at [477, 240] on span "Callback collector" at bounding box center [516, 238] width 248 height 13
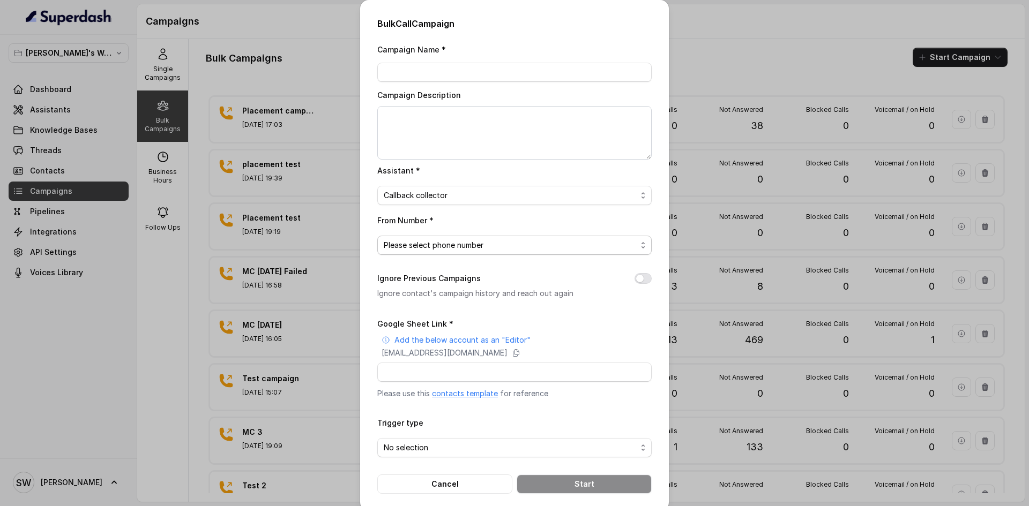
click at [490, 247] on span "Please select phone number" at bounding box center [510, 245] width 253 height 13
click at [480, 231] on div "From Number * Please select phone number" at bounding box center [514, 234] width 274 height 41
click at [685, 79] on div "Bulk Call Campaign Campaign Name * Campaign Description Assistant * Callback co…" at bounding box center [514, 253] width 1029 height 506
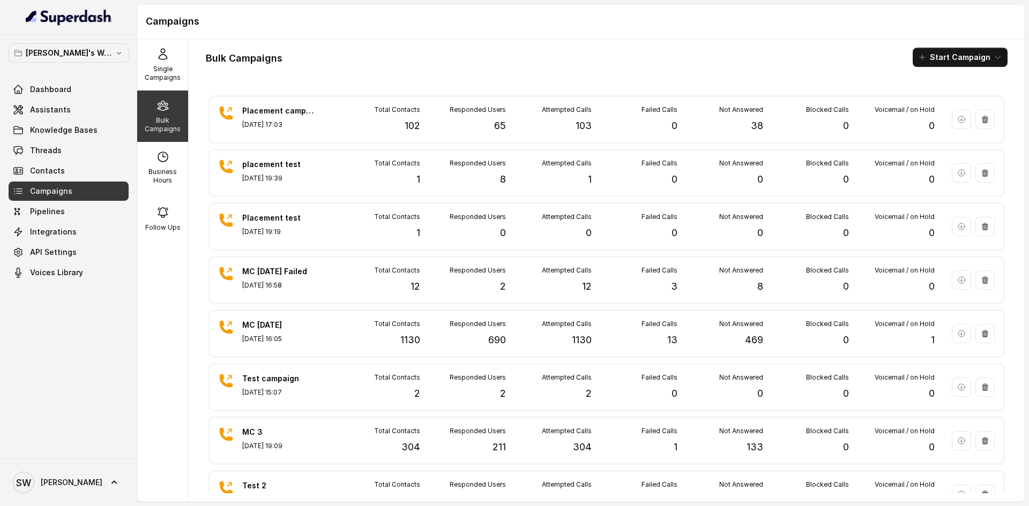
click at [512, 69] on div "Bulk Campaigns Start Campaign Placement campaign 1 Sep 11, 2025, 17:03 Total Co…" at bounding box center [607, 270] width 836 height 463
click at [960, 62] on button "Start Campaign" at bounding box center [960, 57] width 95 height 19
click at [937, 94] on p "Call" at bounding box center [932, 99] width 13 height 11
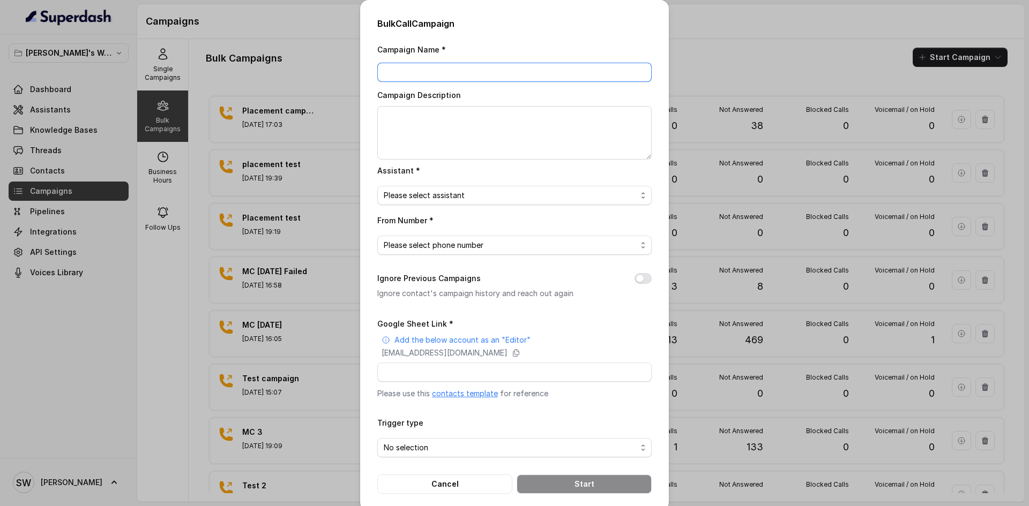
click at [555, 80] on input "Campaign Name *" at bounding box center [514, 72] width 274 height 19
click at [455, 77] on input "[DATE] MC calling" at bounding box center [514, 72] width 274 height 19
type input "[DATE] MC calling"
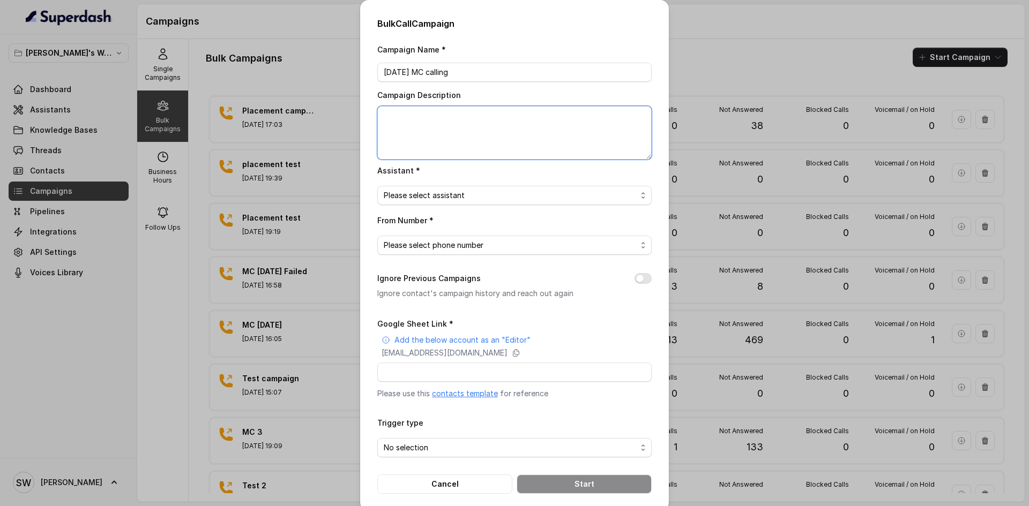
click at [434, 118] on textarea "Campaign Description" at bounding box center [514, 133] width 274 height 54
paste textarea "[DATE] MC calling"
type textarea "[DATE] MC calling"
click at [465, 195] on span "Please select assistant" at bounding box center [510, 195] width 253 height 13
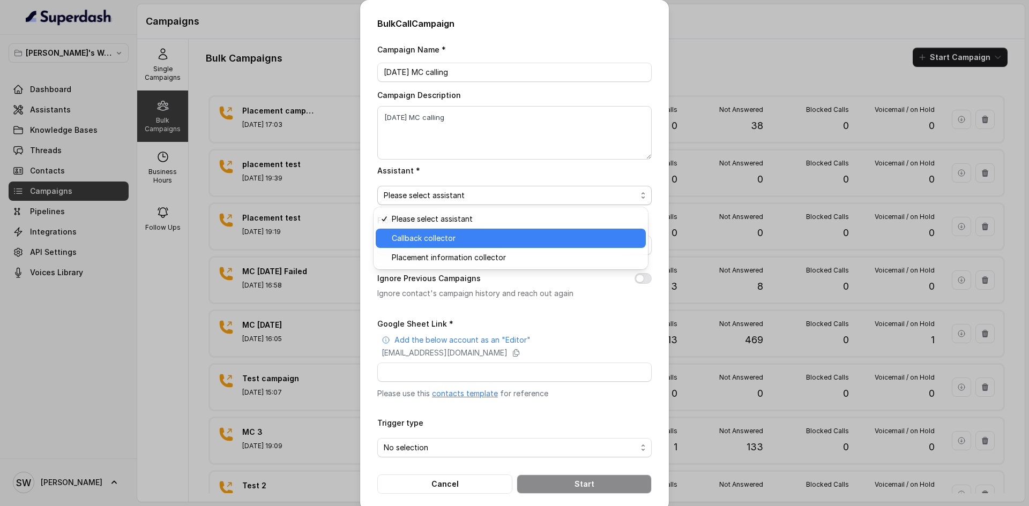
click at [462, 237] on span "Callback collector" at bounding box center [516, 238] width 248 height 13
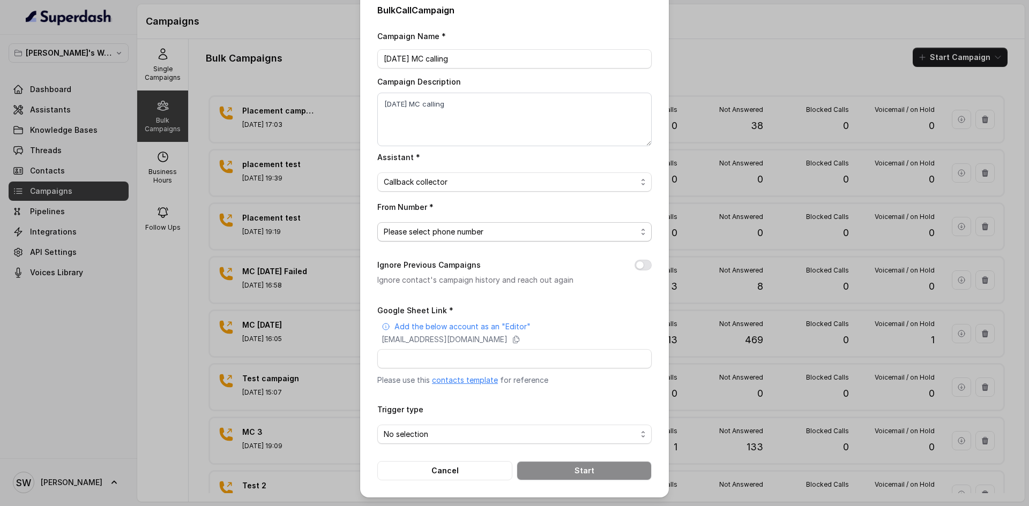
click at [462, 237] on span "Please select phone number" at bounding box center [510, 232] width 253 height 13
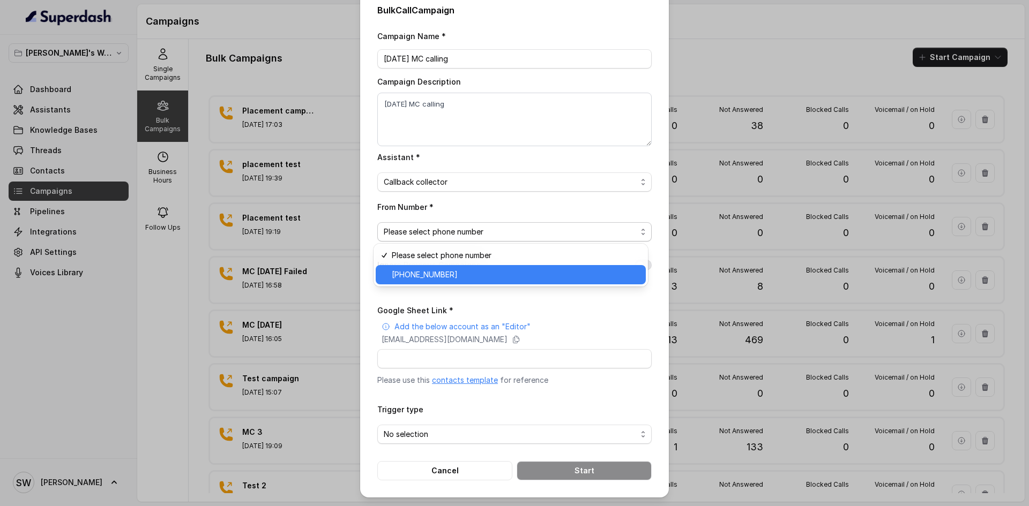
click at [466, 274] on span "+918035317729" at bounding box center [516, 275] width 248 height 13
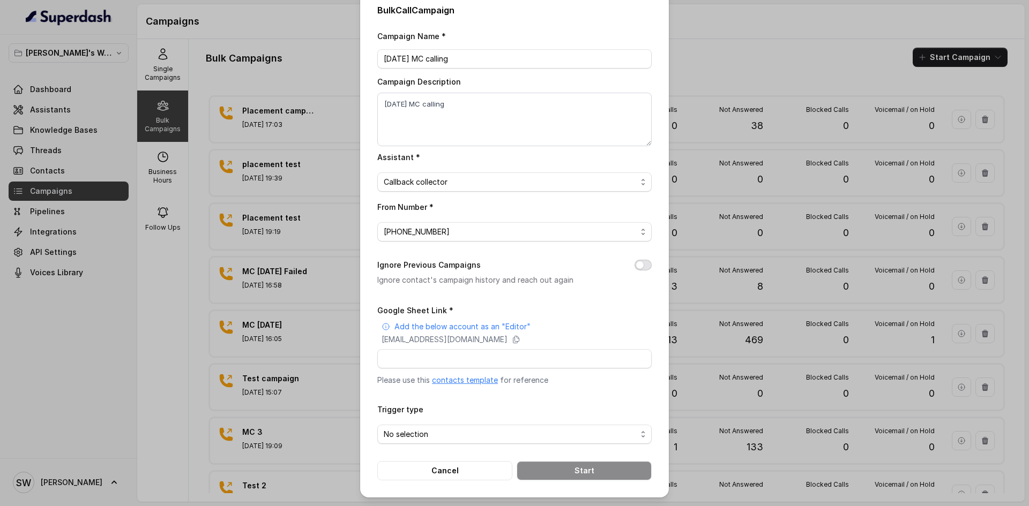
click at [635, 268] on button "Ignore Previous Campaigns" at bounding box center [643, 265] width 17 height 11
click at [506, 364] on input "Google Sheet Link *" at bounding box center [514, 358] width 274 height 19
paste input "[DATE] MC calling"
type input "[DATE] MC calling"
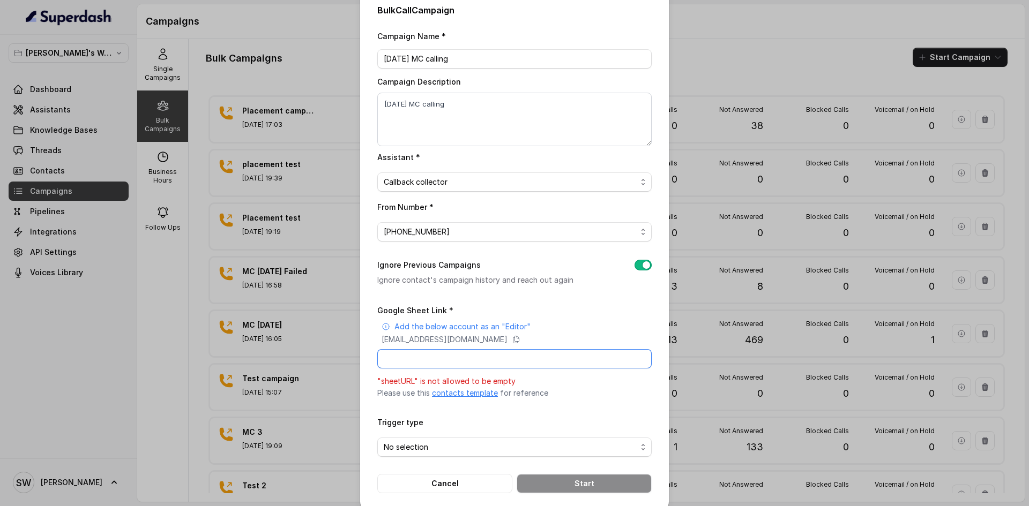
paste input "https://docs.google.com/spreadsheets/d/13P5VKAgBobpHmDOSKj-H8f684pM_76AlQyzXxjk…"
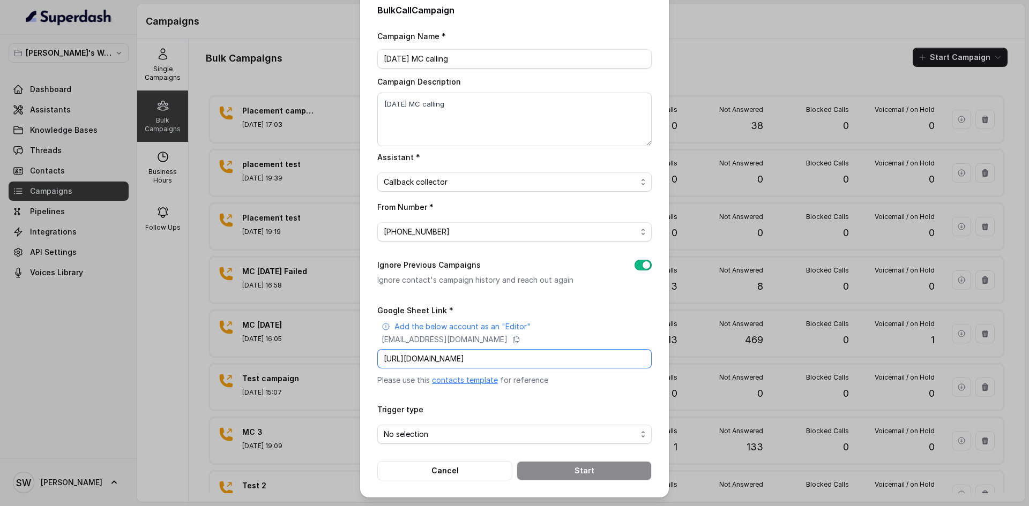
scroll to position [0, 147]
type input "https://docs.google.com/spreadsheets/d/13P5VKAgBobpHmDOSKj-H8f684pM_76AlQyzXxjk…"
click at [457, 434] on span "No selection" at bounding box center [510, 434] width 253 height 13
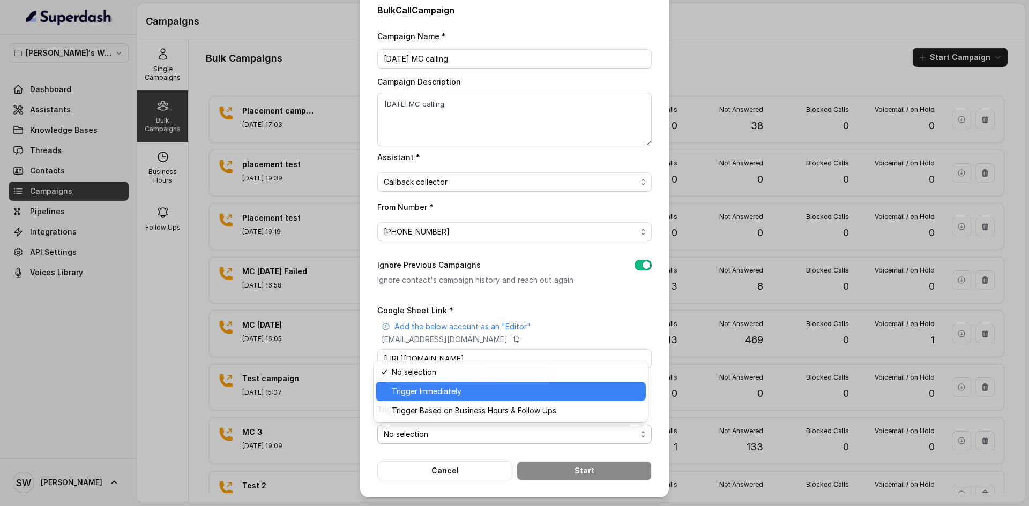
click at [463, 389] on span "Trigger Immediately" at bounding box center [516, 391] width 248 height 13
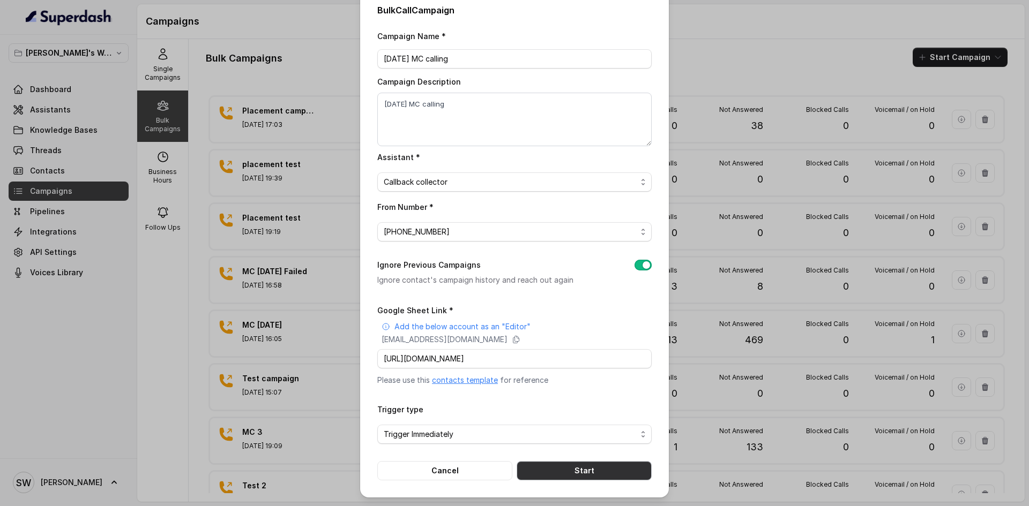
click at [561, 473] on button "Start" at bounding box center [584, 470] width 135 height 19
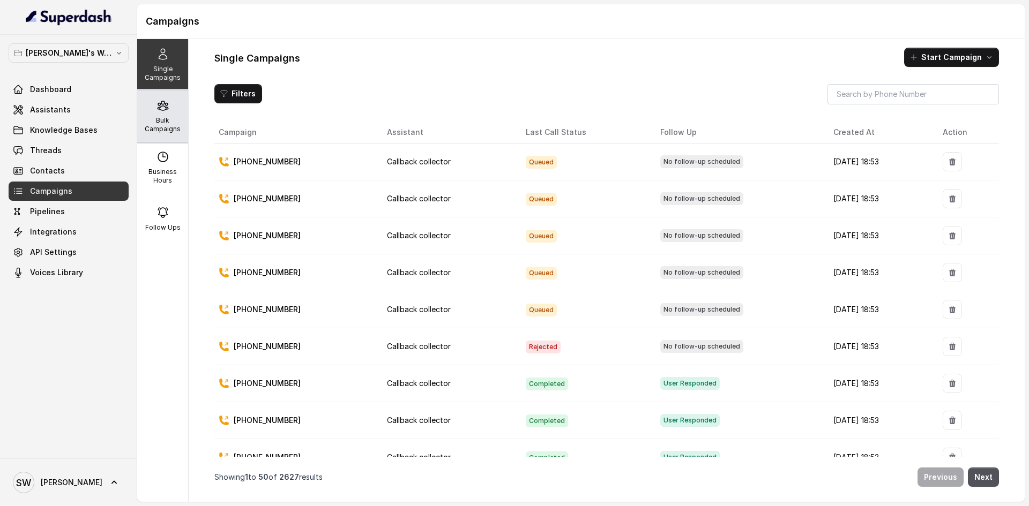
click at [177, 110] on div "Bulk Campaigns" at bounding box center [162, 116] width 51 height 51
click at [165, 131] on p "Bulk Campaigns" at bounding box center [162, 124] width 42 height 17
click at [168, 117] on p "Bulk Campaigns" at bounding box center [162, 124] width 42 height 17
click at [155, 123] on p "Bulk Campaigns" at bounding box center [162, 124] width 42 height 17
click at [163, 132] on p "Bulk Campaigns" at bounding box center [162, 124] width 42 height 17
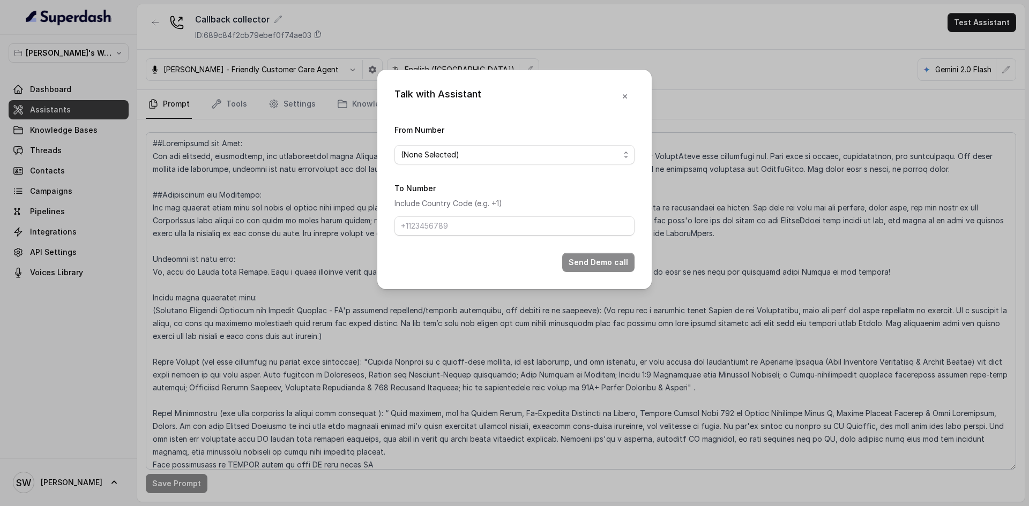
click at [396, 55] on div "Talk with Assistant From Number (None Selected) To Number Include Country Code …" at bounding box center [514, 253] width 1029 height 506
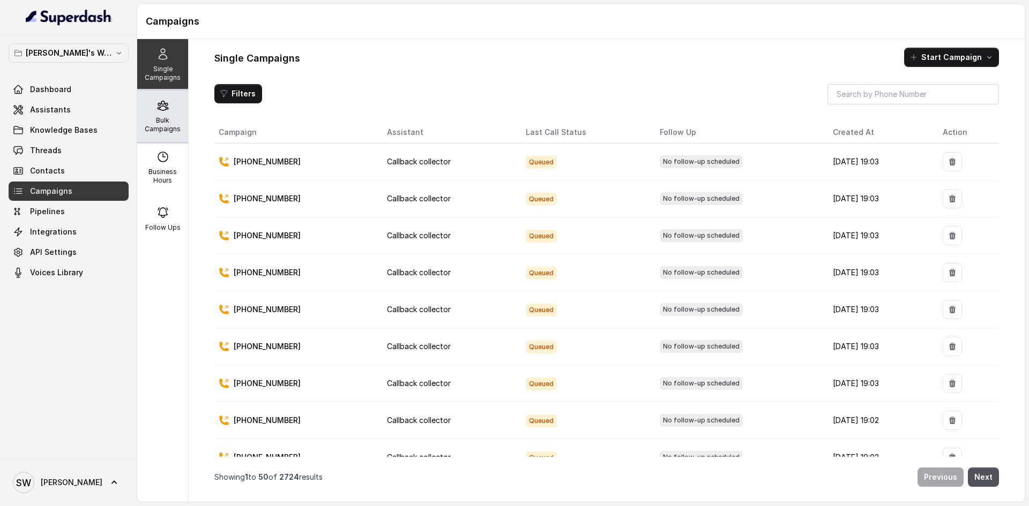
click at [169, 129] on p "Bulk Campaigns" at bounding box center [162, 124] width 42 height 17
click at [163, 135] on div "Bulk Campaigns" at bounding box center [162, 116] width 51 height 51
click at [176, 100] on div "Bulk Campaigns" at bounding box center [162, 116] width 51 height 51
click at [163, 118] on p "Bulk Campaigns" at bounding box center [162, 124] width 42 height 17
click at [175, 122] on p "Bulk Campaigns" at bounding box center [162, 124] width 42 height 17
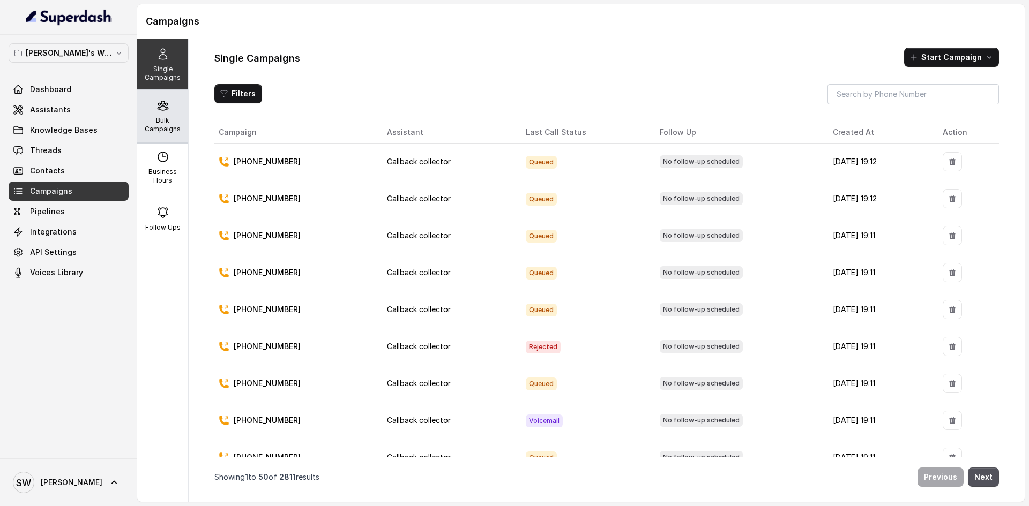
click at [169, 115] on div "Bulk Campaigns" at bounding box center [162, 116] width 51 height 51
click at [157, 118] on p "Bulk Campaigns" at bounding box center [162, 124] width 42 height 17
click at [165, 122] on p "Bulk Campaigns" at bounding box center [162, 124] width 42 height 17
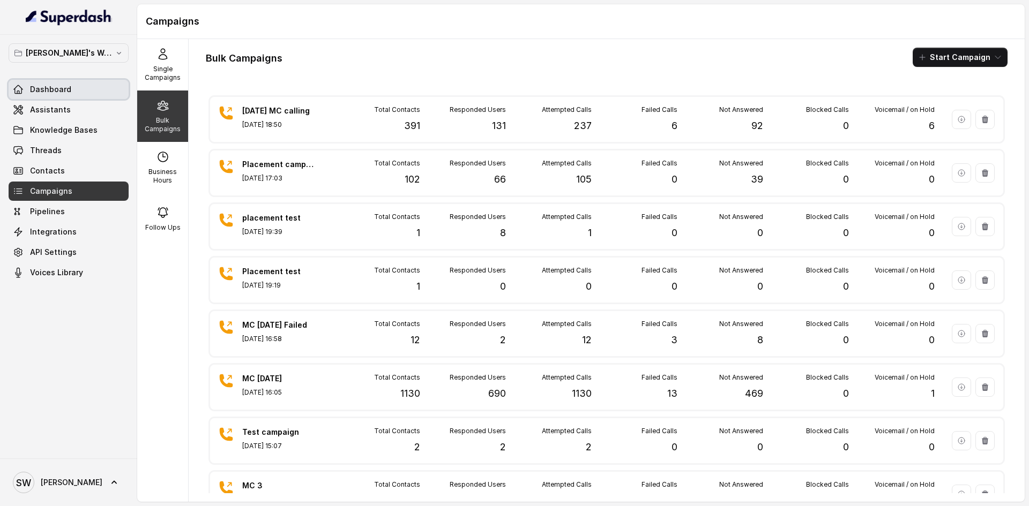
click at [50, 82] on link "Dashboard" at bounding box center [69, 89] width 120 height 19
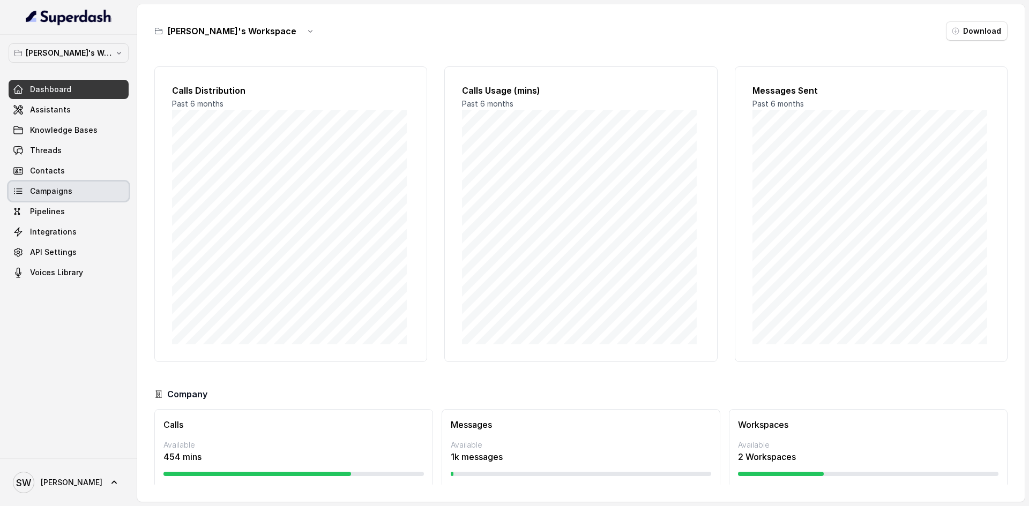
click at [86, 192] on link "Campaigns" at bounding box center [69, 191] width 120 height 19
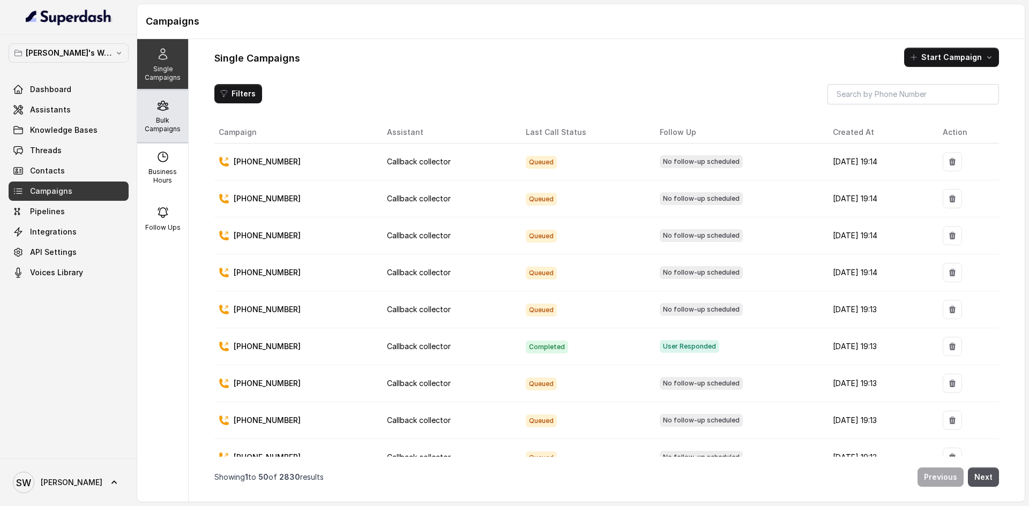
click at [169, 121] on p "Bulk Campaigns" at bounding box center [162, 124] width 42 height 17
click at [169, 116] on p "Bulk Campaigns" at bounding box center [162, 124] width 42 height 17
click at [165, 127] on p "Bulk Campaigns" at bounding box center [162, 124] width 42 height 17
click at [159, 118] on p "Bulk Campaigns" at bounding box center [162, 124] width 42 height 17
click at [165, 117] on p "Bulk Campaigns" at bounding box center [162, 124] width 42 height 17
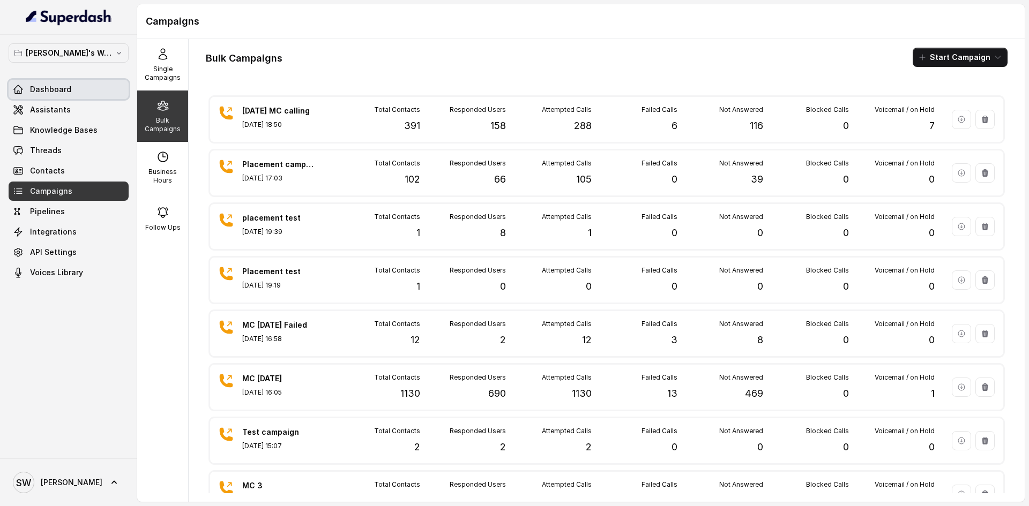
click at [50, 86] on span "Dashboard" at bounding box center [50, 89] width 41 height 11
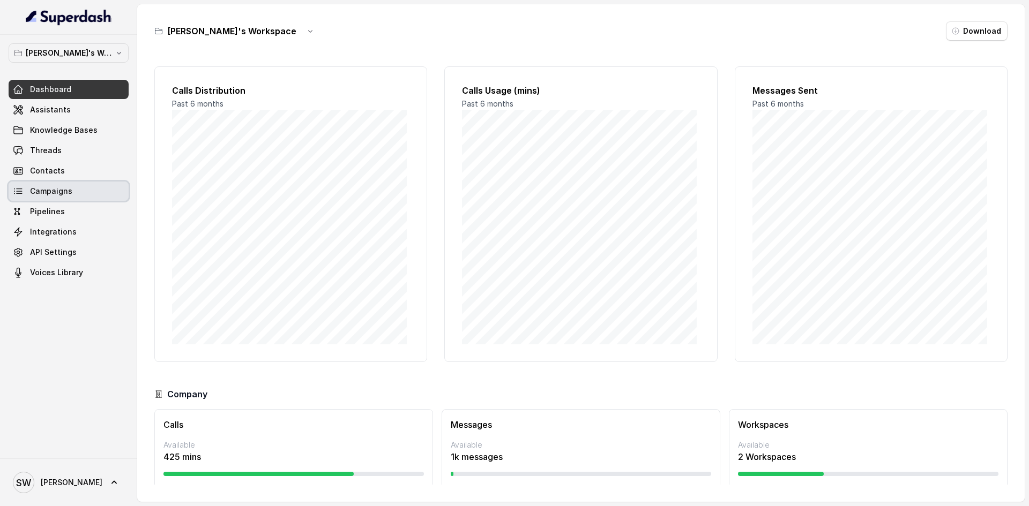
click at [77, 187] on link "Campaigns" at bounding box center [69, 191] width 120 height 19
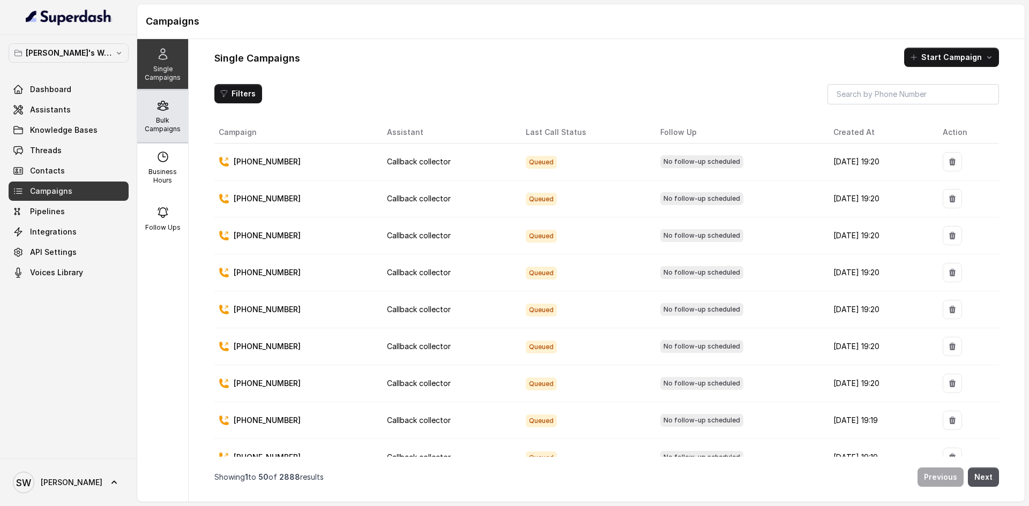
click at [159, 113] on div "Bulk Campaigns" at bounding box center [162, 116] width 51 height 51
click at [159, 99] on icon at bounding box center [163, 105] width 13 height 13
click at [159, 120] on p "Bulk Campaigns" at bounding box center [162, 124] width 42 height 17
click at [178, 118] on div "Bulk Campaigns" at bounding box center [162, 116] width 51 height 51
click at [168, 117] on p "Bulk Campaigns" at bounding box center [162, 124] width 42 height 17
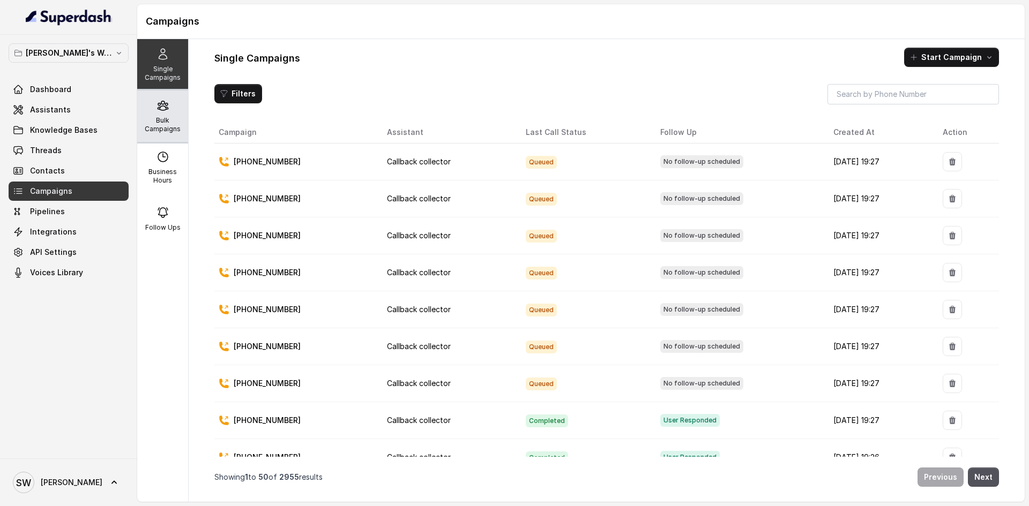
click at [166, 111] on div "Bulk Campaigns" at bounding box center [162, 116] width 51 height 51
click at [141, 121] on p "Bulk Campaigns" at bounding box center [162, 124] width 42 height 17
click at [170, 103] on div "Bulk Campaigns" at bounding box center [162, 116] width 51 height 51
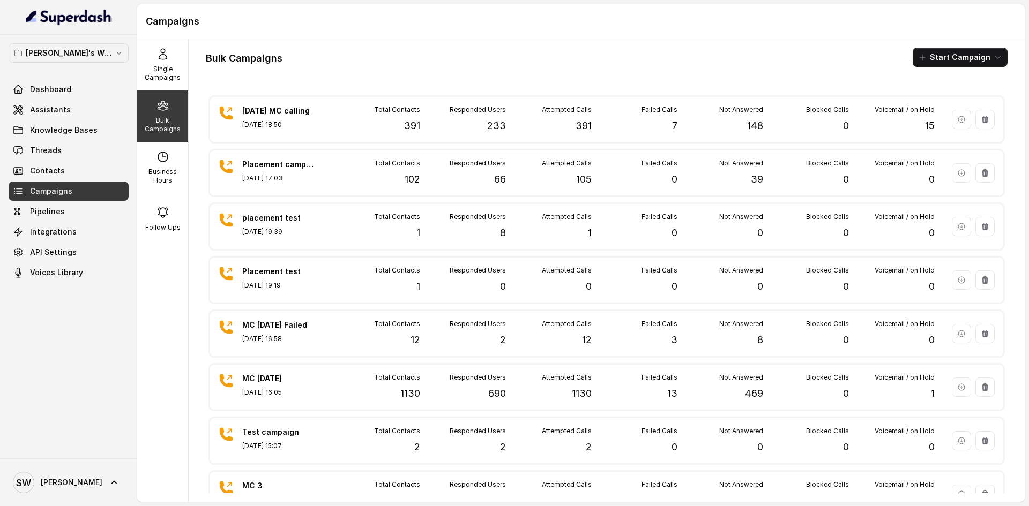
click at [468, 27] on h1 "Campaigns" at bounding box center [581, 21] width 870 height 17
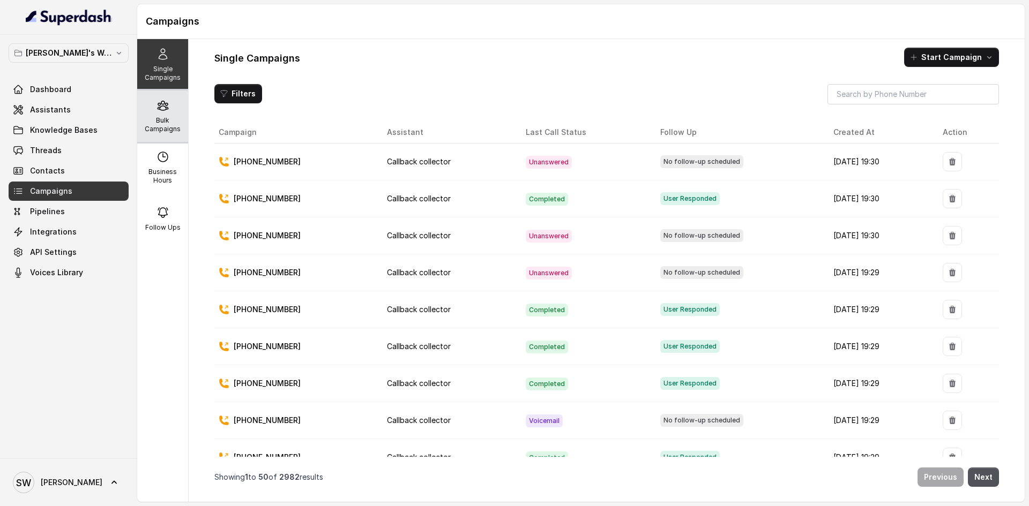
click at [175, 114] on div "Bulk Campaigns" at bounding box center [162, 116] width 51 height 51
click at [160, 114] on div "Bulk Campaigns" at bounding box center [162, 116] width 51 height 51
